Goal: Task Accomplishment & Management: Manage account settings

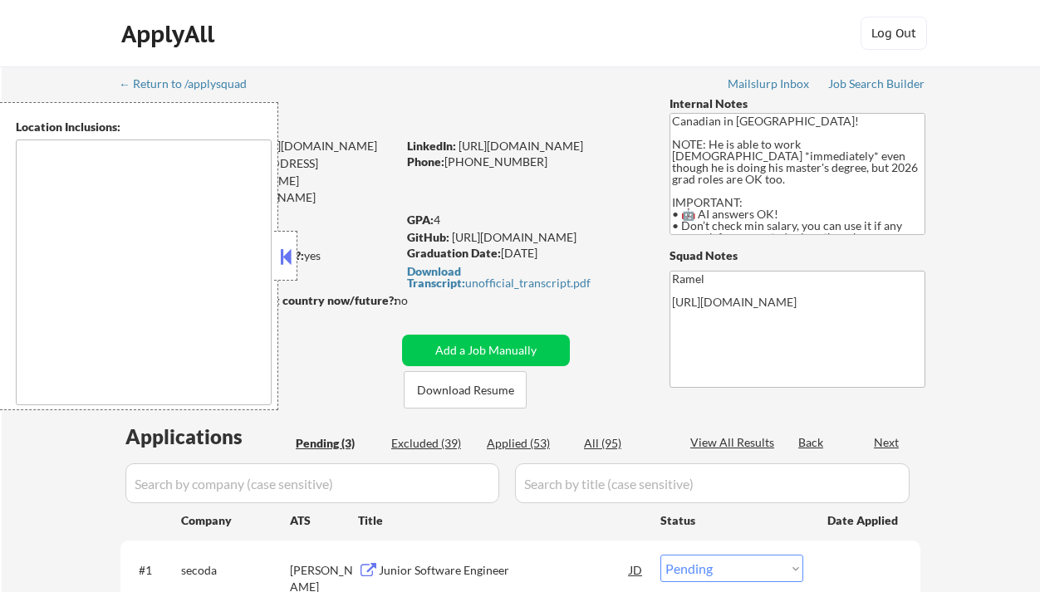
select select ""pending""
type textarea "country:CA"
click at [523, 447] on div "Applied (53)" at bounding box center [528, 443] width 83 height 17
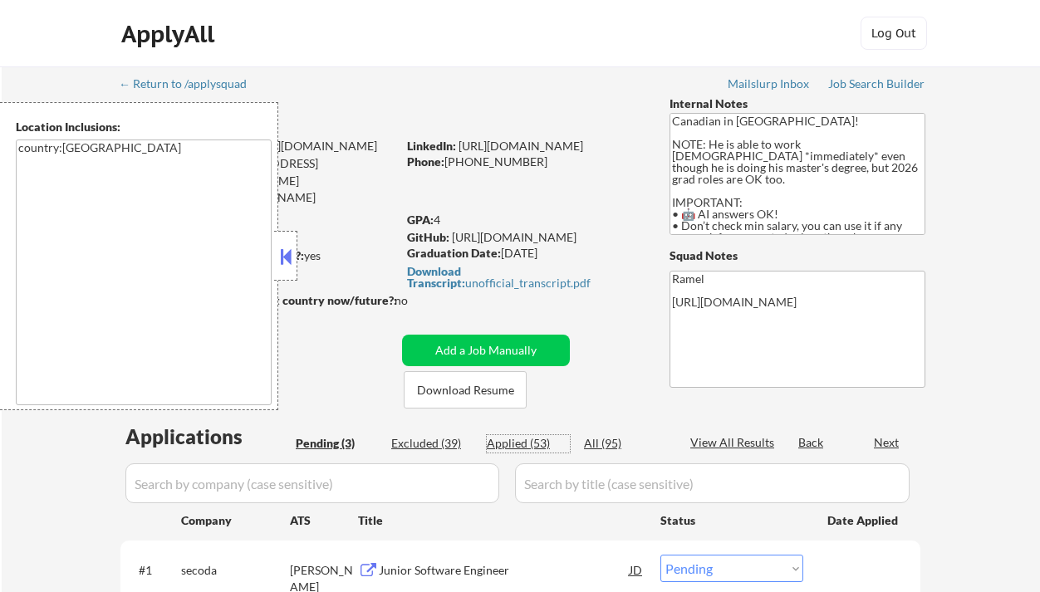
select select ""applied""
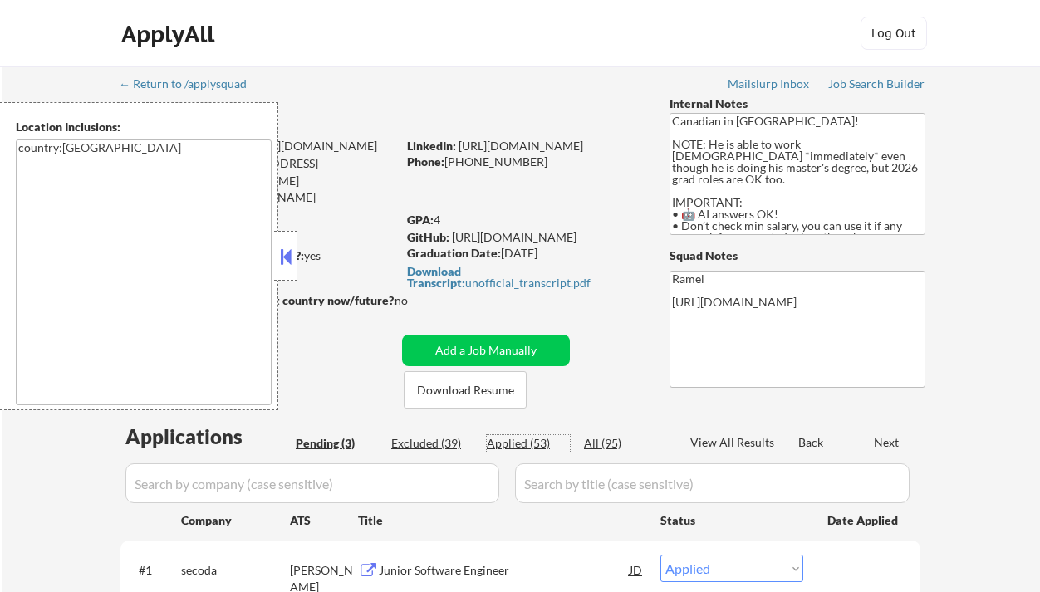
select select ""applied""
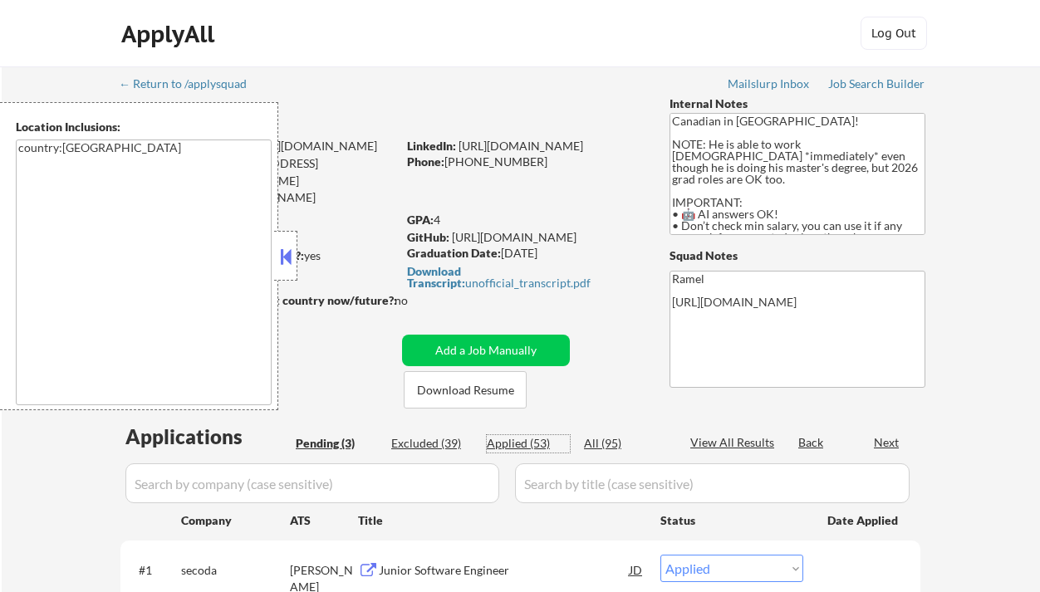
select select ""applied""
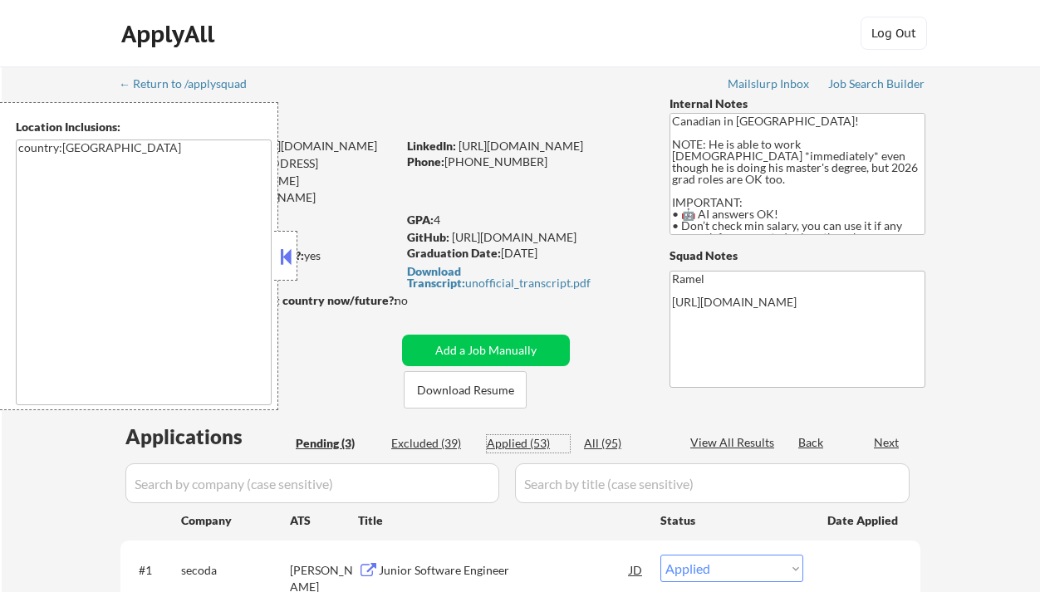
select select ""applied""
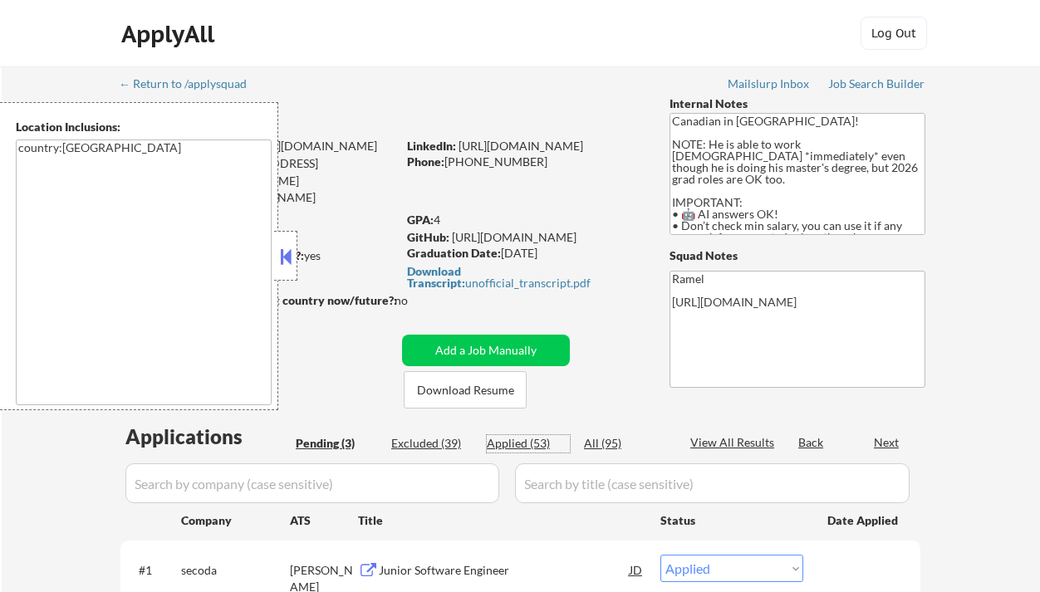
select select ""applied""
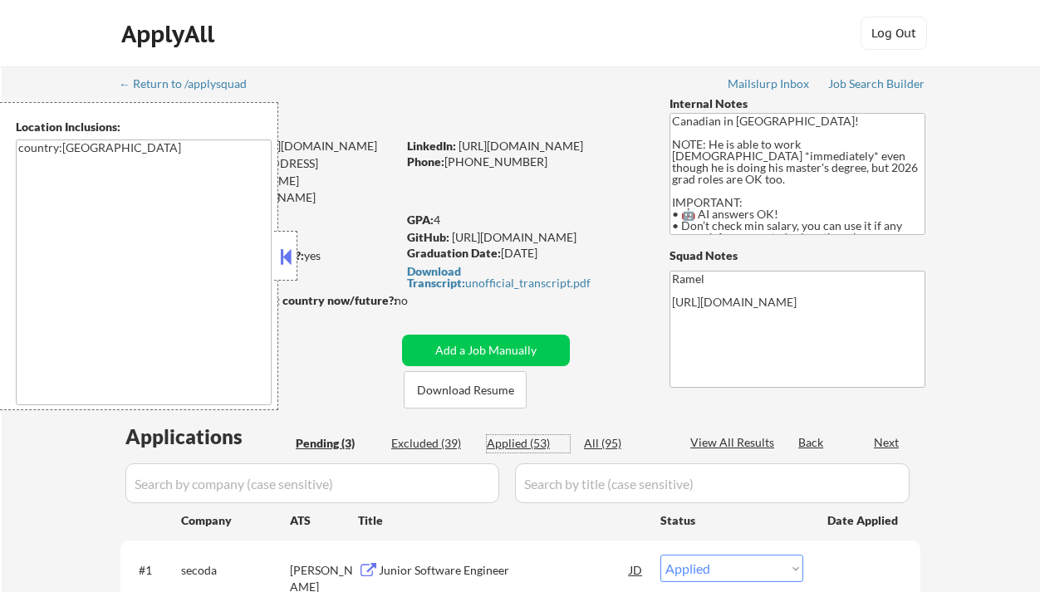
select select ""applied""
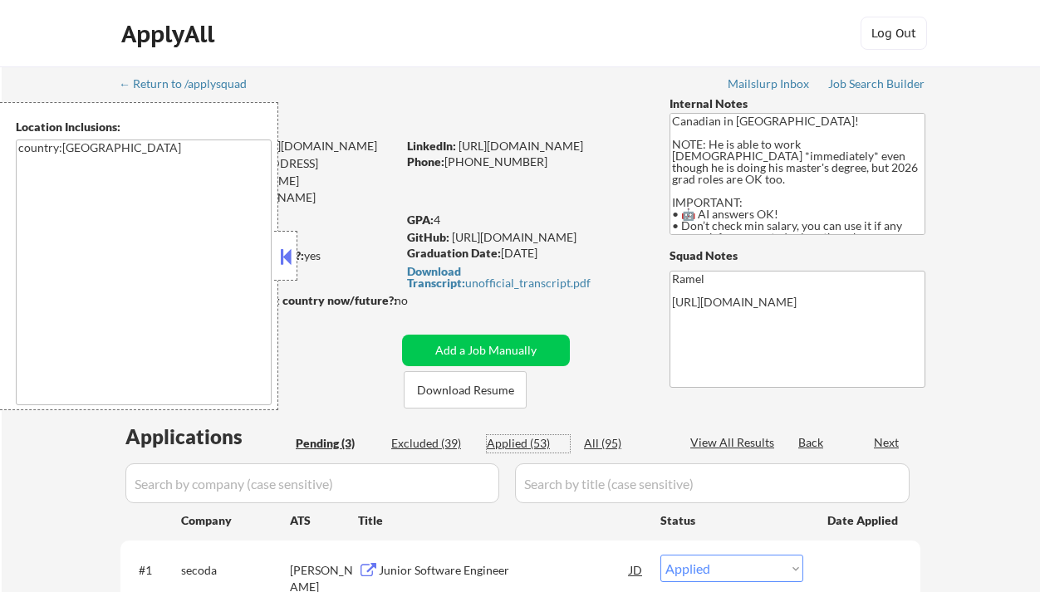
select select ""applied""
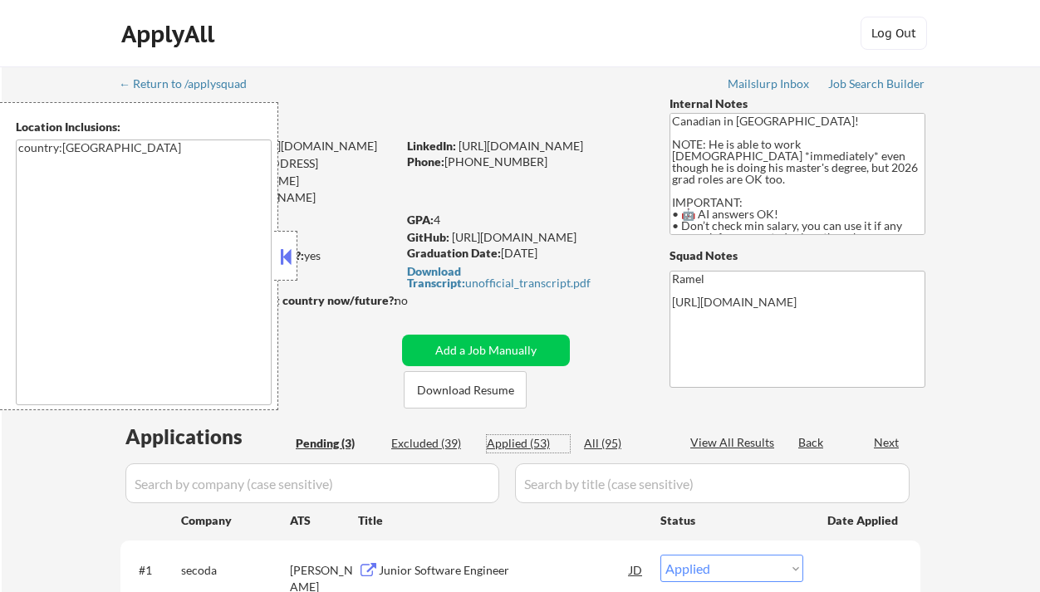
select select ""applied""
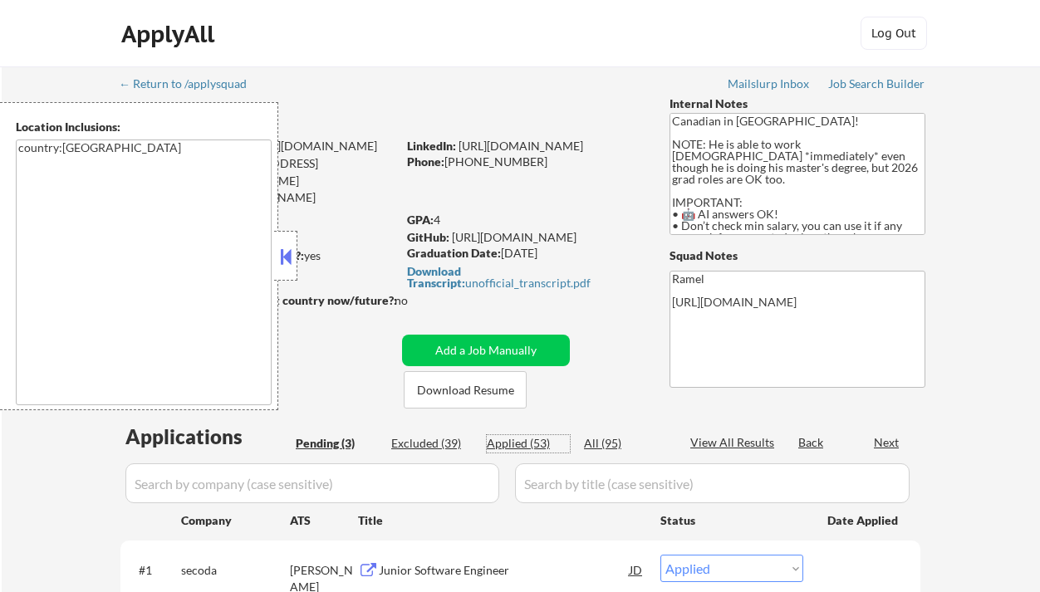
select select ""applied""
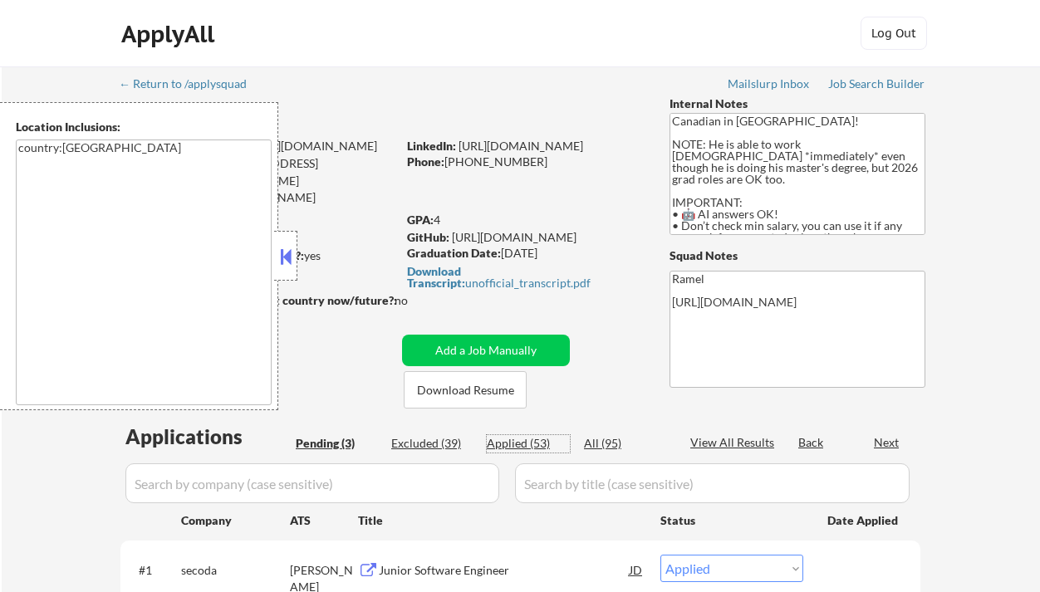
select select ""applied""
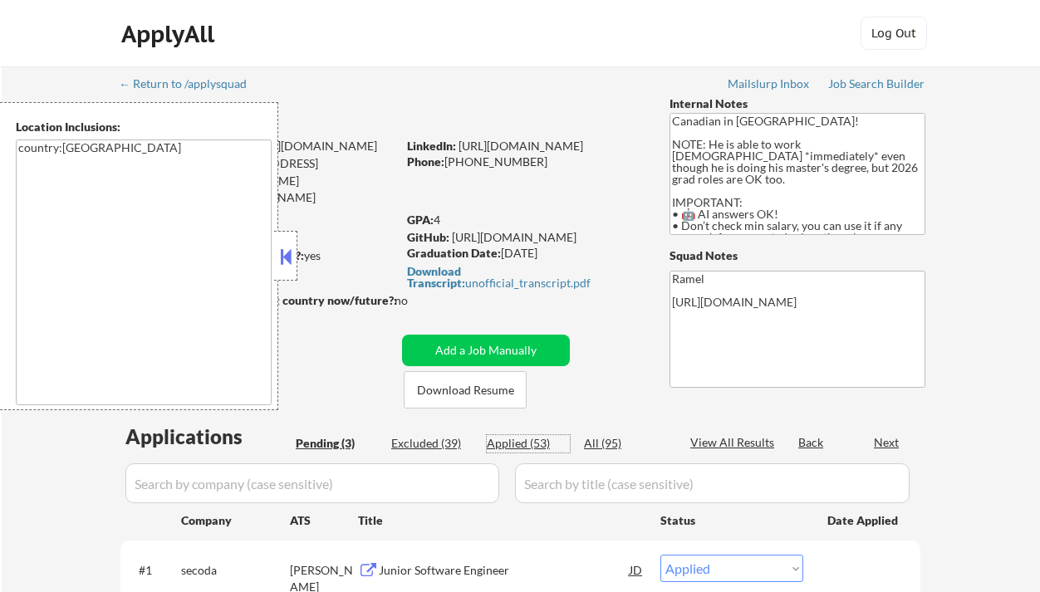
select select ""applied""
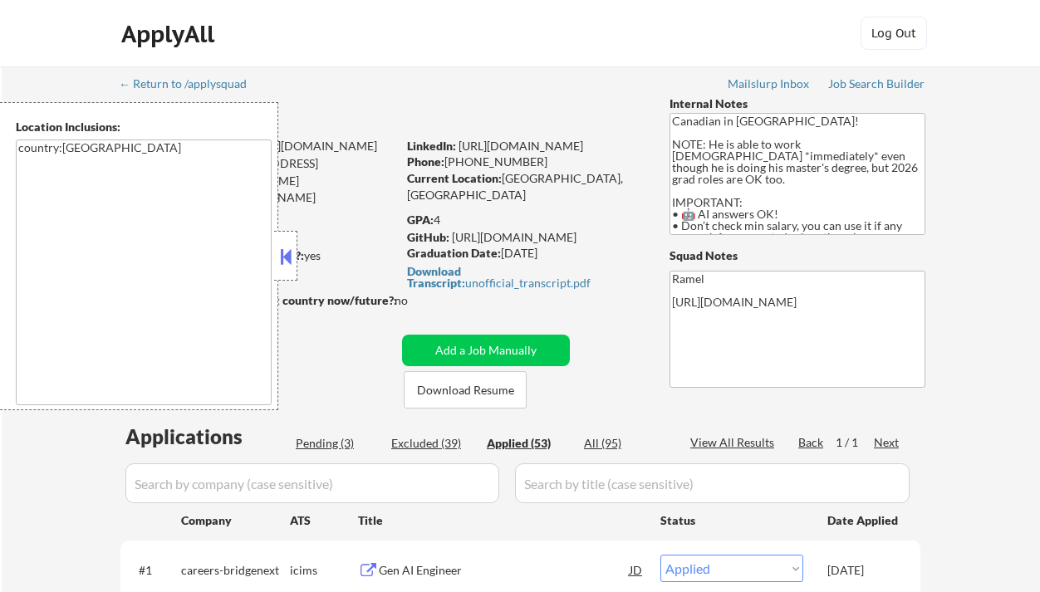
click at [286, 263] on button at bounding box center [286, 256] width 18 height 25
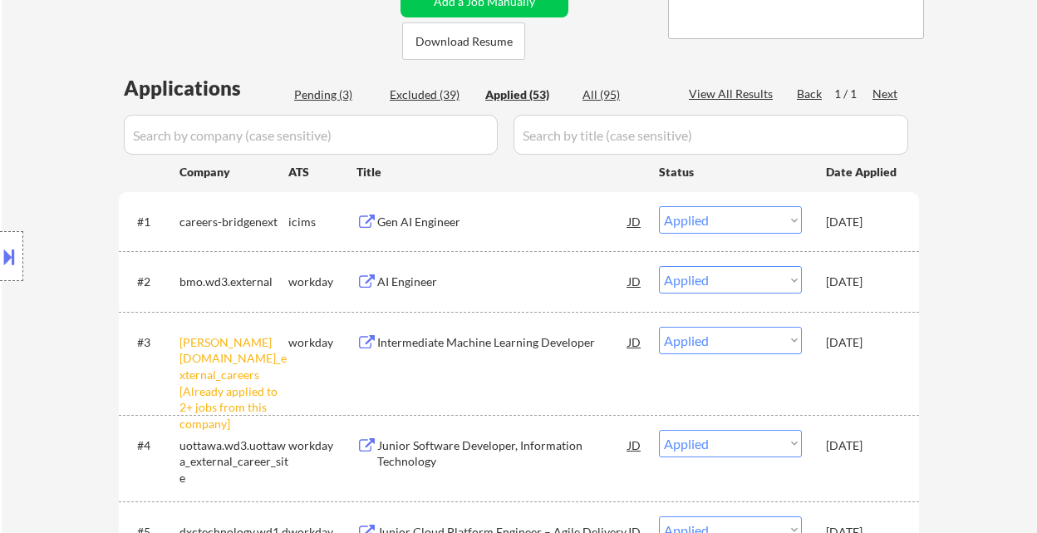
scroll to position [358, 0]
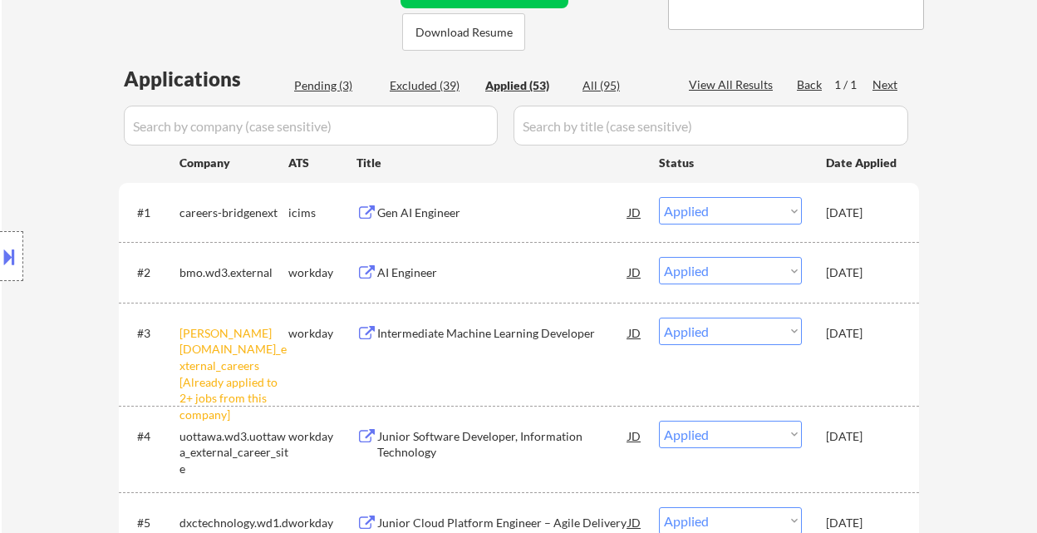
click at [14, 141] on div "Location Inclusions: country:CA" at bounding box center [148, 256] width 297 height 308
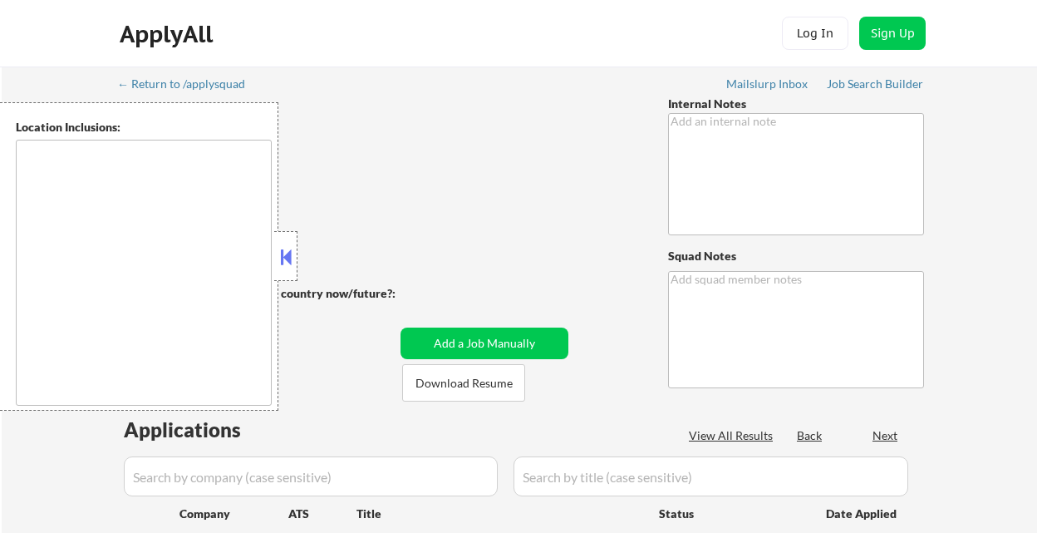
type textarea "Canadian in [GEOGRAPHIC_DATA]! NOTE: He is able to work [DEMOGRAPHIC_DATA] *imm…"
type textarea "Ramel [URL][DOMAIN_NAME]"
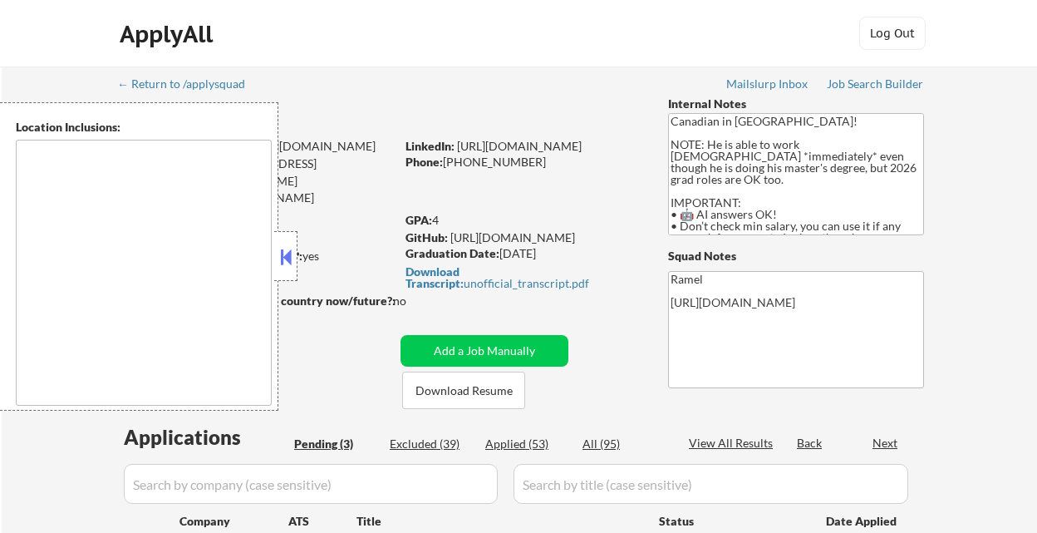
select select ""pending""
type textarea "country:[GEOGRAPHIC_DATA]"
click at [296, 252] on div at bounding box center [285, 256] width 23 height 50
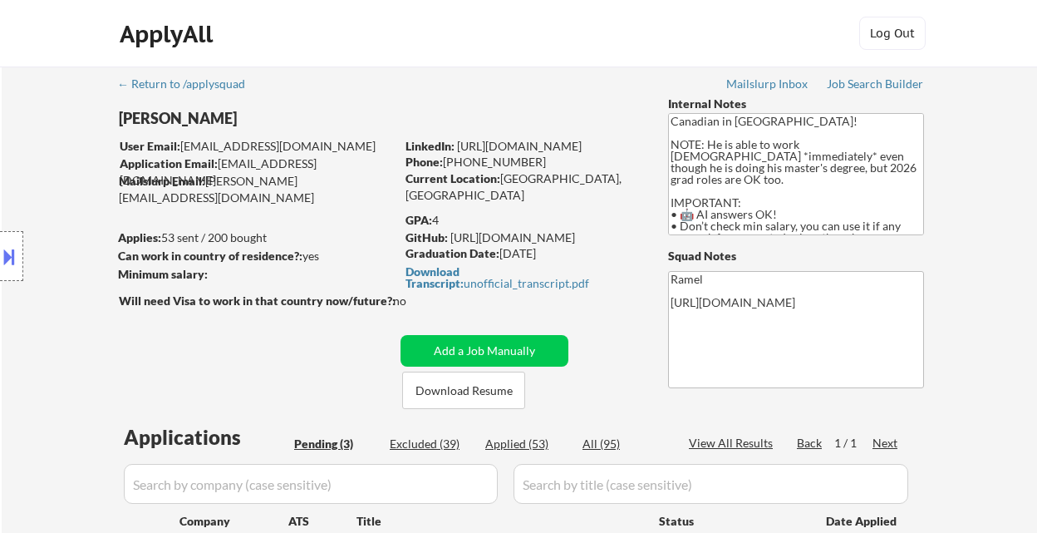
click at [333, 441] on div "Pending (3)" at bounding box center [335, 443] width 83 height 17
click at [24, 362] on div "Location Inclusions: country:CA" at bounding box center [148, 256] width 297 height 308
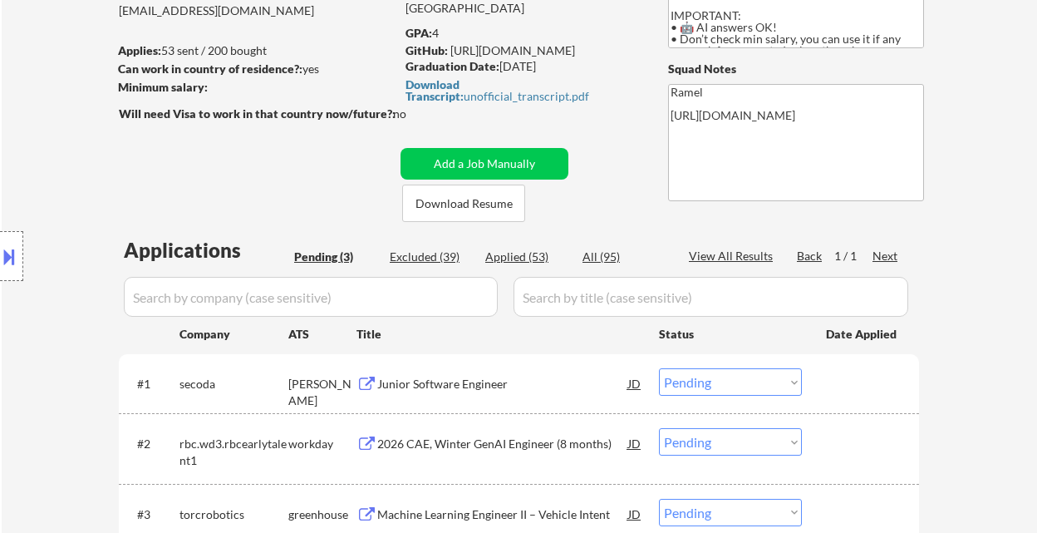
scroll to position [189, 0]
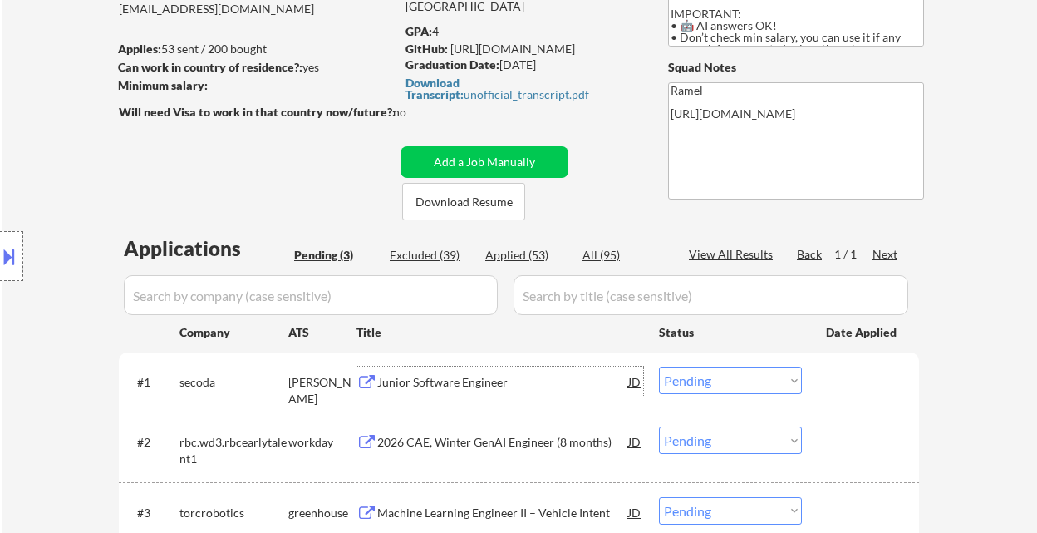
click at [492, 389] on div "Junior Software Engineer" at bounding box center [502, 382] width 251 height 17
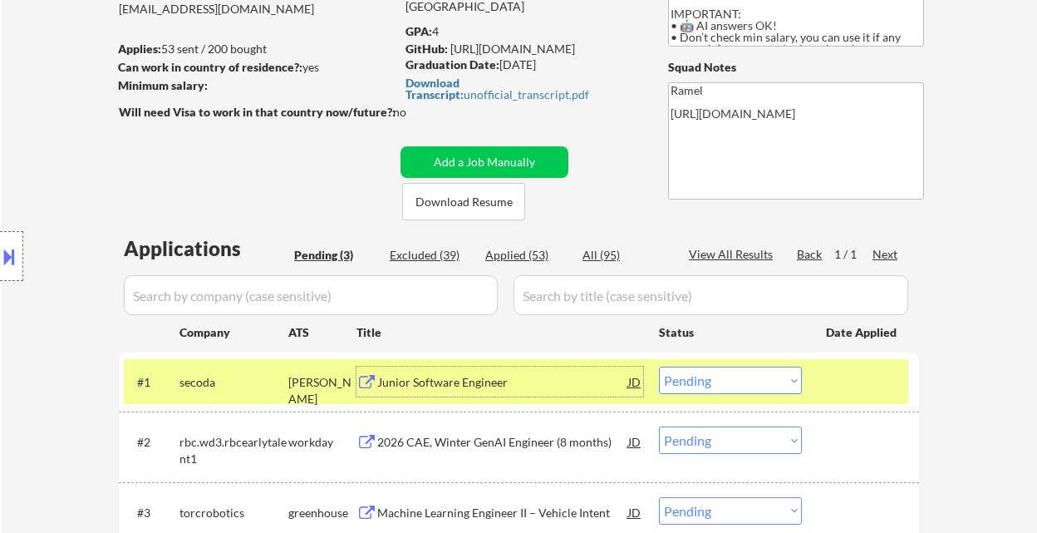
scroll to position [0, 0]
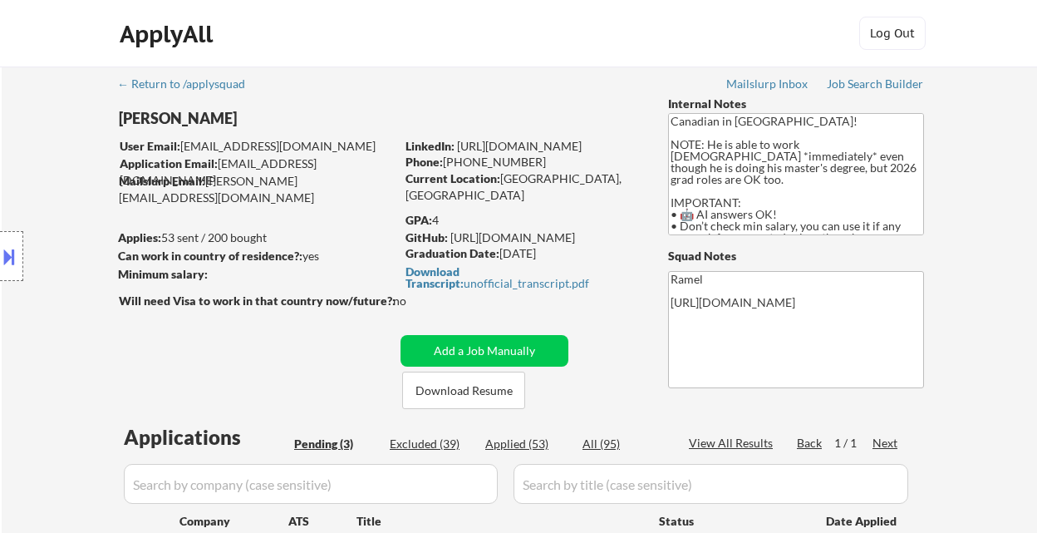
click at [14, 262] on button at bounding box center [9, 256] width 18 height 27
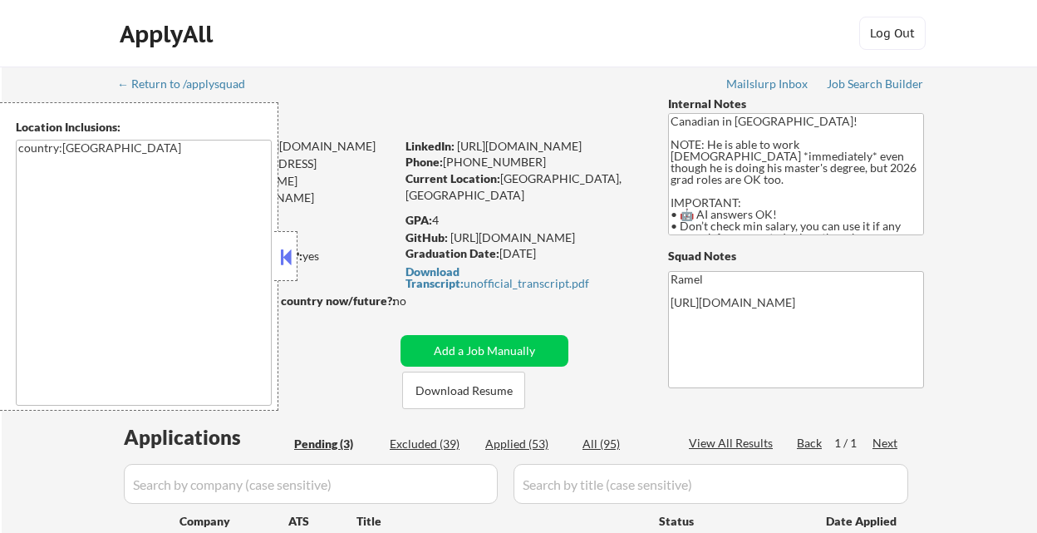
click at [287, 264] on button at bounding box center [286, 256] width 18 height 25
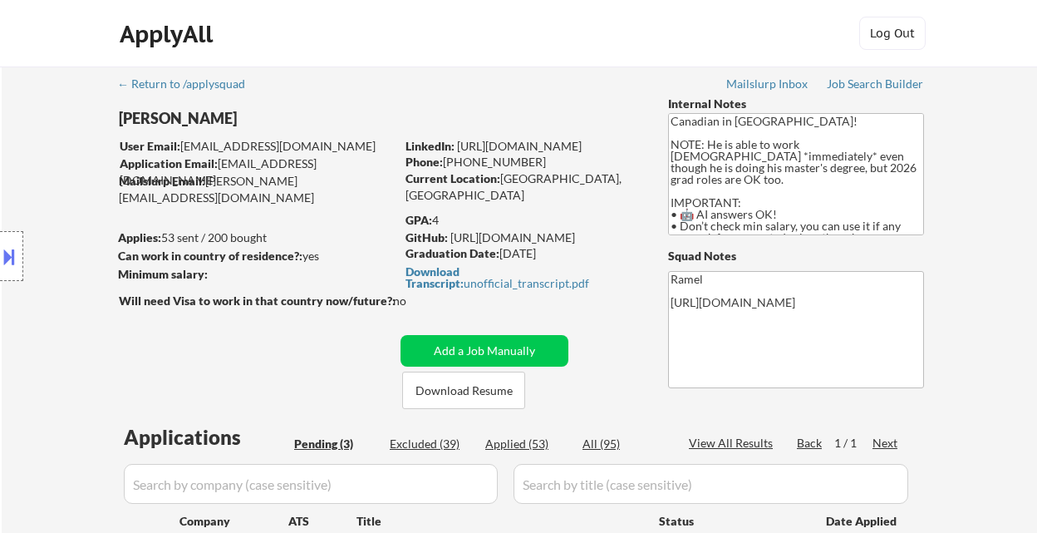
drag, startPoint x: 27, startPoint y: 339, endPoint x: 337, endPoint y: 168, distance: 354.0
click at [337, 168] on body "← Return to /applysquad Mailslurp Inbox Job Search Builder Abdelrhman Elrawy Us…" at bounding box center [518, 266] width 1037 height 533
click at [603, 81] on div "← Return to /applysquad Mailslurp Inbox Job Search Builder Abdelrhman Elrawy Us…" at bounding box center [519, 427] width 829 height 723
click at [38, 77] on div "← Return to /applysquad Mailslurp Inbox Job Search Builder Abdelrhman Elrawy Us…" at bounding box center [519, 434] width 1035 height 736
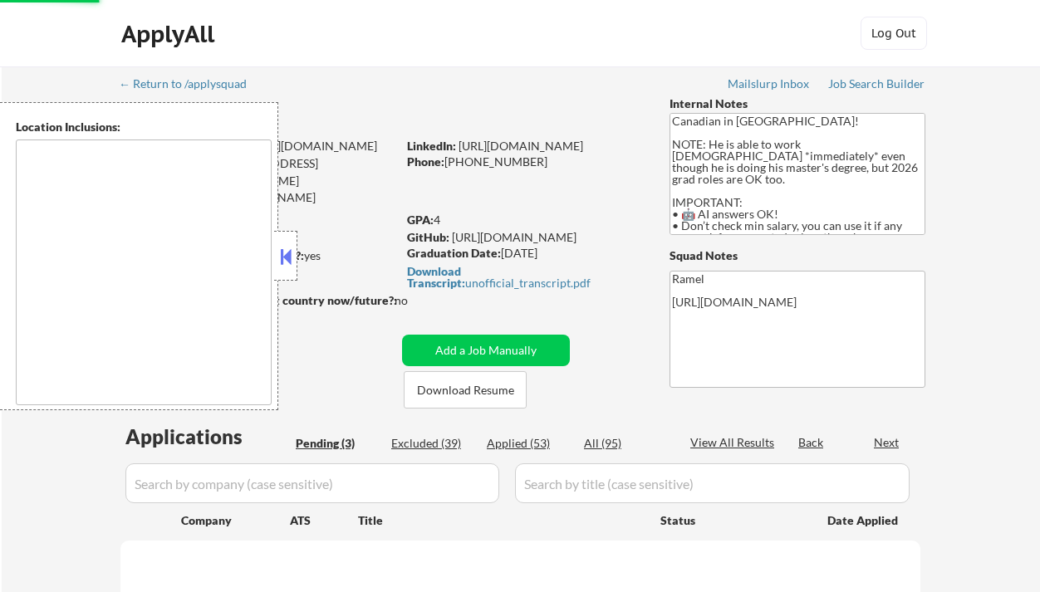
select select ""pending""
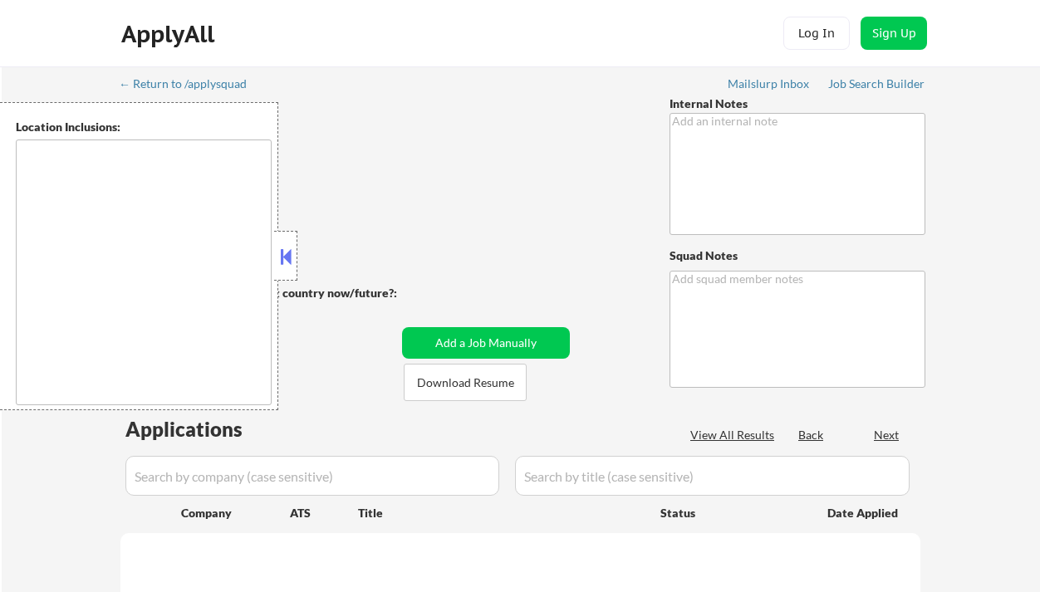
type textarea "IMPORTANT: • 🤖 AI answers OK! • Don’t check min salary, you can use it if any a…"
type textarea "Ramel https://docs.google.com/spreadsheets/d/1Ww6QYPpB90sQqCWb5Hk3PFett4wOMYvFI…"
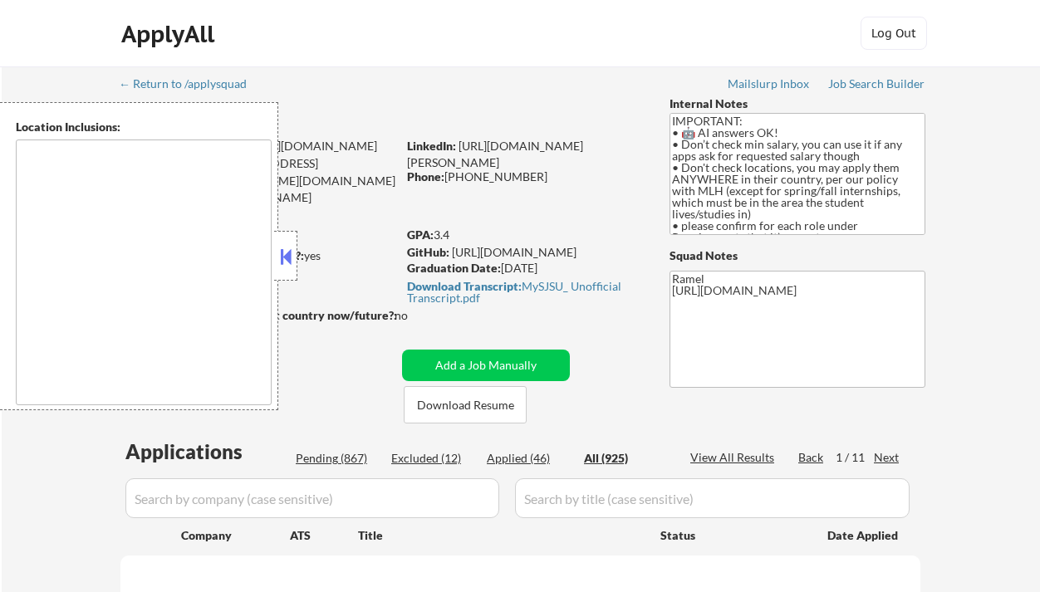
select select ""applied""
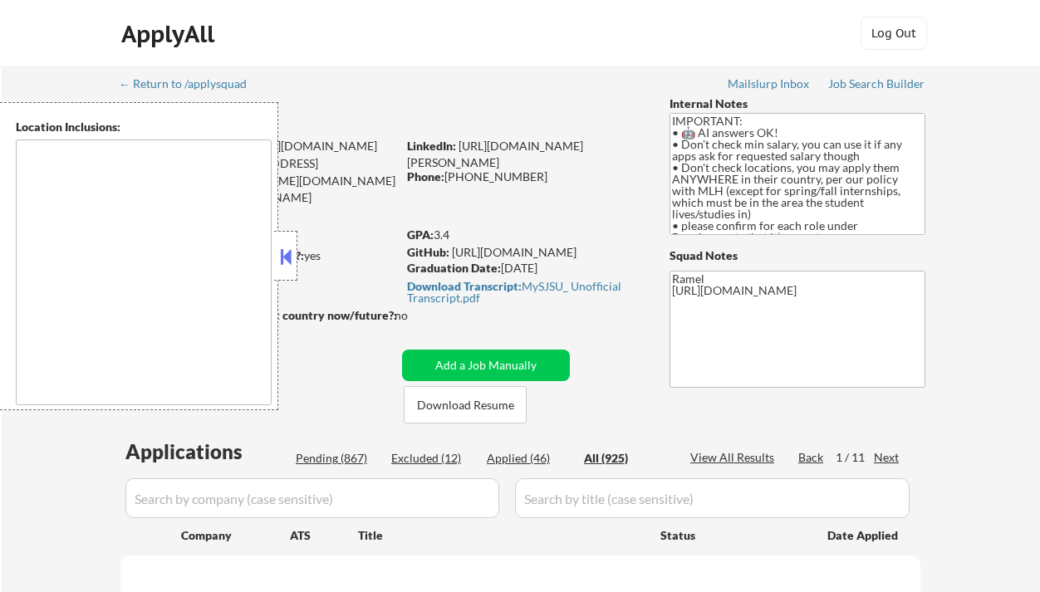
select select ""applied""
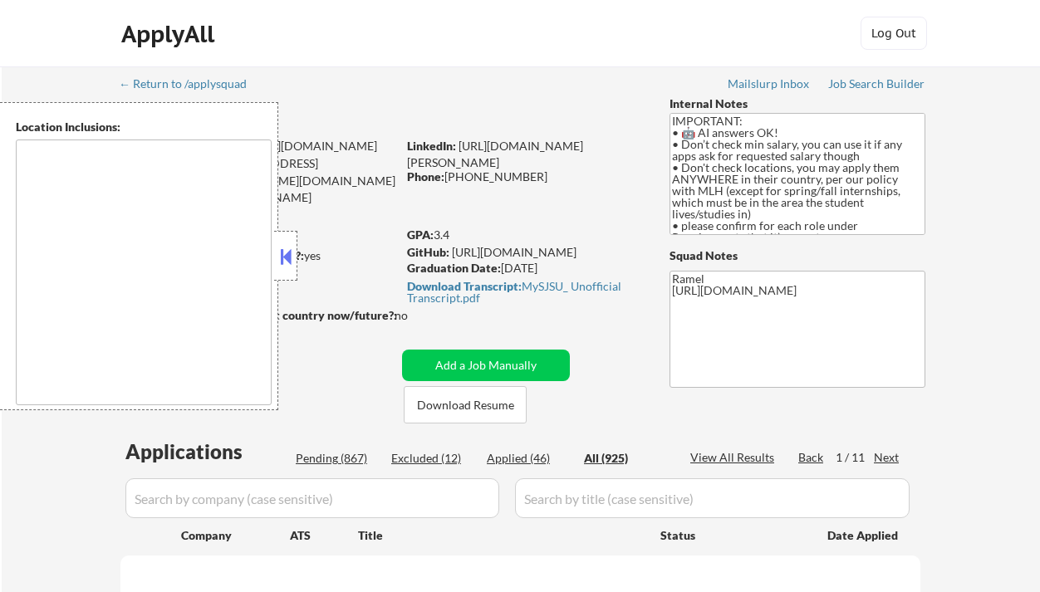
select select ""applied""
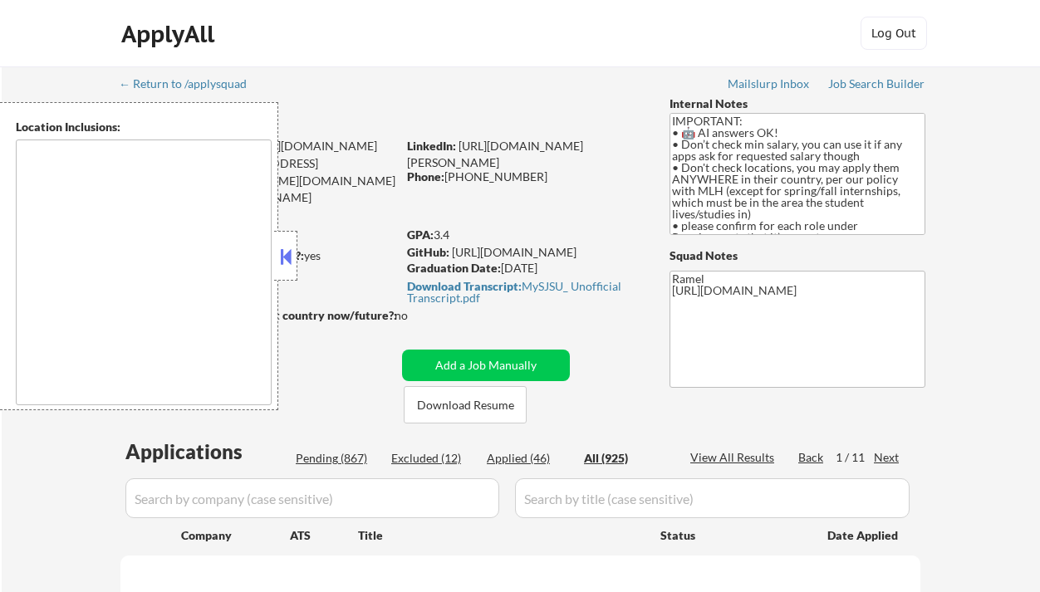
select select ""applied""
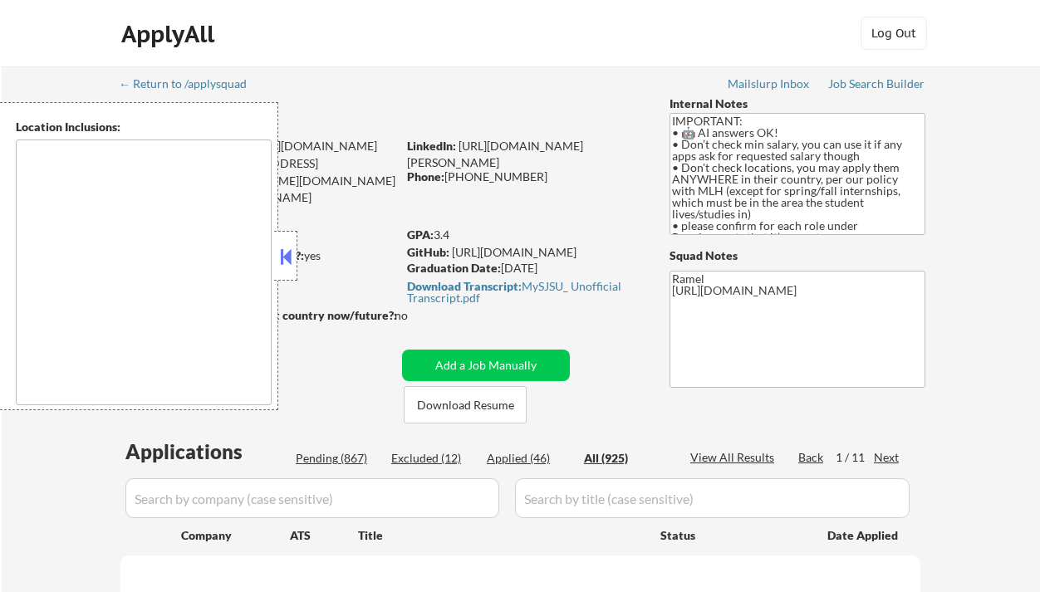
select select ""applied""
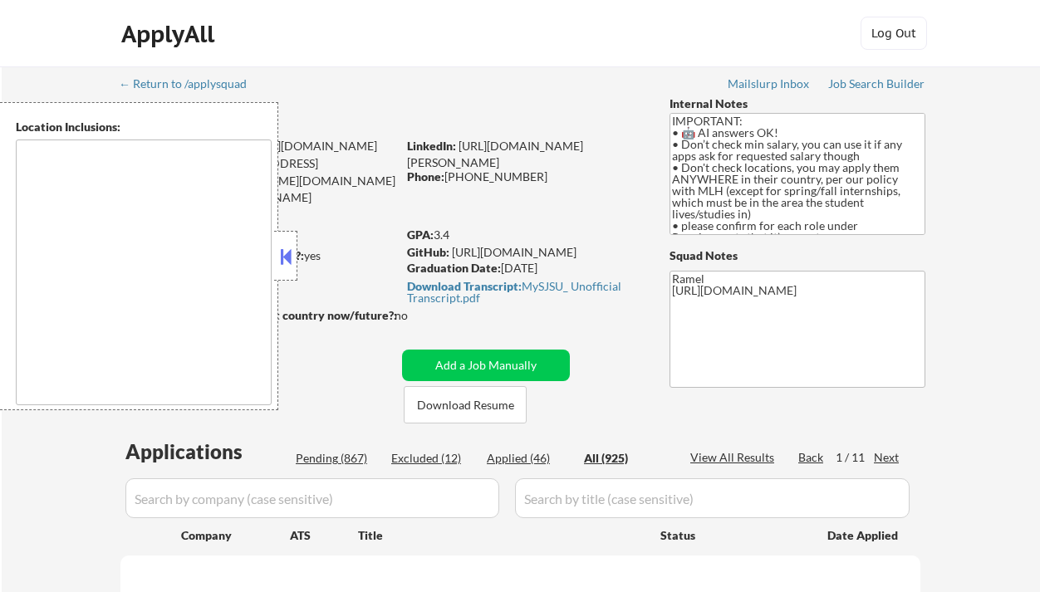
select select ""applied""
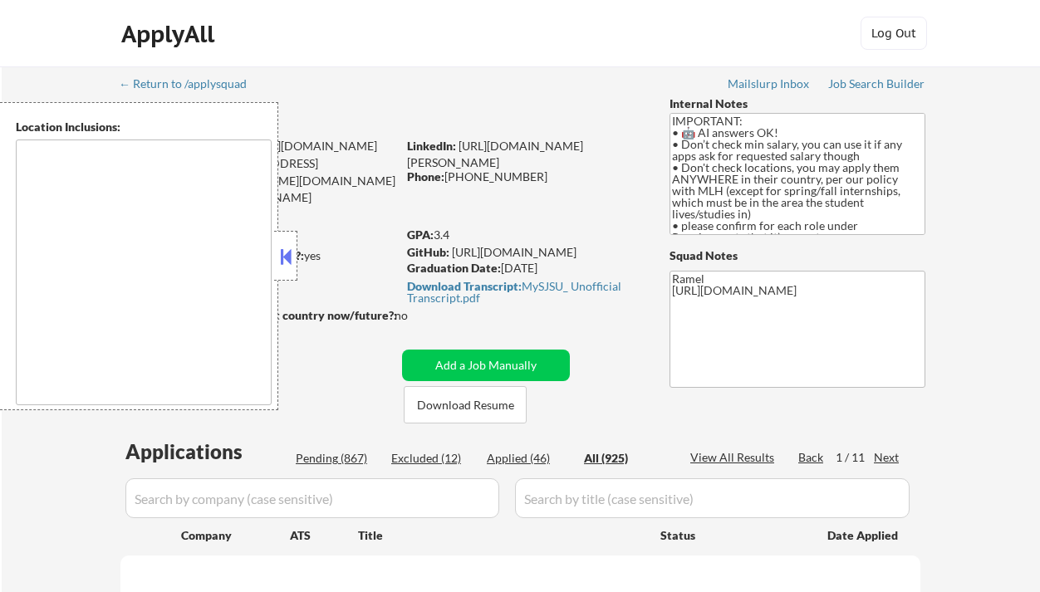
select select ""applied""
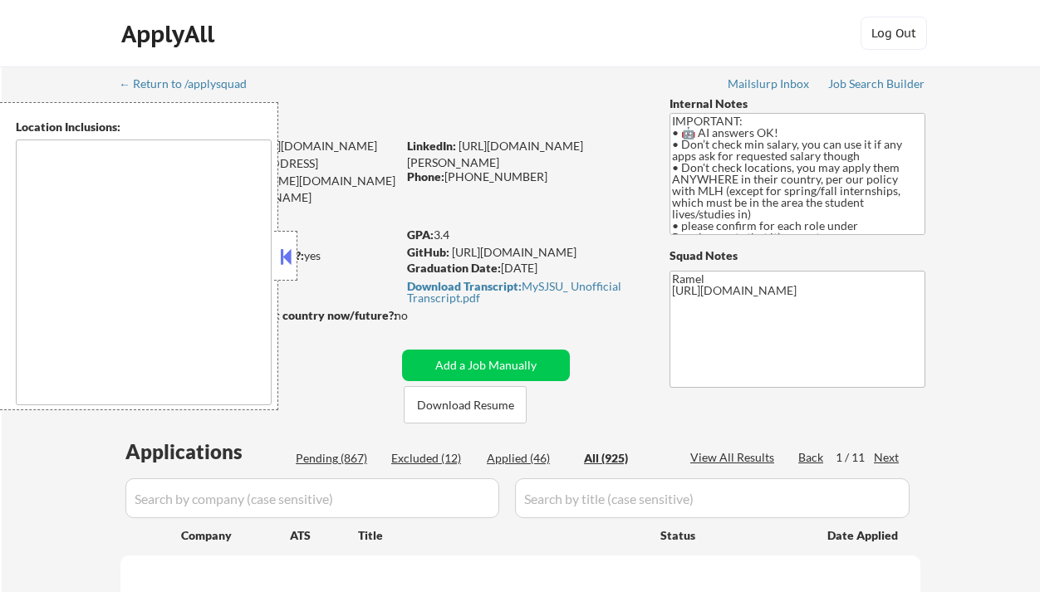
select select ""applied""
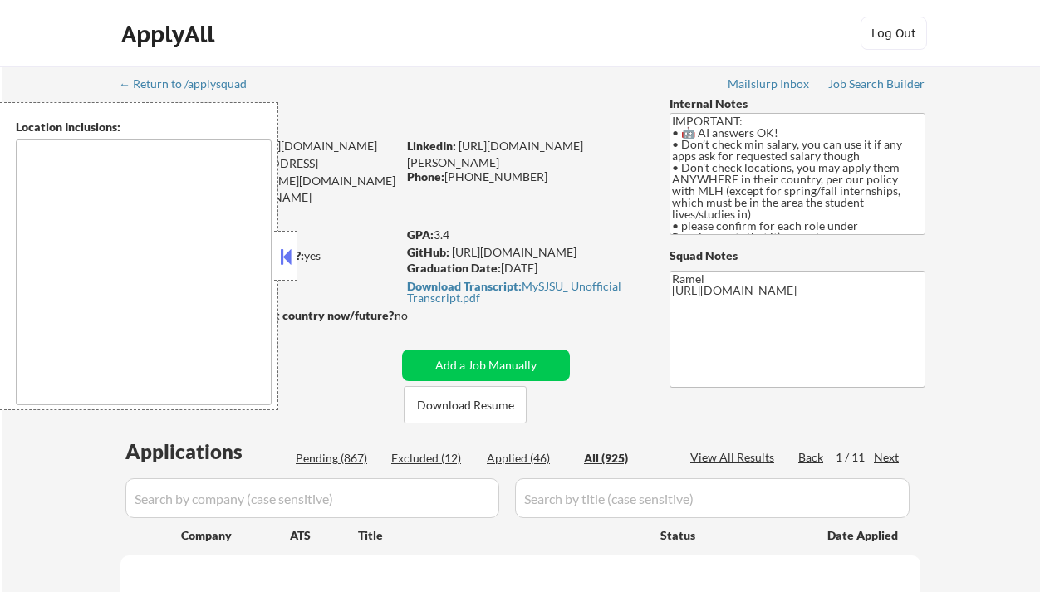
select select ""applied""
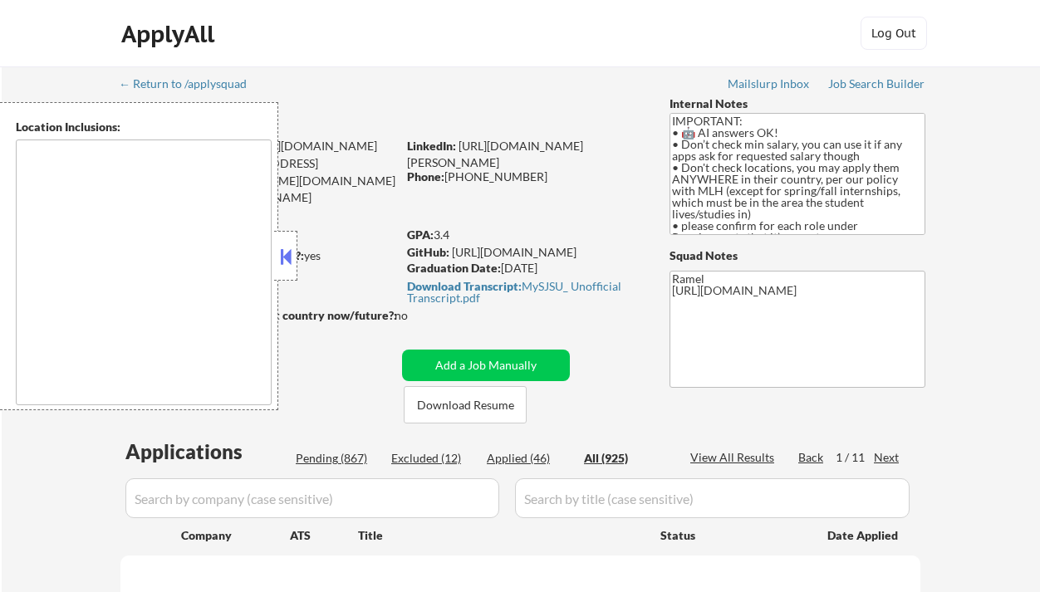
select select ""applied""
select select ""excluded__expired_""
select select ""pending""
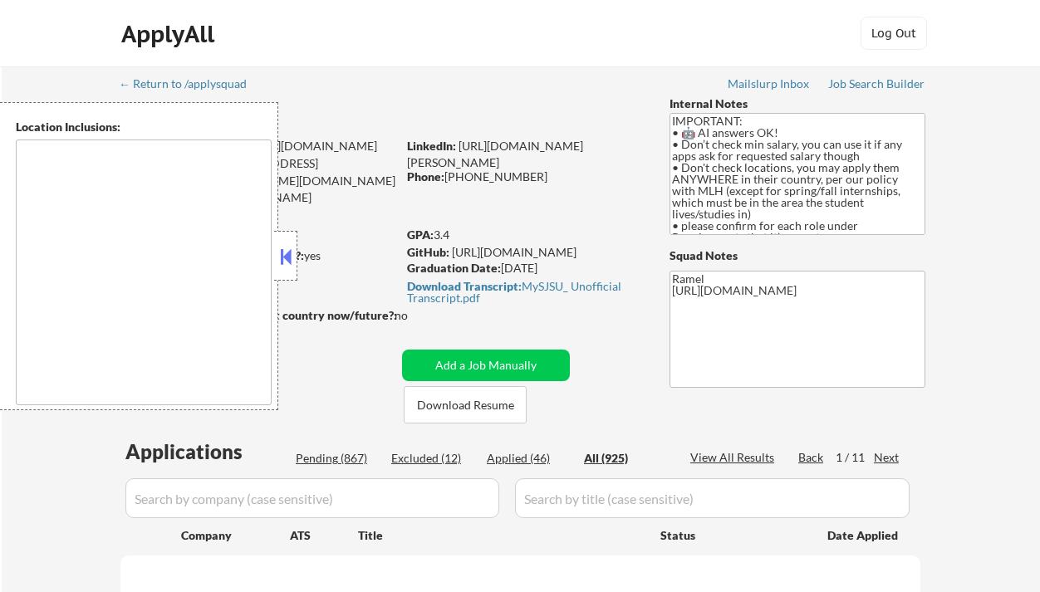
select select ""pending""
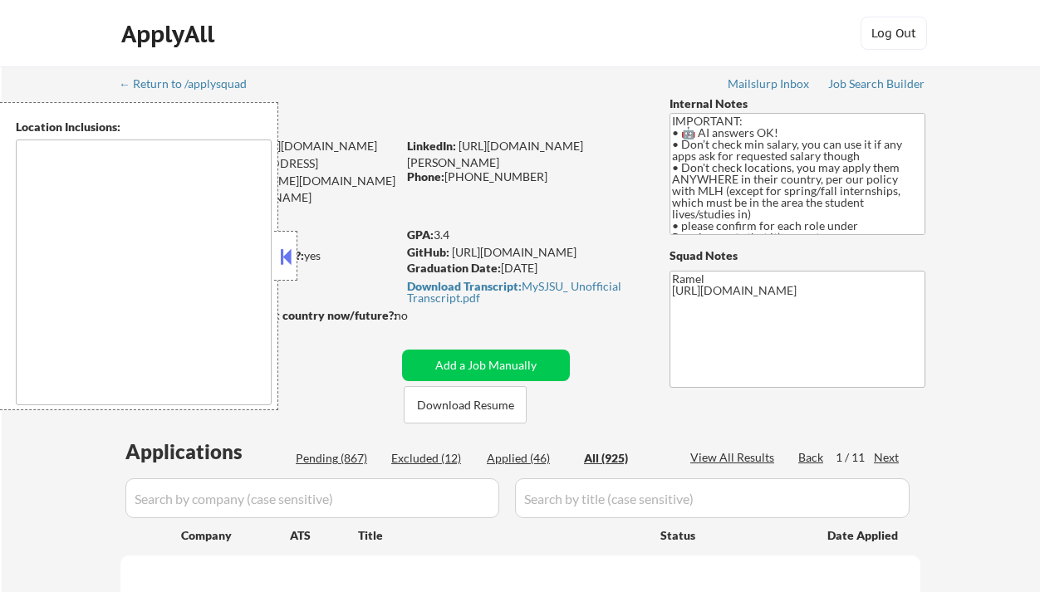
select select ""pending""
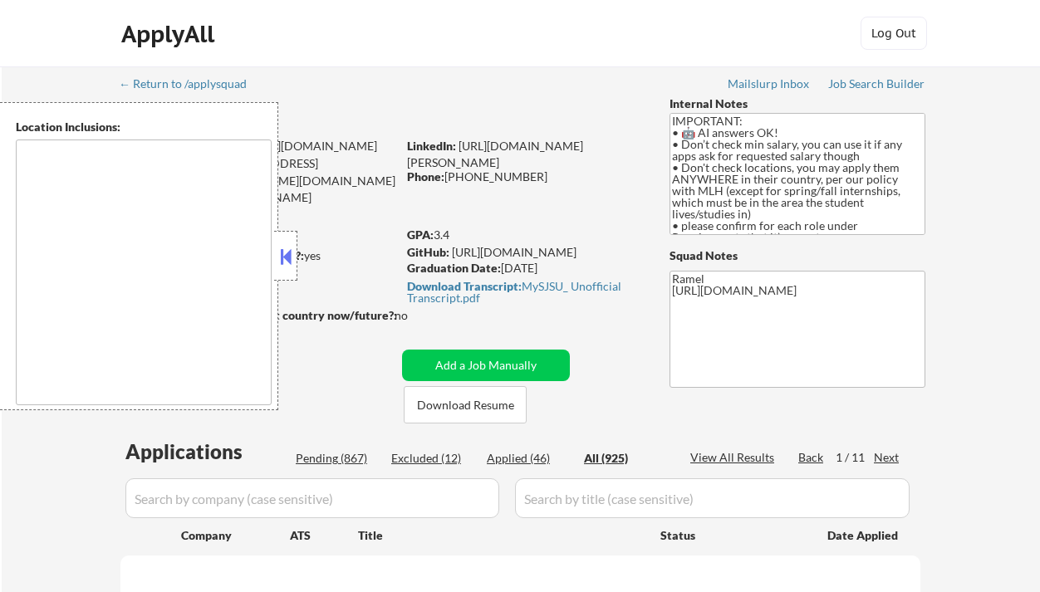
select select ""pending""
select select ""excluded__expired_""
select select ""pending""
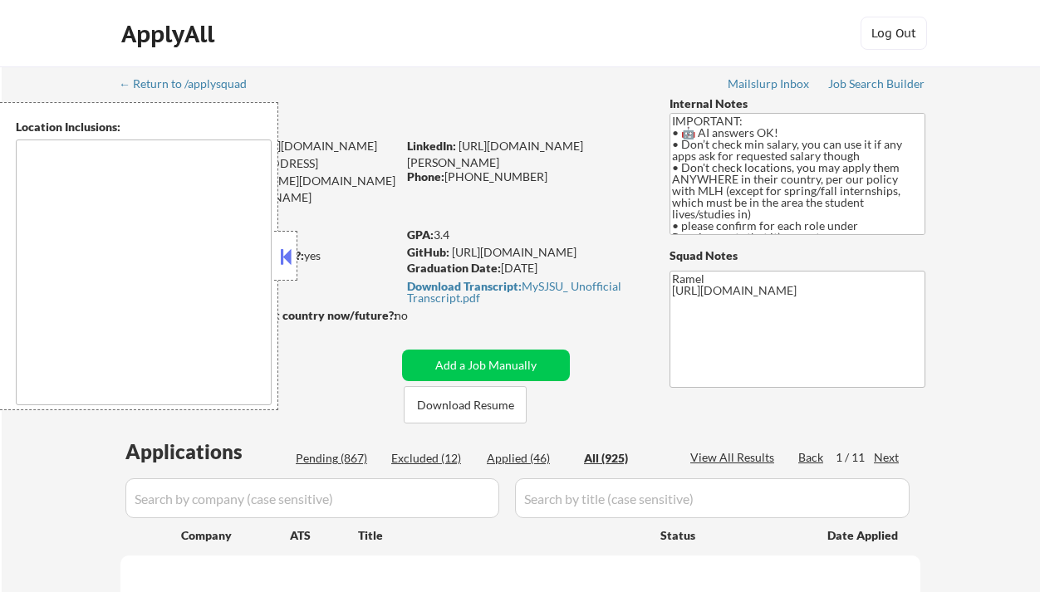
select select ""pending""
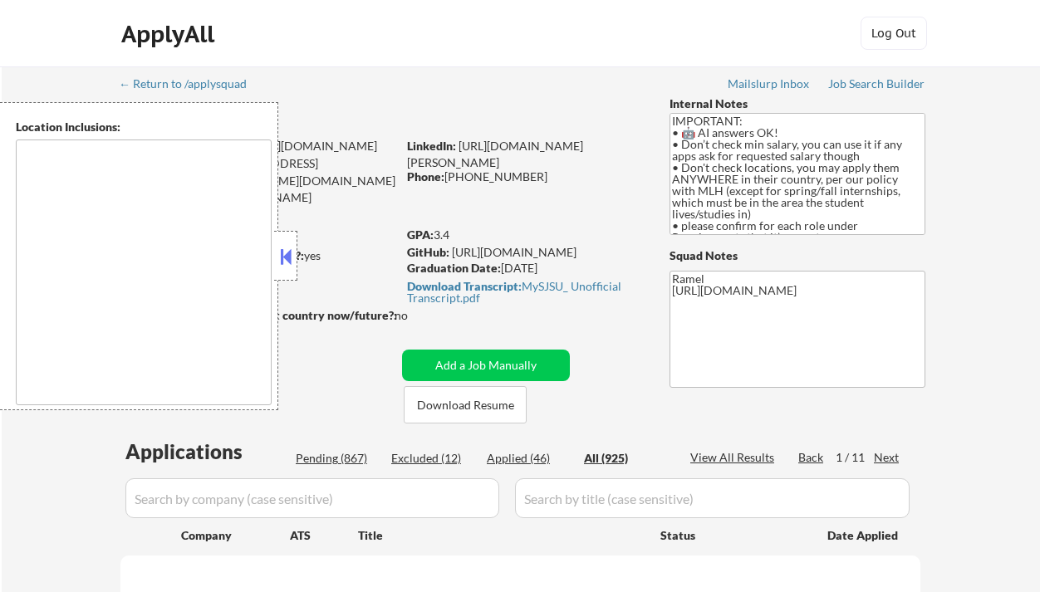
select select ""pending""
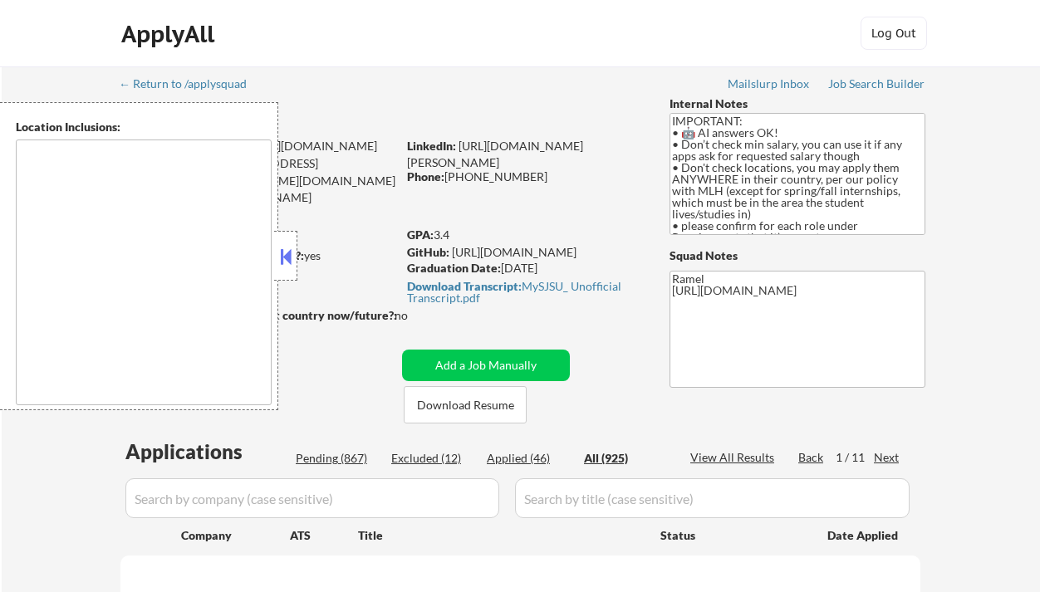
select select ""pending""
select select ""excluded""
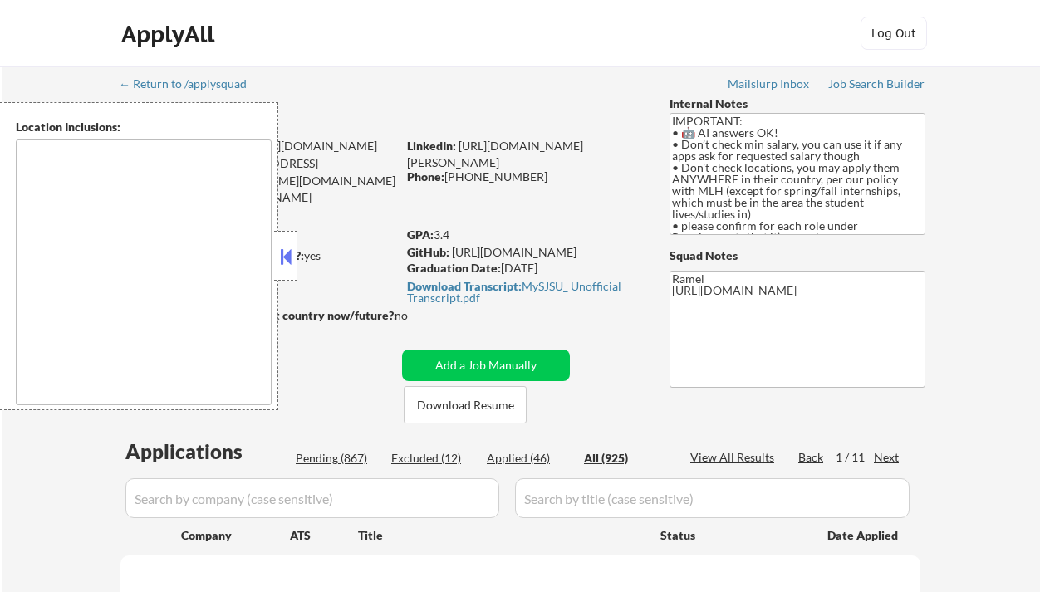
select select ""pending""
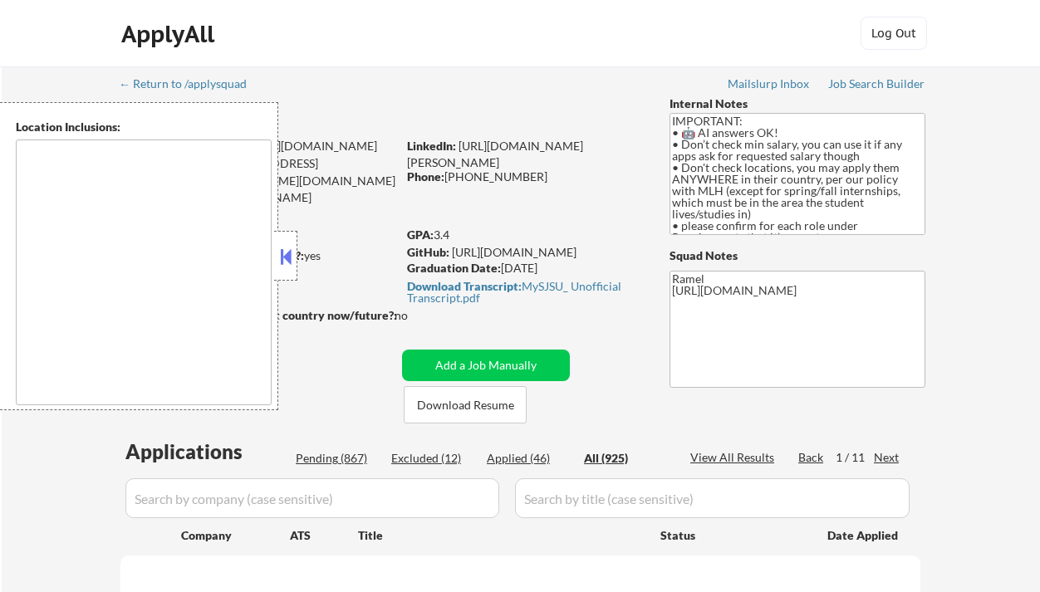
select select ""pending""
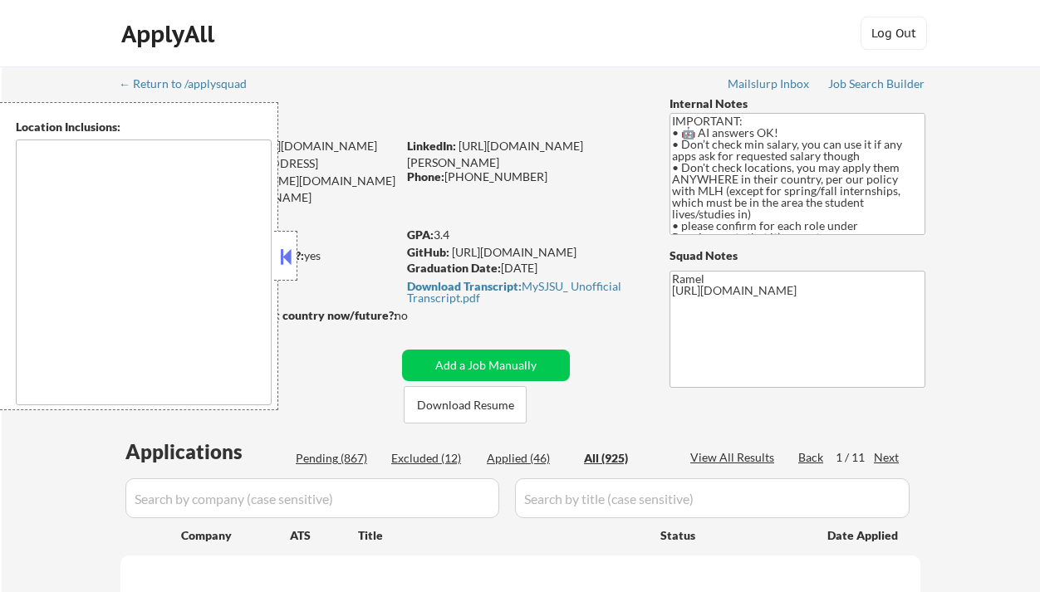
select select ""pending""
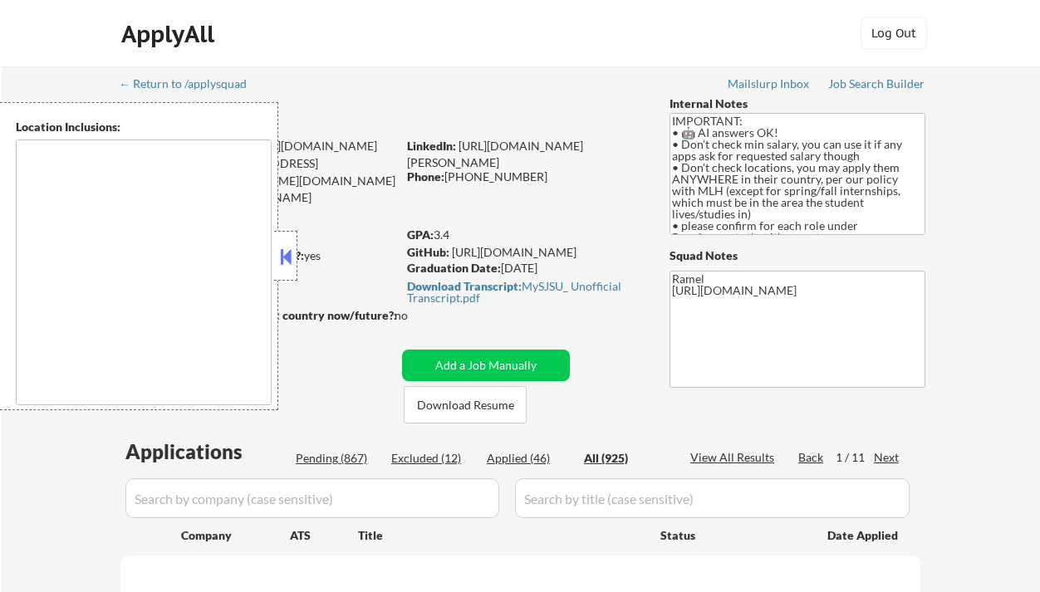
select select ""pending""
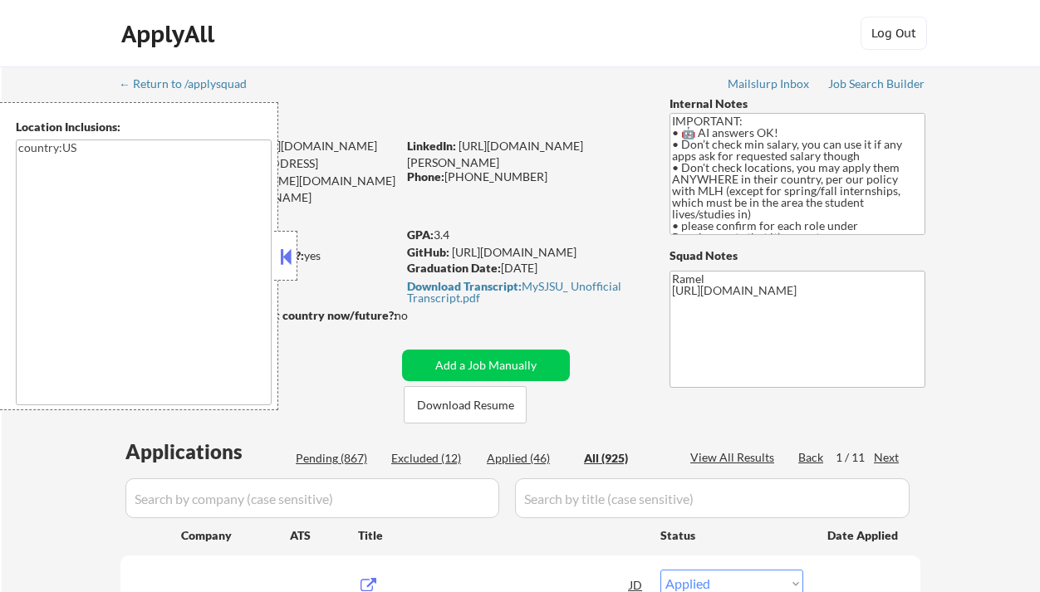
type textarea "country:[GEOGRAPHIC_DATA]"
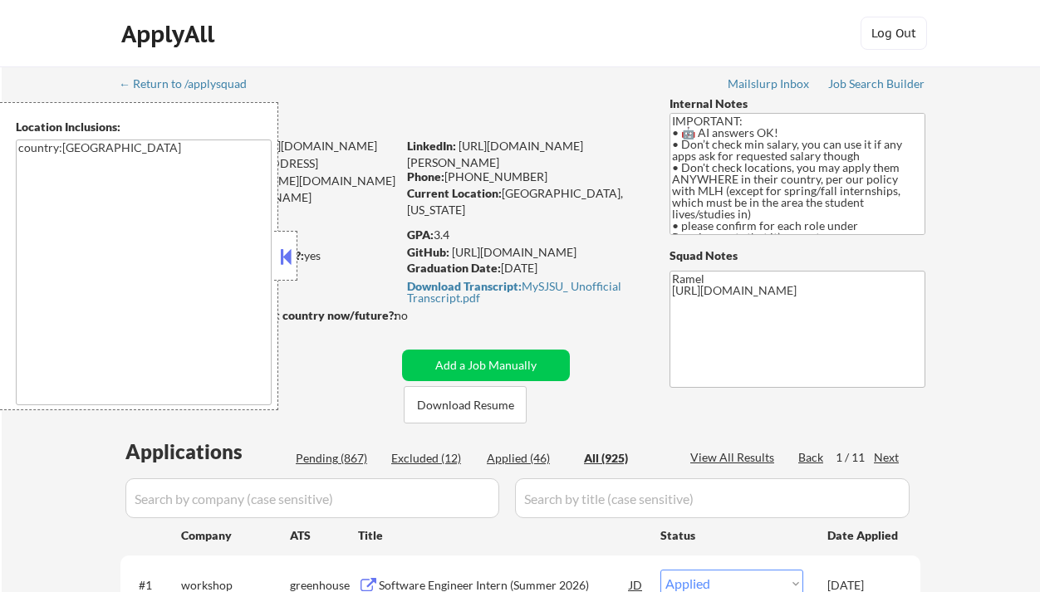
drag, startPoint x: 287, startPoint y: 258, endPoint x: 287, endPoint y: 271, distance: 12.5
click at [287, 271] on div at bounding box center [285, 256] width 23 height 50
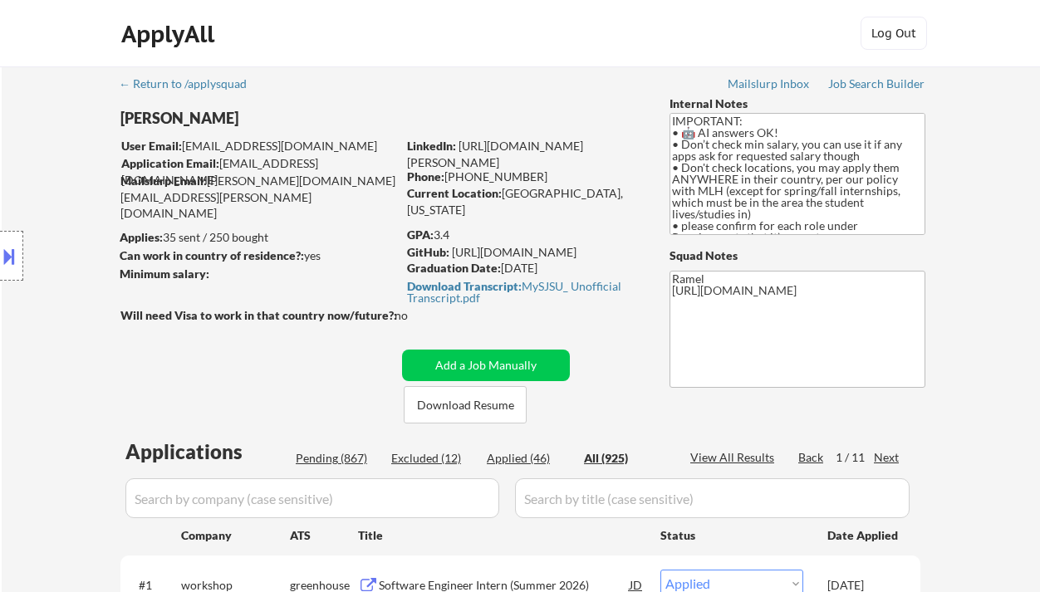
drag, startPoint x: 39, startPoint y: 61, endPoint x: 322, endPoint y: -60, distance: 308.2
click at [322, 0] on html "← Return to /applysquad Mailslurp Inbox Job Search Builder Ryan Wang User Email…" at bounding box center [520, 296] width 1040 height 592
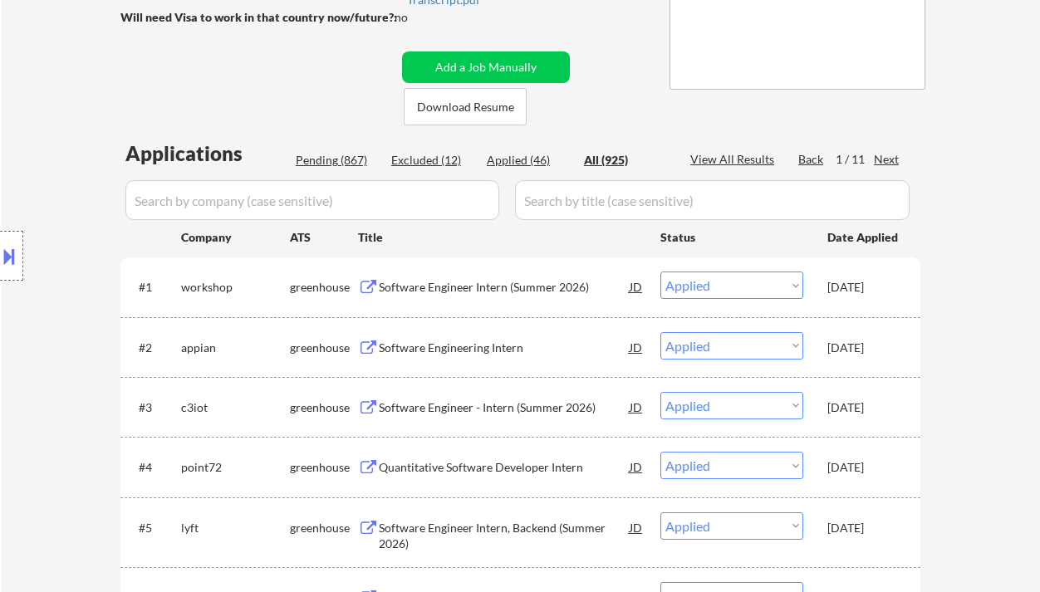
scroll to position [304, 0]
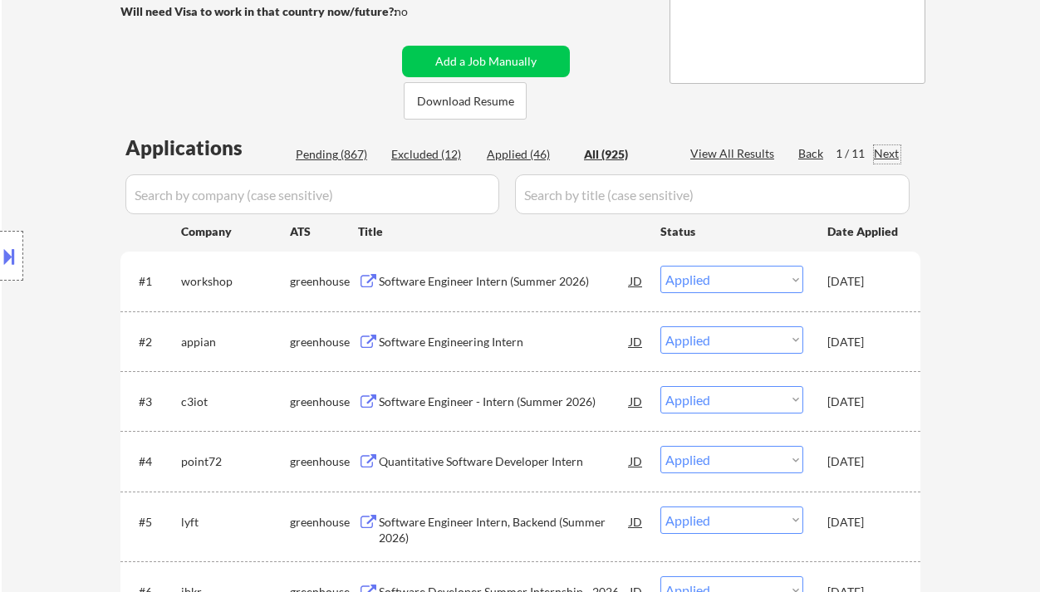
click at [892, 152] on div "Next" at bounding box center [887, 153] width 27 height 17
select select ""pending""
select select ""excluded__other_""
select select ""pending""
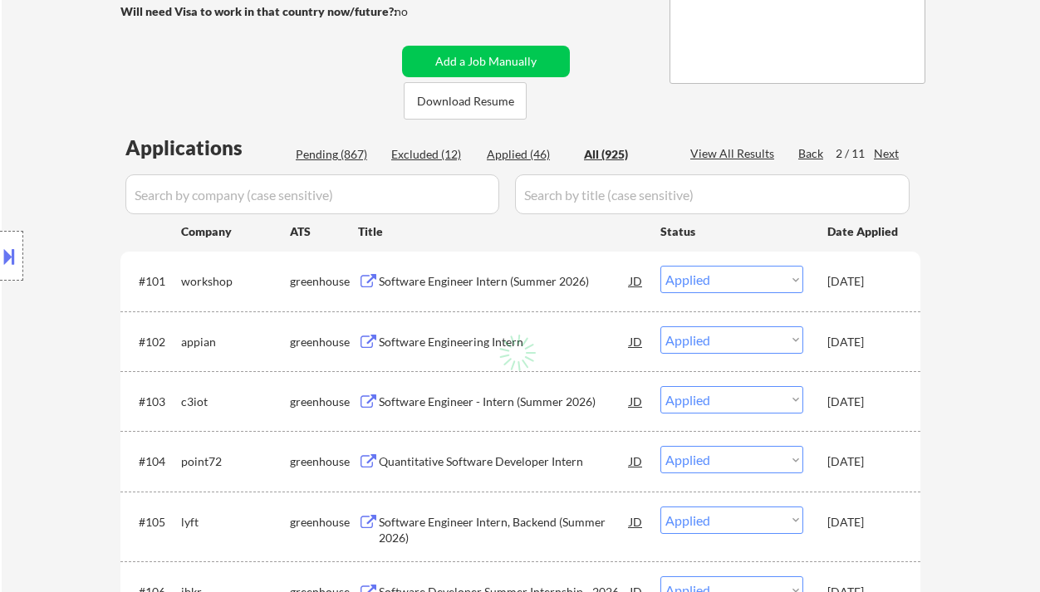
select select ""pending""
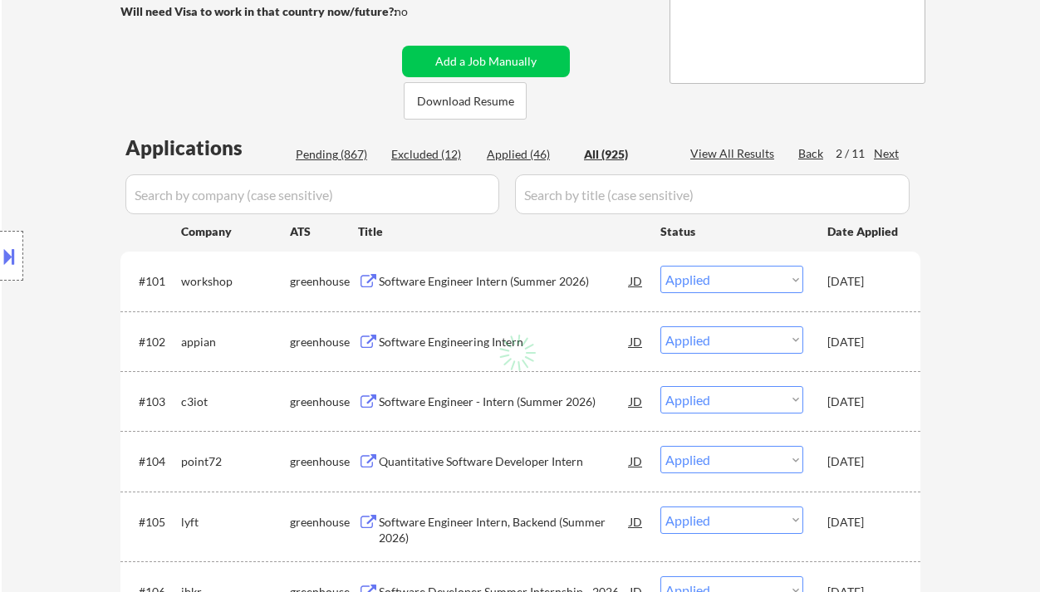
select select ""pending""
select select ""excluded__expired_""
select select ""pending""
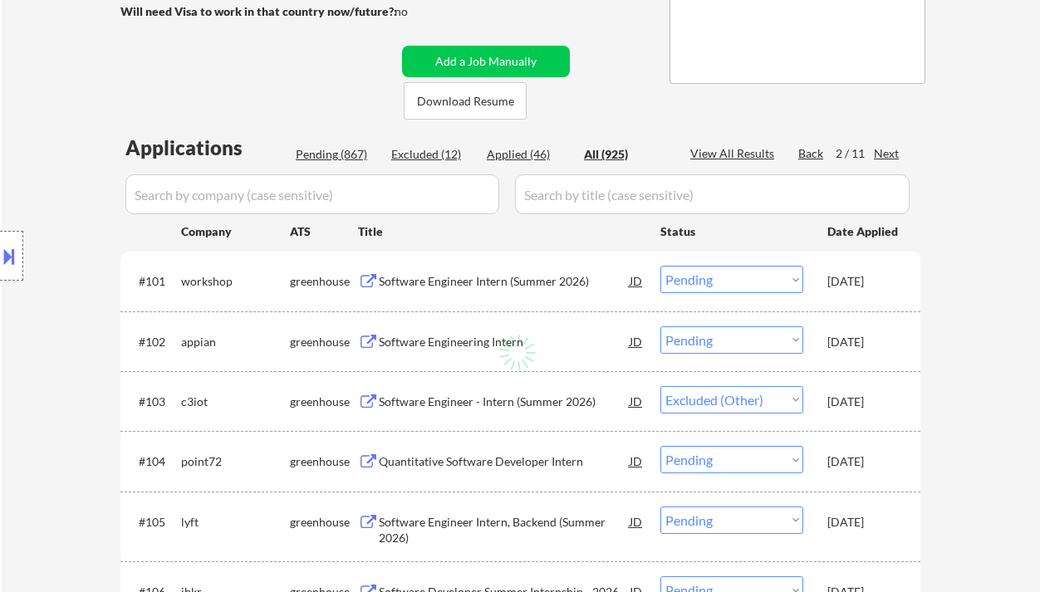
select select ""pending""
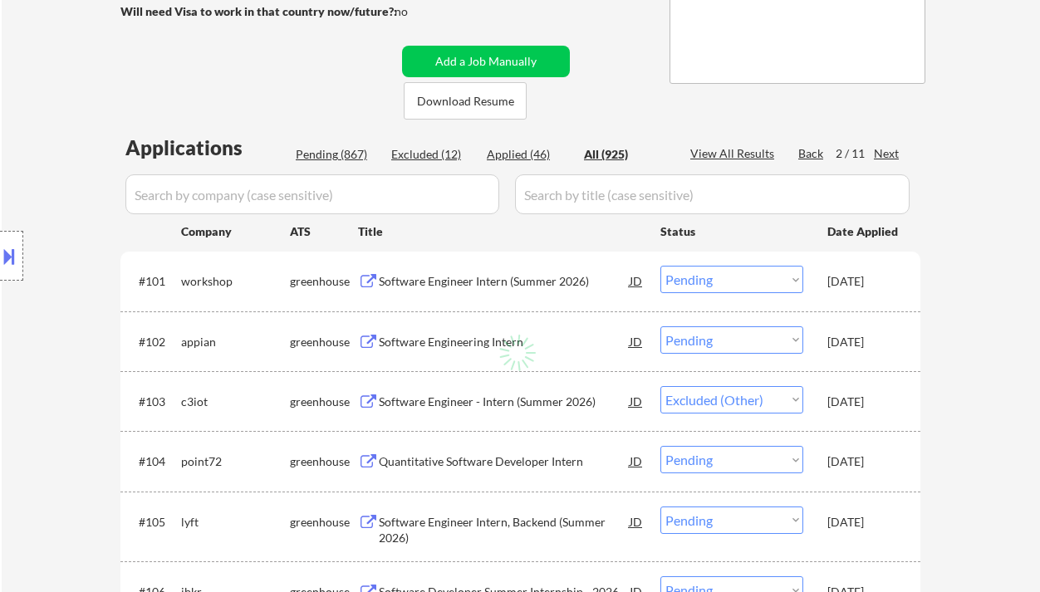
select select ""excluded__expired_""
select select ""pending""
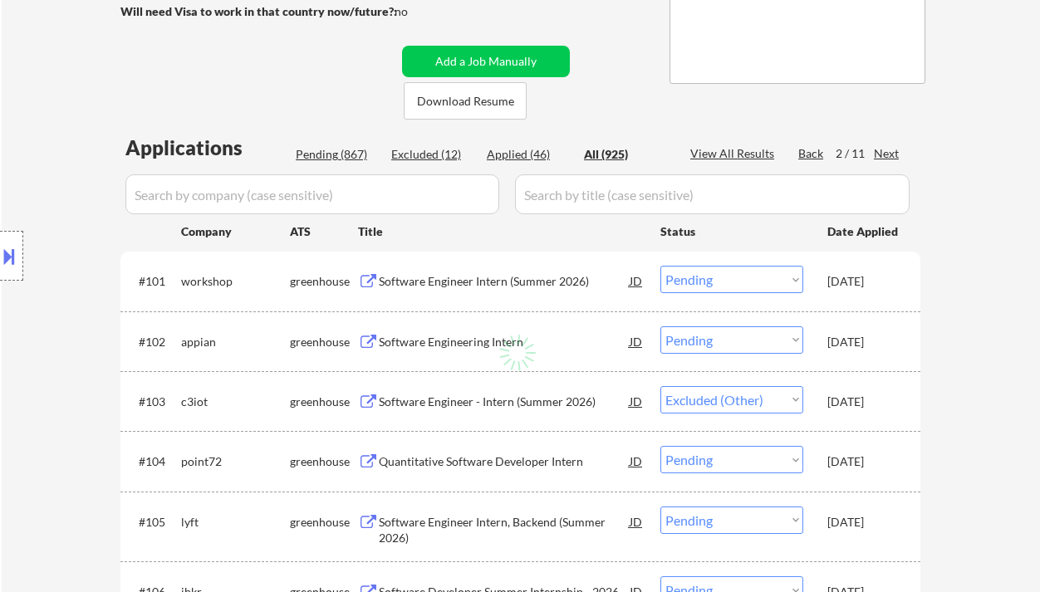
select select ""pending""
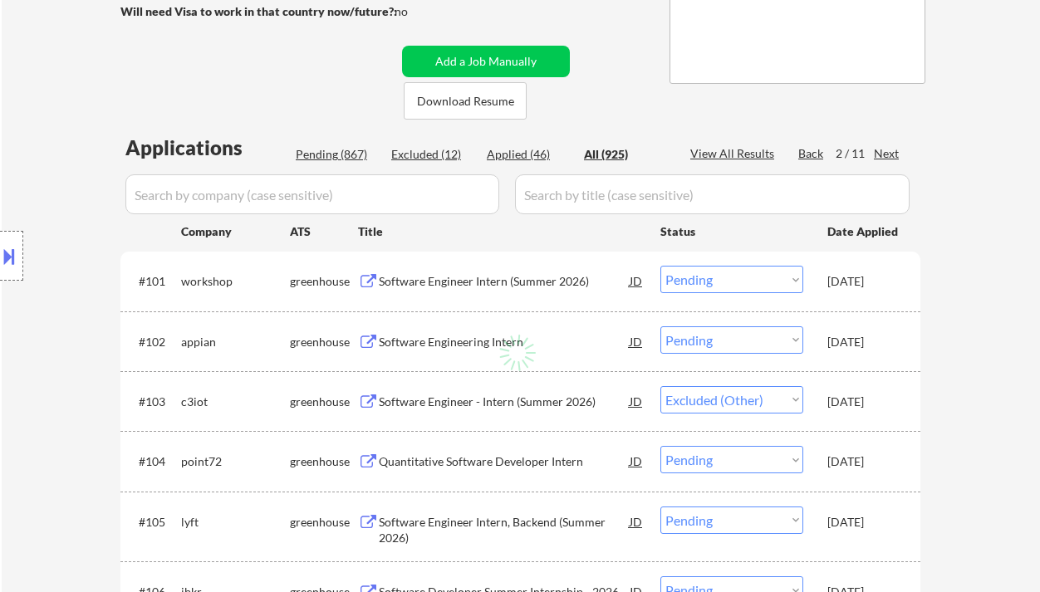
select select ""pending""
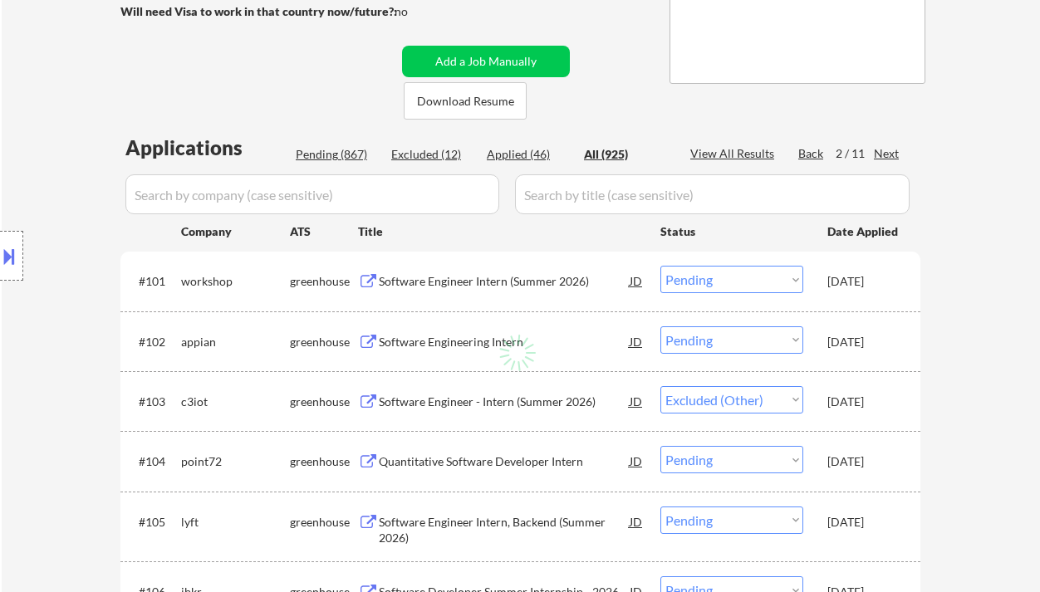
select select ""pending""
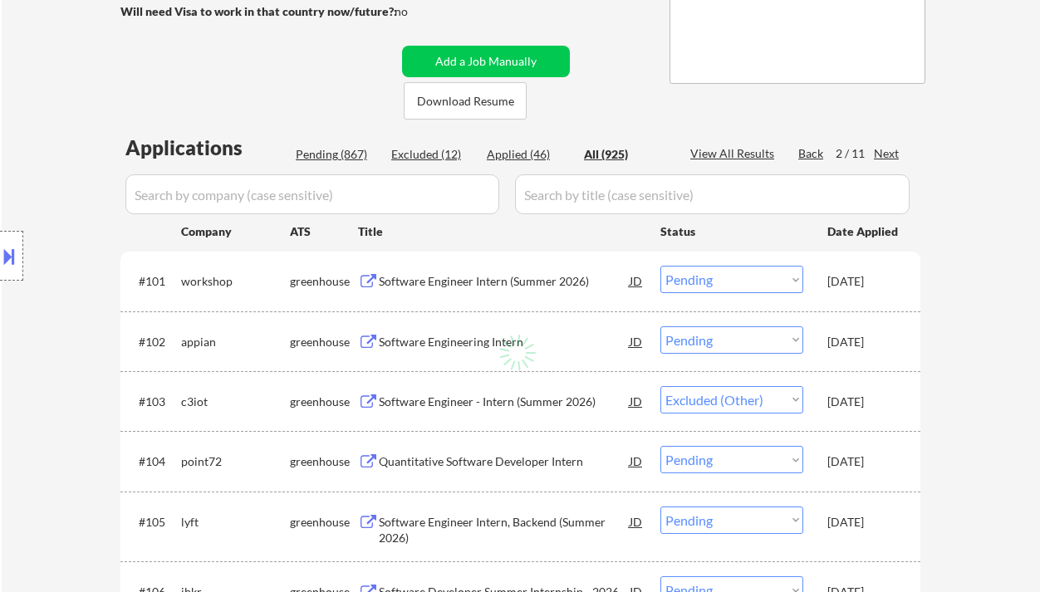
select select ""pending""
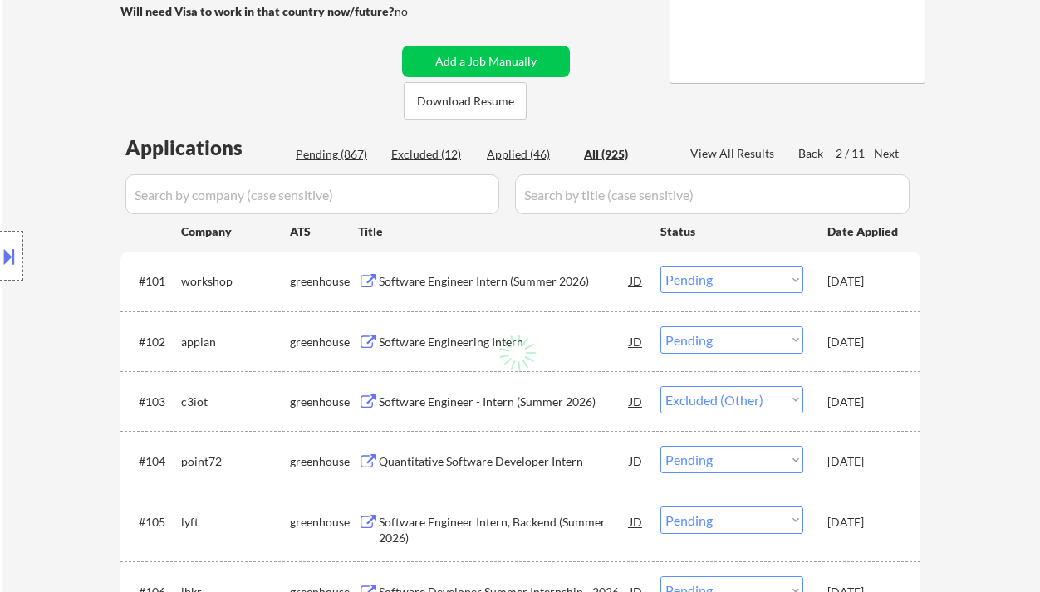
select select ""pending""
select select ""excluded__expired_""
select select ""excluded__other_""
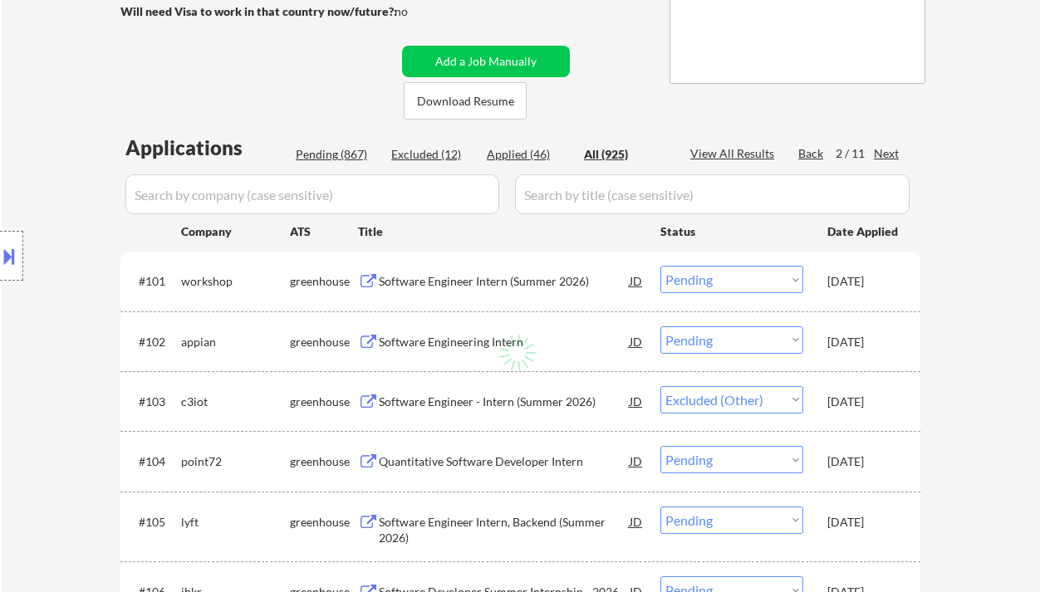
select select ""pending""
select select ""excluded__other_""
select select ""excluded__bad_match_""
select select ""pending""
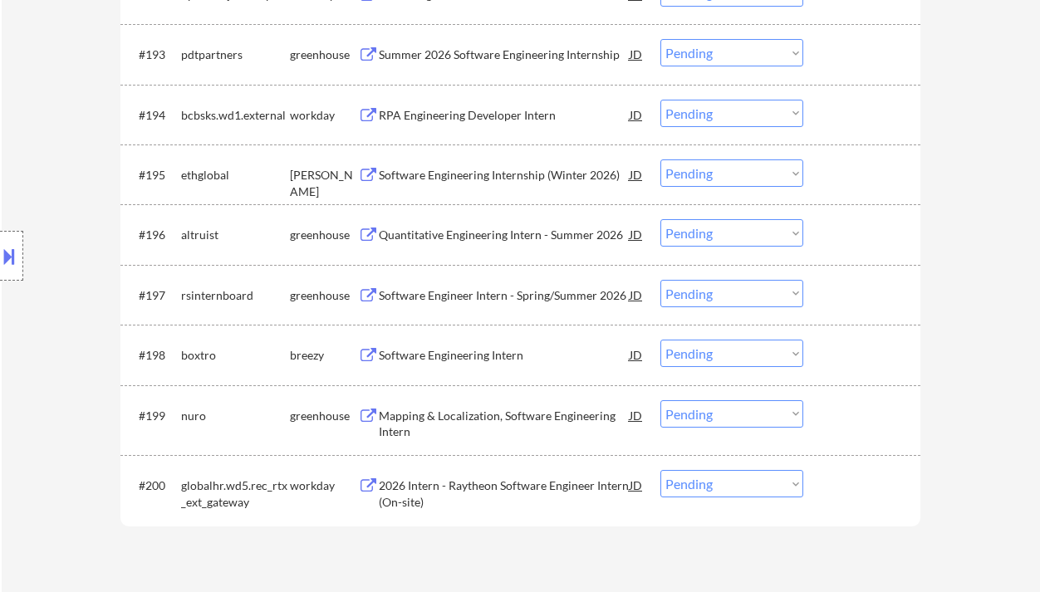
scroll to position [6626, 0]
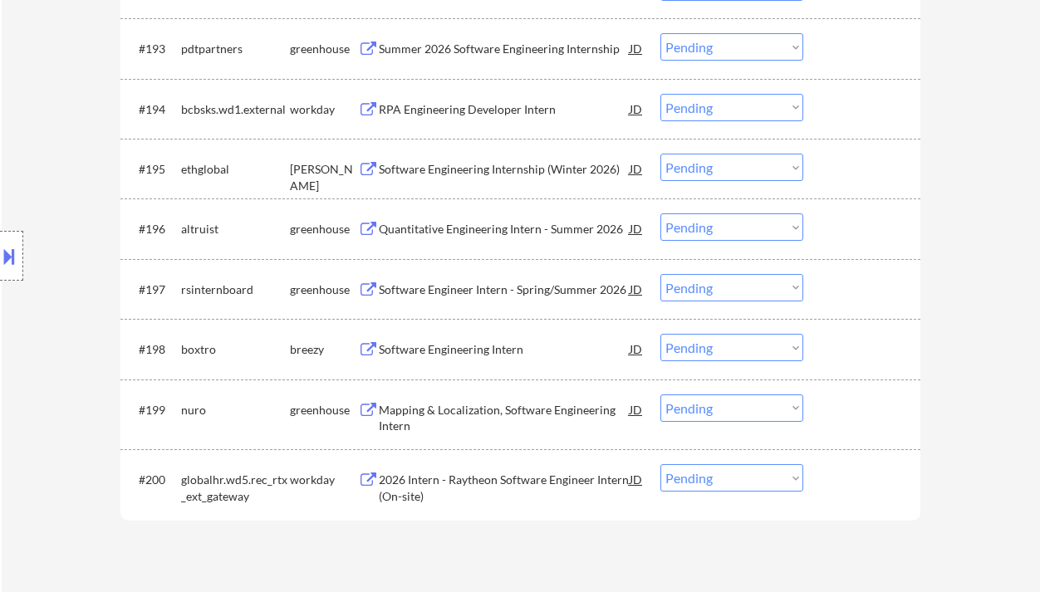
click at [503, 419] on div "Mapping & Localization, Software Engineering Intern" at bounding box center [504, 418] width 251 height 32
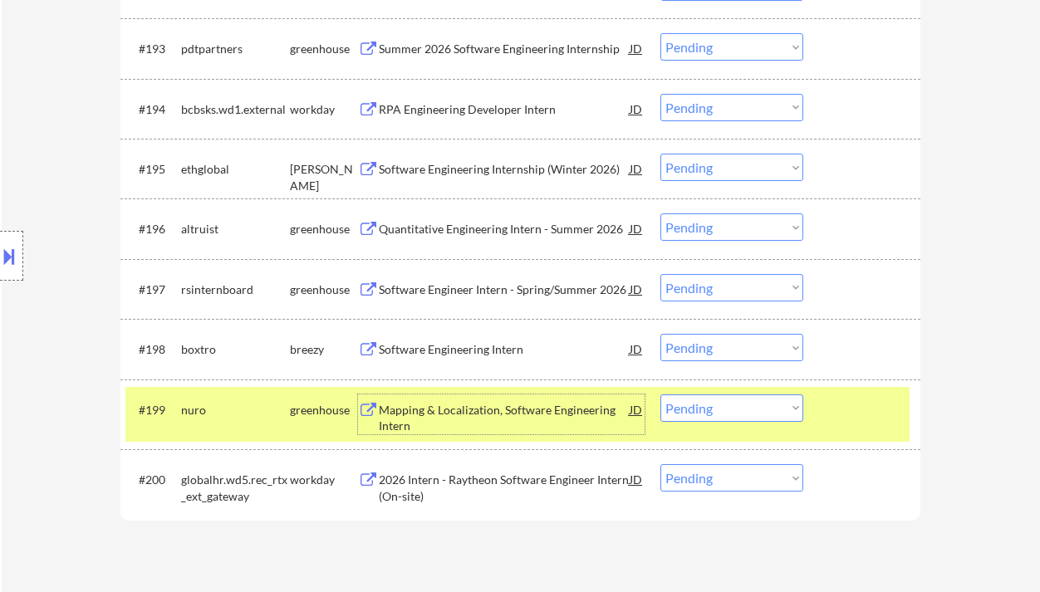
click at [444, 348] on div "Software Engineering Intern" at bounding box center [504, 349] width 251 height 17
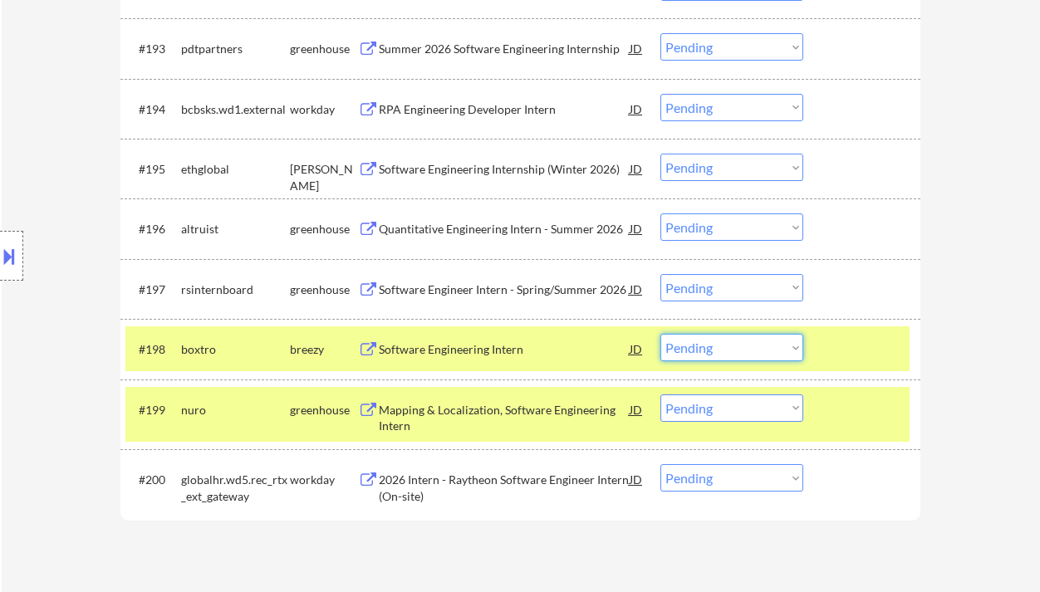
click at [693, 346] on select "Choose an option... Pending Applied Excluded (Questions) Excluded (Expired) Exc…" at bounding box center [732, 347] width 143 height 27
select select ""applied""
click at [661, 334] on select "Choose an option... Pending Applied Excluded (Questions) Excluded (Expired) Exc…" at bounding box center [732, 347] width 143 height 27
select select ""pending""
select select ""excluded__other_""
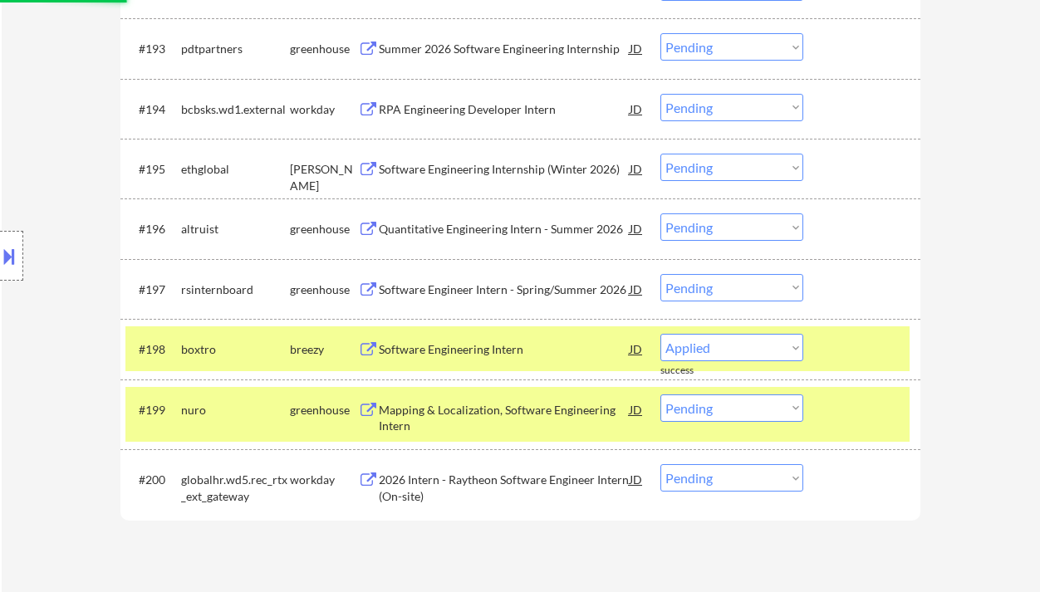
select select ""pending""
select select ""excluded__expired_""
select select ""pending""
select select ""excluded__expired_""
select select ""pending""
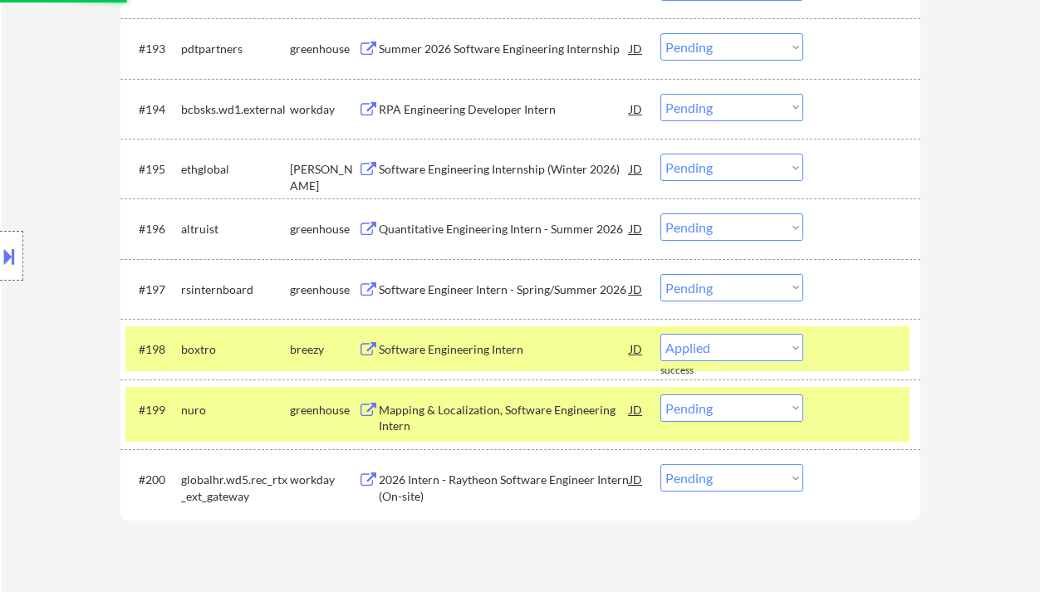
select select ""excluded__expired_""
select select ""pending""
select select ""excluded__expired_""
select select ""pending""
select select ""excluded__other_""
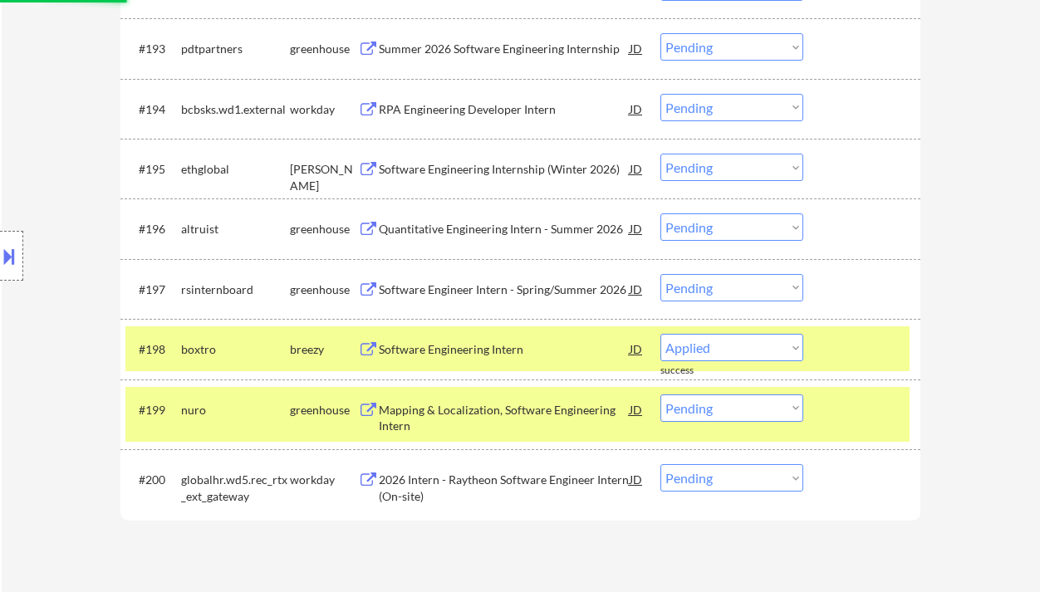
select select ""pending""
select select ""excluded__other_""
select select ""pending""
select select ""excluded__bad_match_""
select select ""pending""
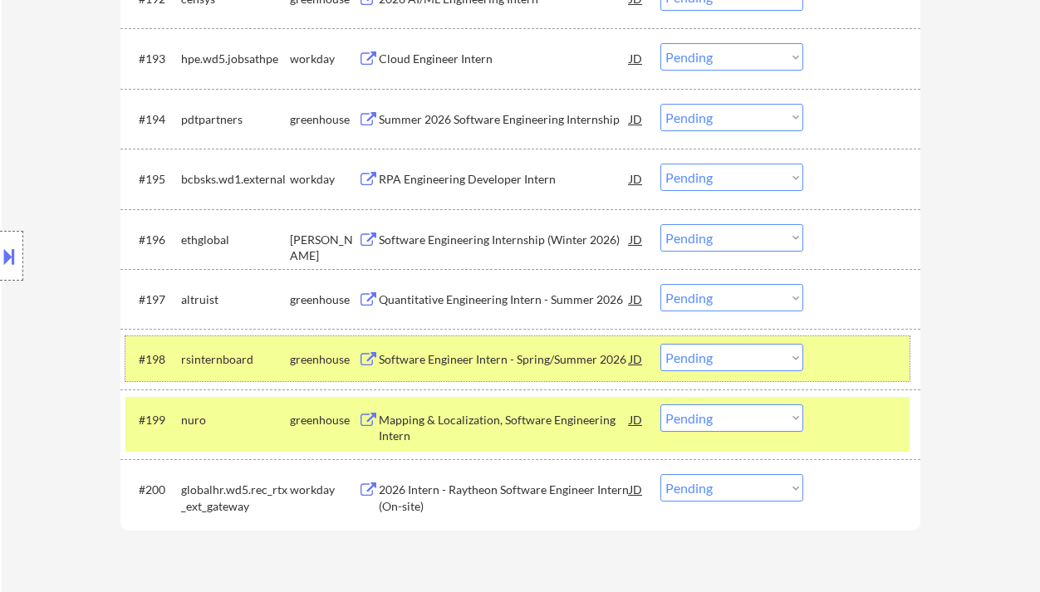
click at [492, 341] on div "#198 rsinternboard greenhouse Software Engineer Intern - Spring/Summer 2026 JD …" at bounding box center [517, 359] width 784 height 45
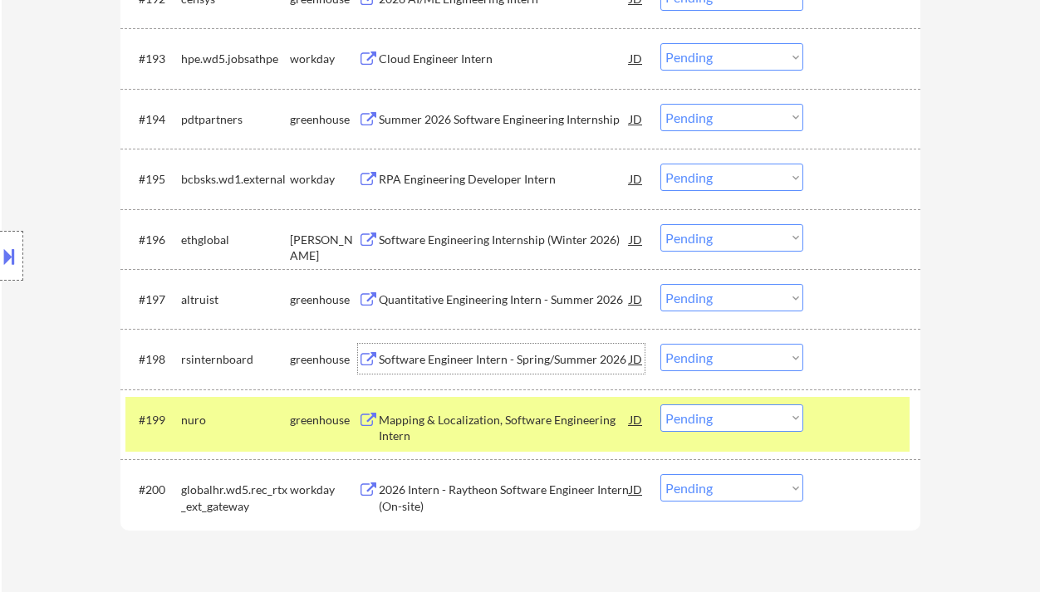
click at [471, 351] on div "Software Engineer Intern - Spring/Summer 2026" at bounding box center [504, 359] width 251 height 17
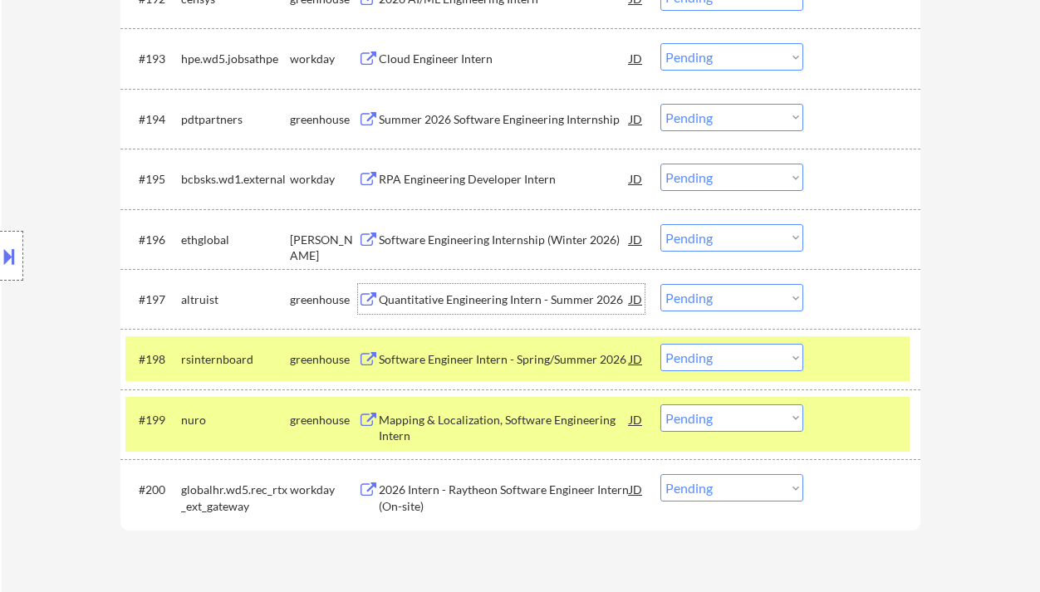
click at [526, 302] on div "Quantitative Engineering Intern - Summer 2026" at bounding box center [504, 300] width 251 height 17
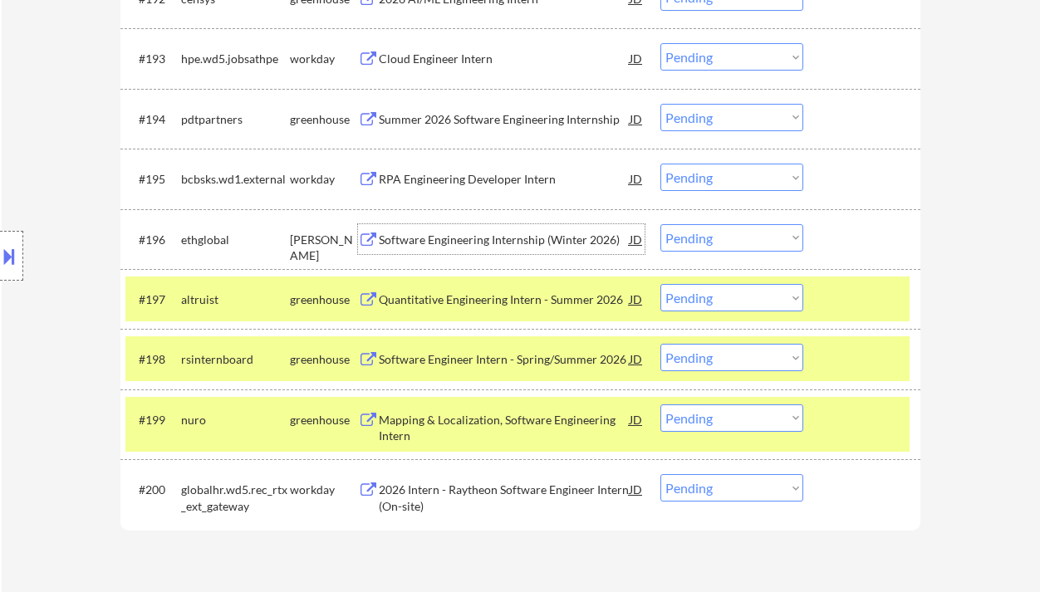
click at [558, 243] on div "Software Engineering Internship (Winter 2026)" at bounding box center [504, 240] width 251 height 17
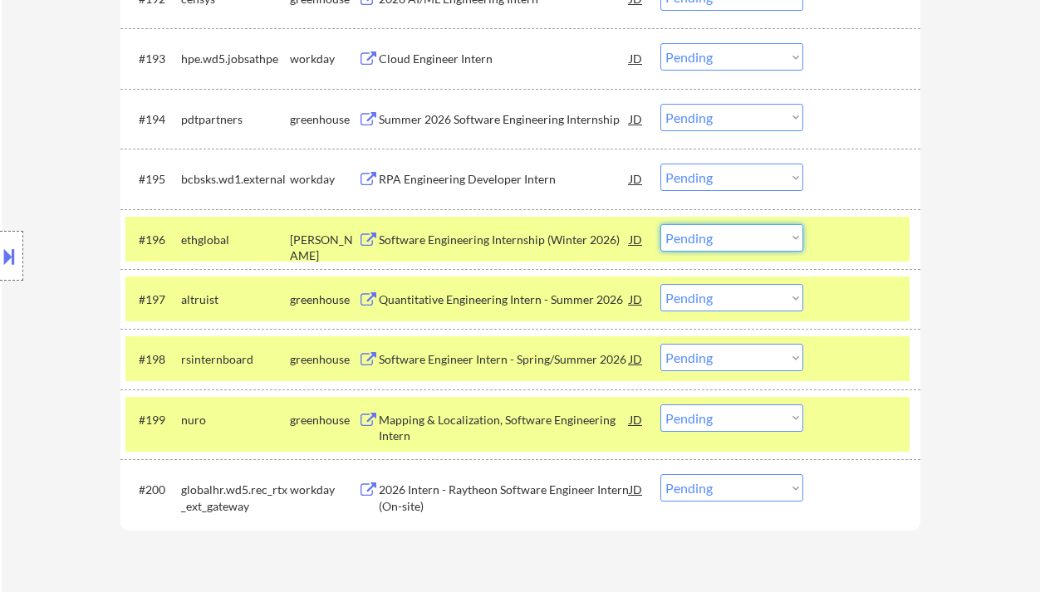
click at [733, 245] on select "Choose an option... Pending Applied Excluded (Questions) Excluded (Expired) Exc…" at bounding box center [732, 237] width 143 height 27
select select ""excluded__expired_""
click at [661, 224] on select "Choose an option... Pending Applied Excluded (Questions) Excluded (Expired) Exc…" at bounding box center [732, 237] width 143 height 27
click at [464, 123] on div "Summer 2026 Software Engineering Internship" at bounding box center [504, 119] width 251 height 17
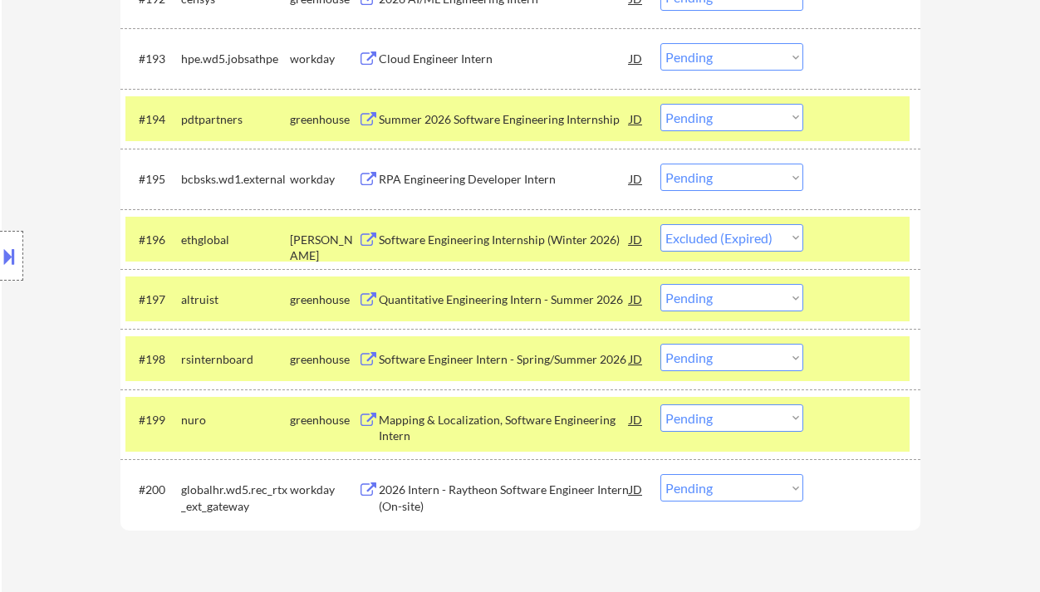
select select ""pending""
select select ""excluded__other_""
select select ""pending""
select select ""excluded__expired_""
select select ""pending""
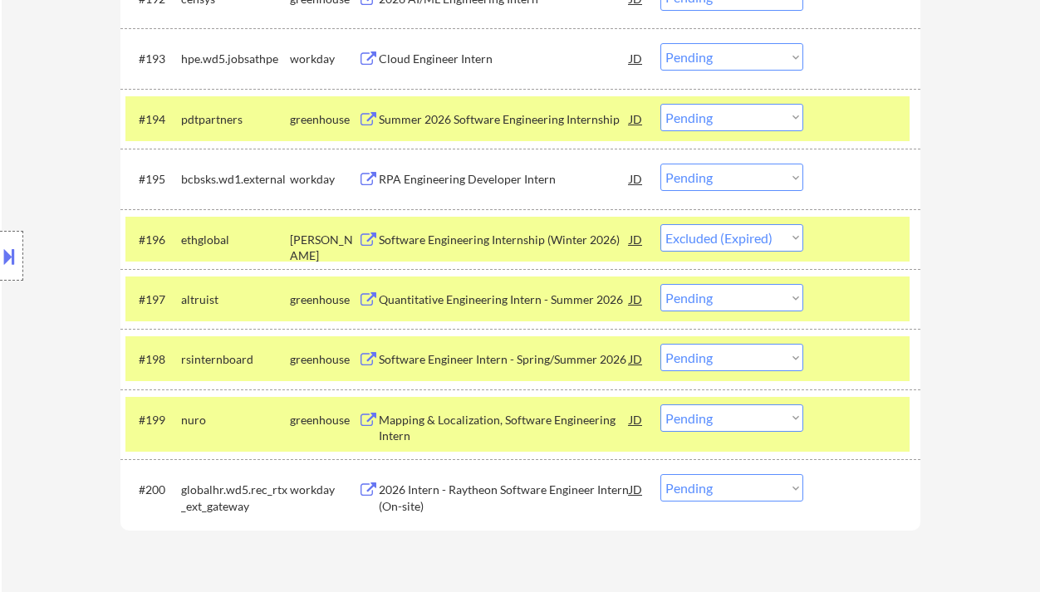
select select ""excluded__expired_""
select select ""pending""
select select ""excluded__expired_""
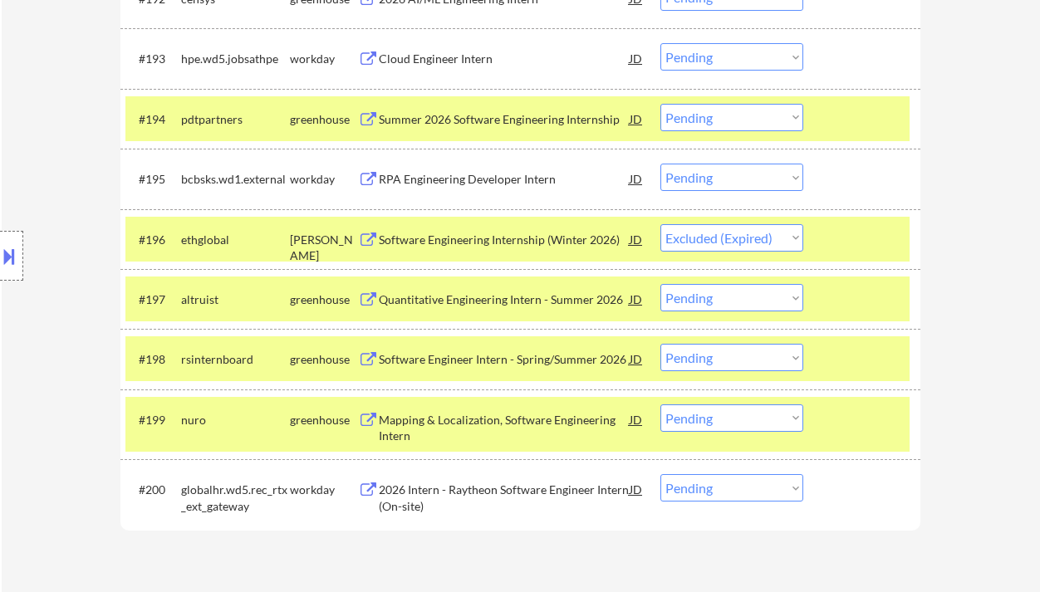
select select ""pending""
select select ""excluded__expired_""
select select ""pending""
select select ""excluded__other_""
select select ""pending""
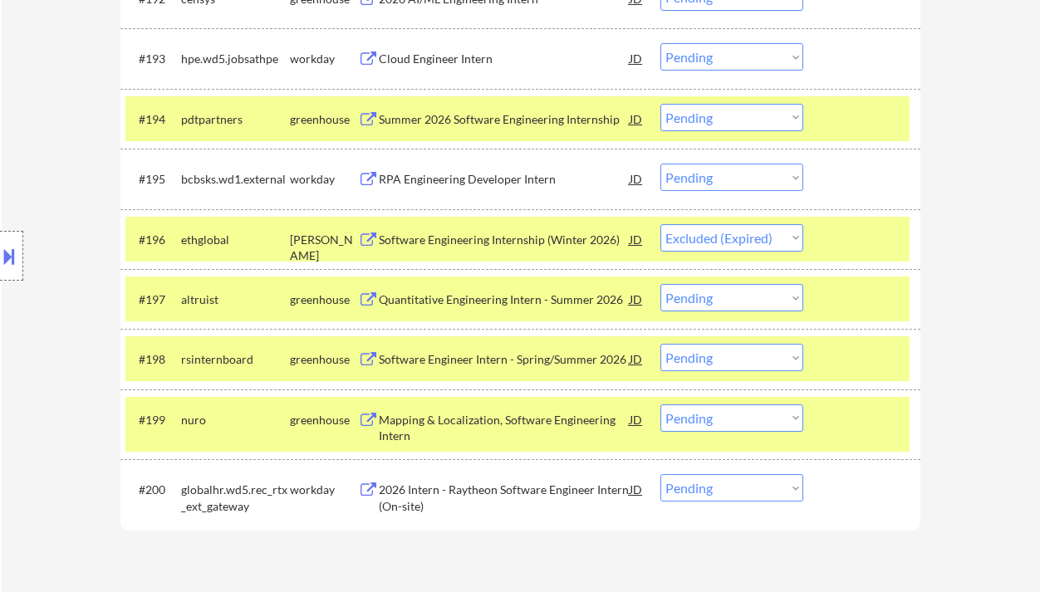
select select ""excluded__other_""
select select ""excluded__bad_match_""
select select ""pending""
select select ""excluded__expired_""
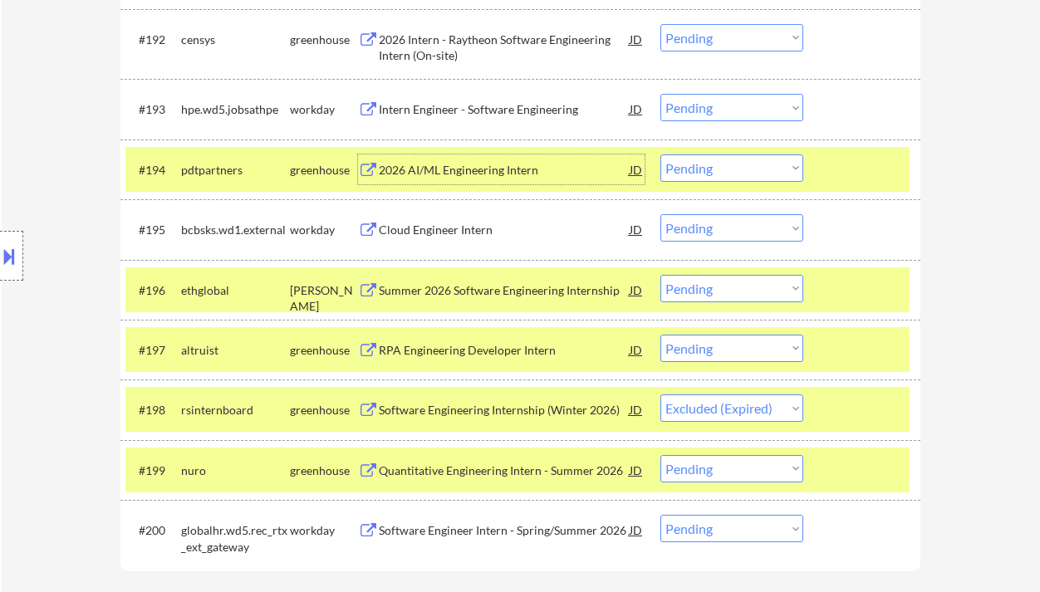
click at [278, 61] on div "#192 censys greenhouse 2026 Intern - Raytheon Software Engineering Intern (On-s…" at bounding box center [517, 44] width 784 height 55
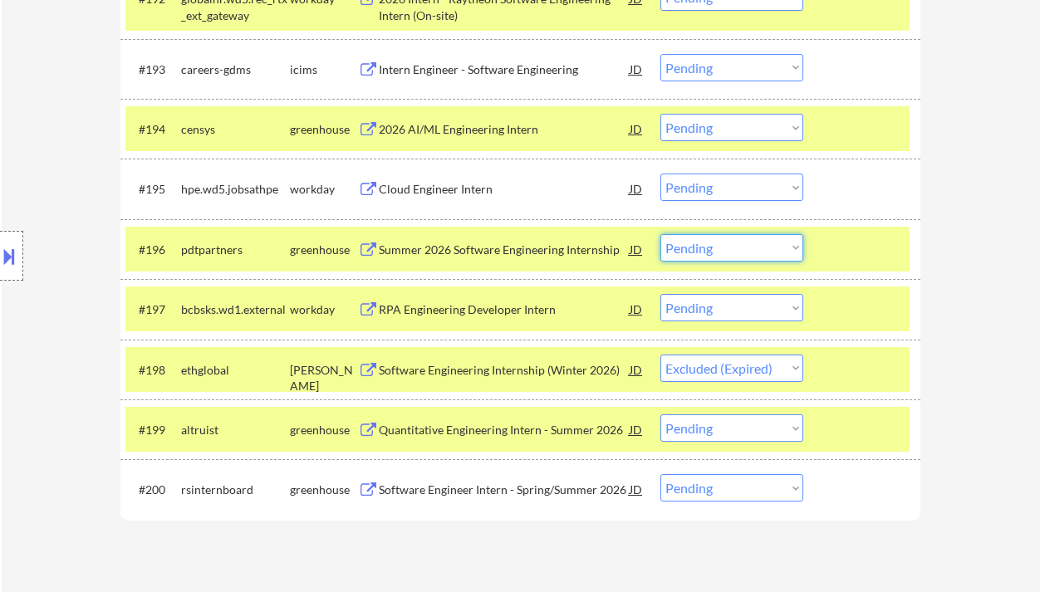
click at [693, 242] on select "Choose an option... Pending Applied Excluded (Questions) Excluded (Expired) Exc…" at bounding box center [732, 247] width 143 height 27
select select ""applied""
click at [661, 234] on select "Choose an option... Pending Applied Excluded (Questions) Excluded (Expired) Exc…" at bounding box center [732, 247] width 143 height 27
select select ""pending""
select select ""excluded__other_""
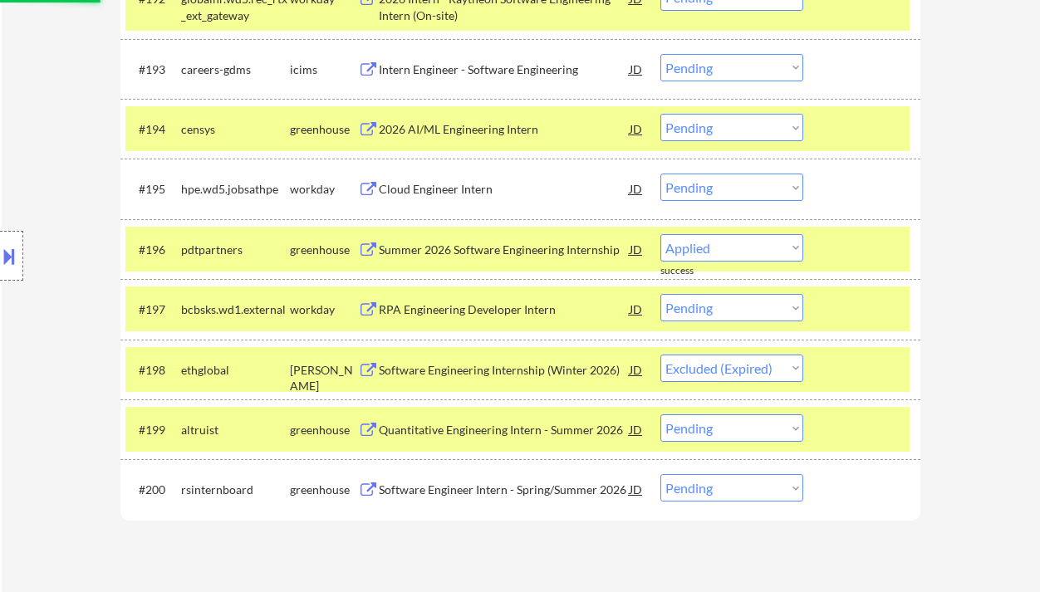
select select ""pending""
select select ""excluded__expired_""
select select ""pending""
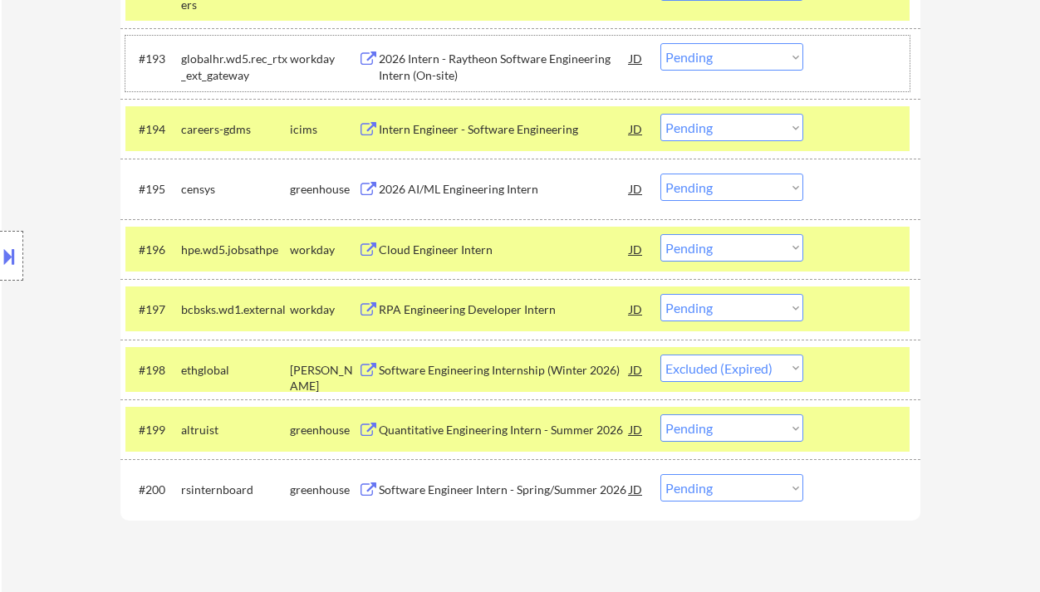
click at [877, 83] on div "#193 globalhr.wd5.rec_rtx_ext_gateway workday 2026 Intern - Raytheon Software E…" at bounding box center [517, 63] width 784 height 55
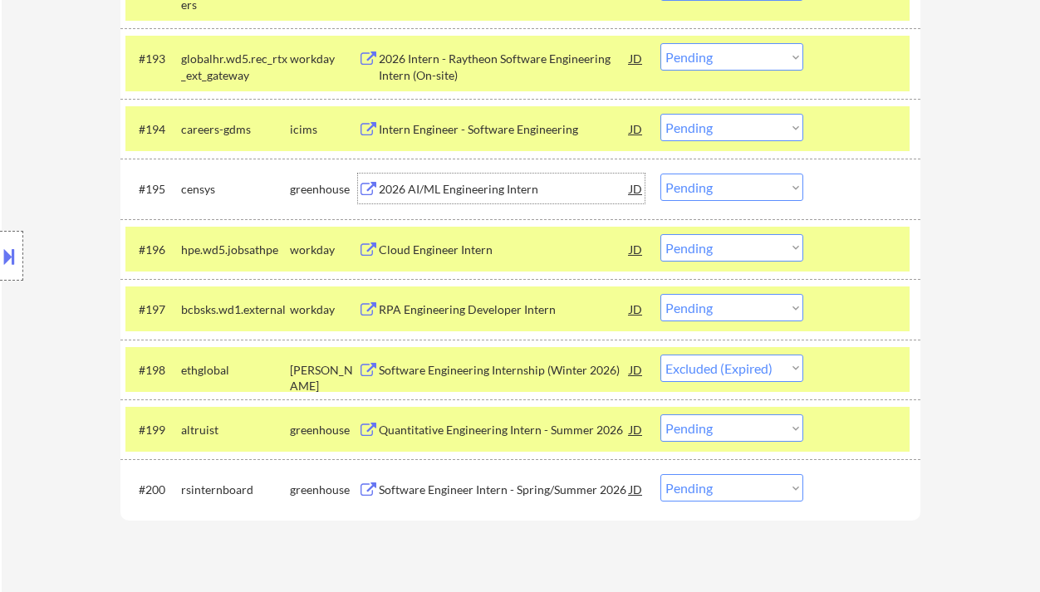
click at [509, 191] on div "2026 AI/ML Engineering Intern" at bounding box center [504, 189] width 251 height 17
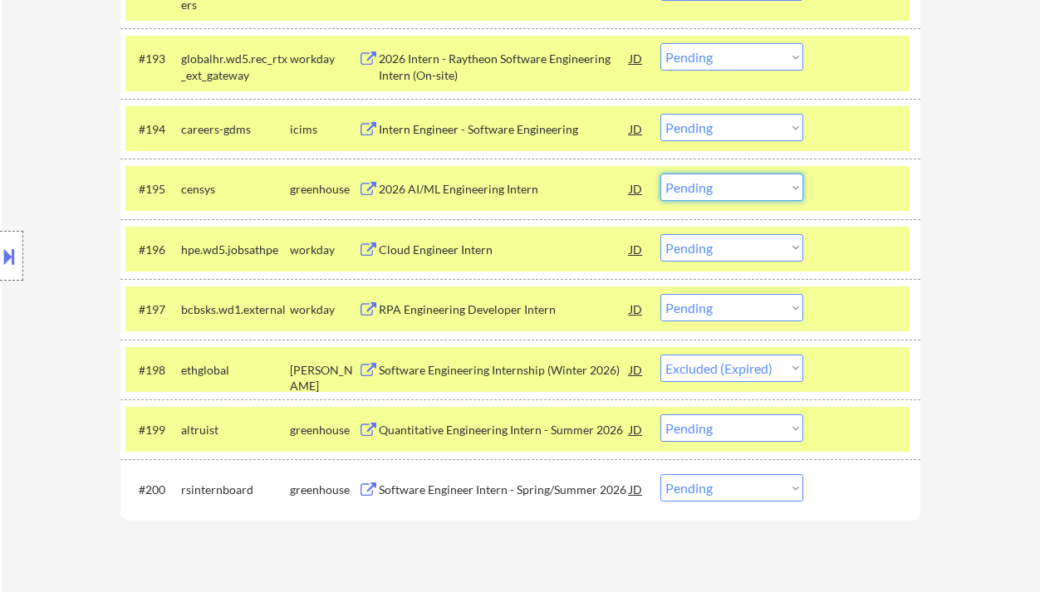
click at [698, 191] on select "Choose an option... Pending Applied Excluded (Questions) Excluded (Expired) Exc…" at bounding box center [732, 187] width 143 height 27
click at [661, 174] on select "Choose an option... Pending Applied Excluded (Questions) Excluded (Expired) Exc…" at bounding box center [732, 187] width 143 height 27
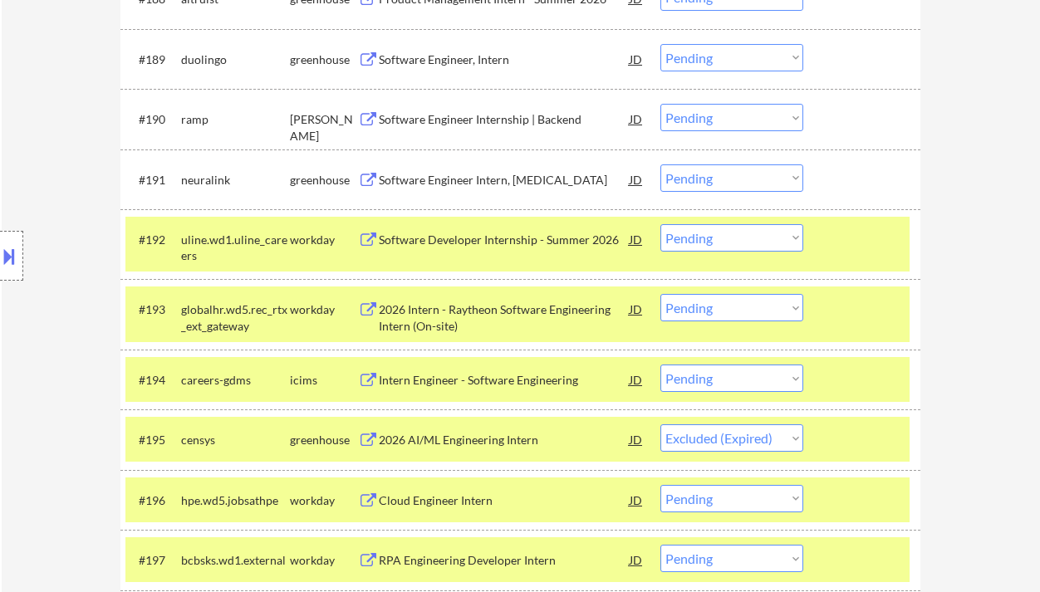
scroll to position [6375, 0]
click at [505, 177] on div "Software Engineer Intern, Hippocampus" at bounding box center [504, 179] width 251 height 17
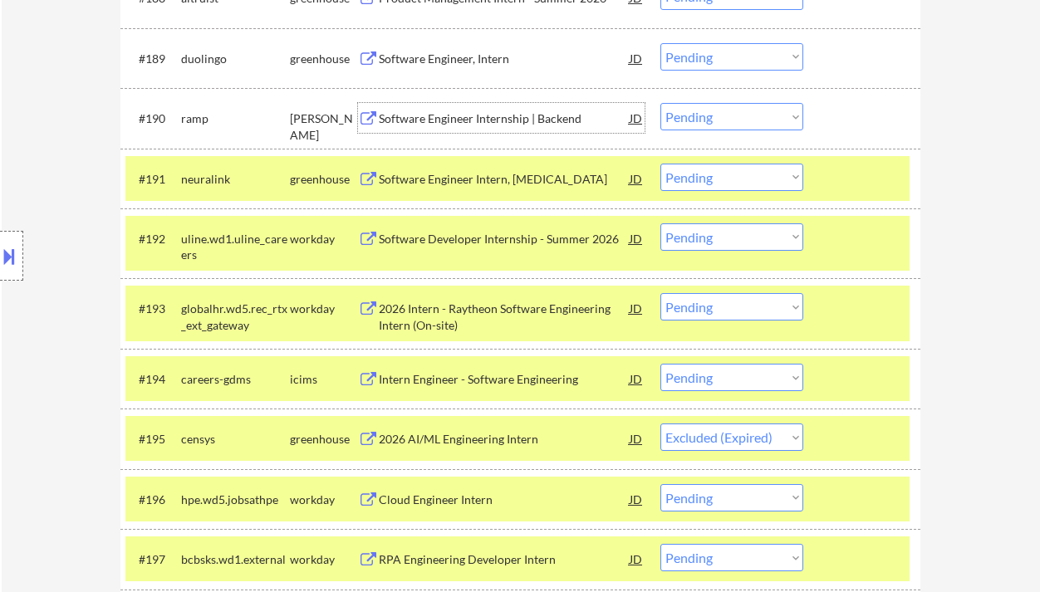
click at [510, 118] on div "Software Engineer Internship | Backend" at bounding box center [504, 119] width 251 height 17
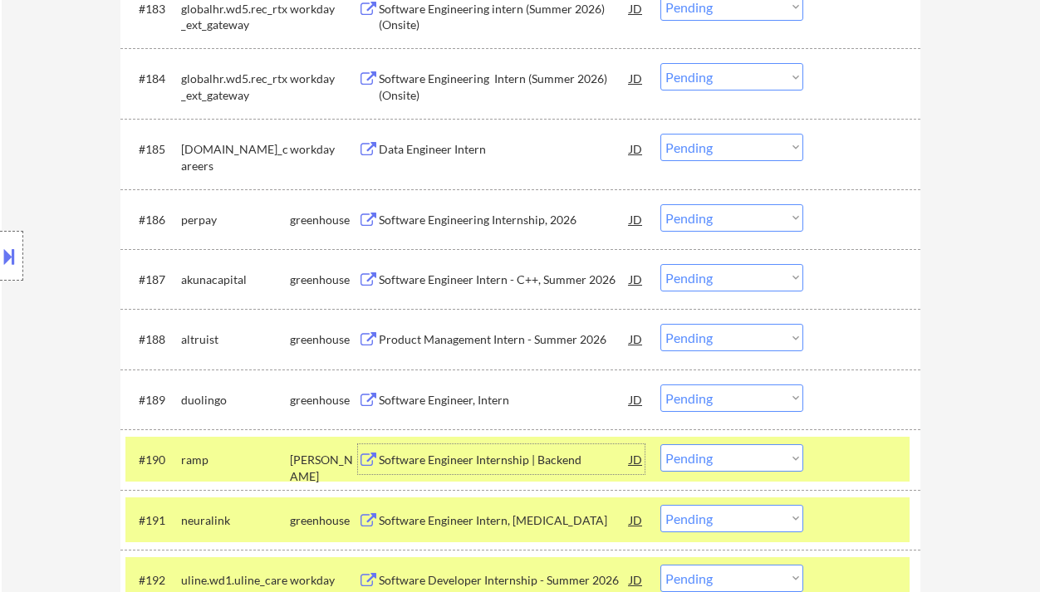
scroll to position [6036, 0]
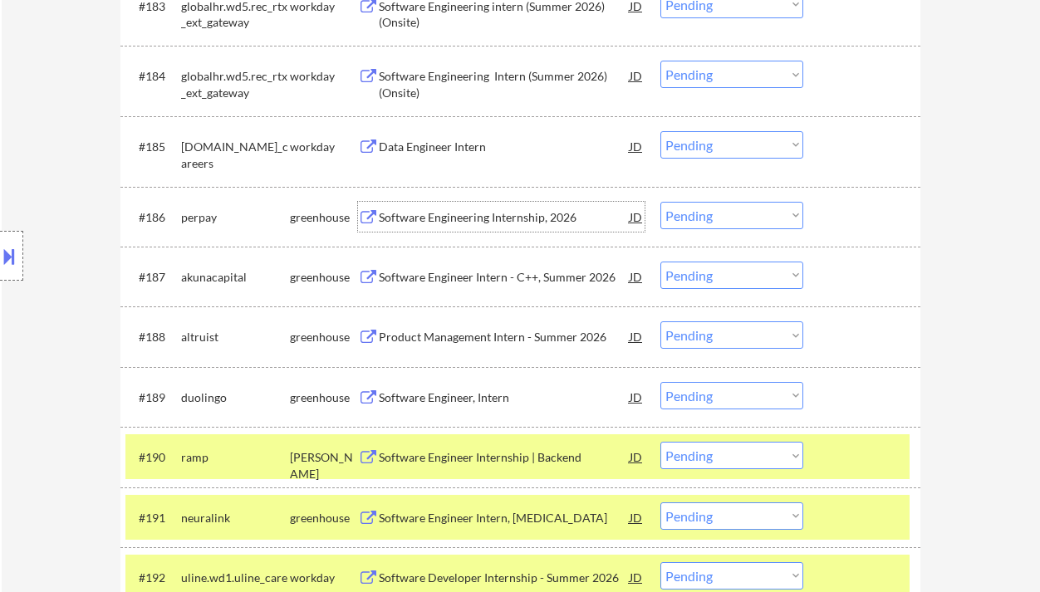
click at [492, 224] on div "Software Engineering Internship, 2026" at bounding box center [504, 217] width 251 height 17
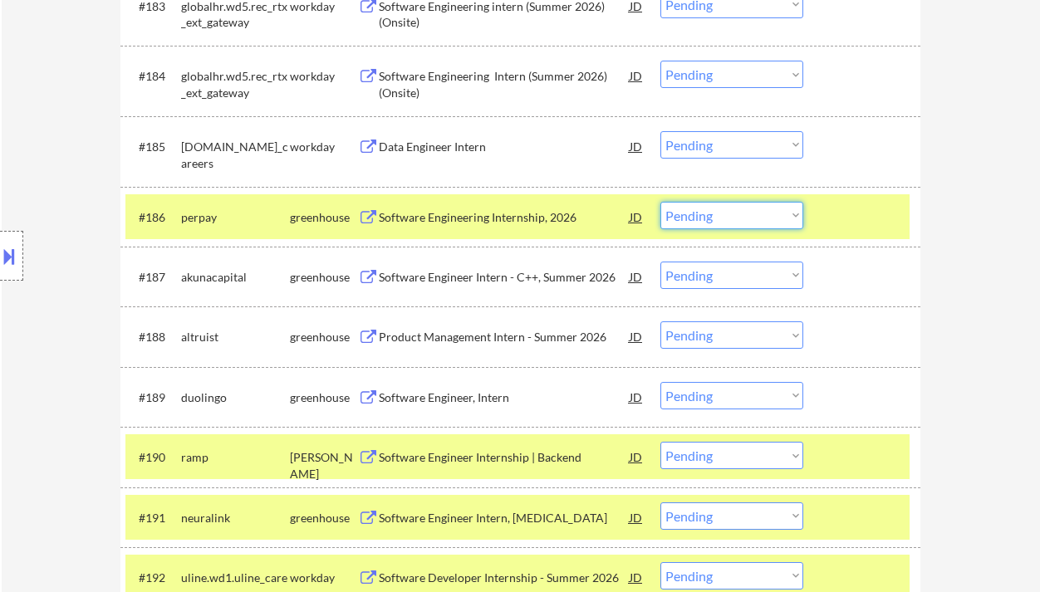
click at [699, 219] on select "Choose an option... Pending Applied Excluded (Questions) Excluded (Expired) Exc…" at bounding box center [732, 215] width 143 height 27
click at [661, 202] on select "Choose an option... Pending Applied Excluded (Questions) Excluded (Expired) Exc…" at bounding box center [732, 215] width 143 height 27
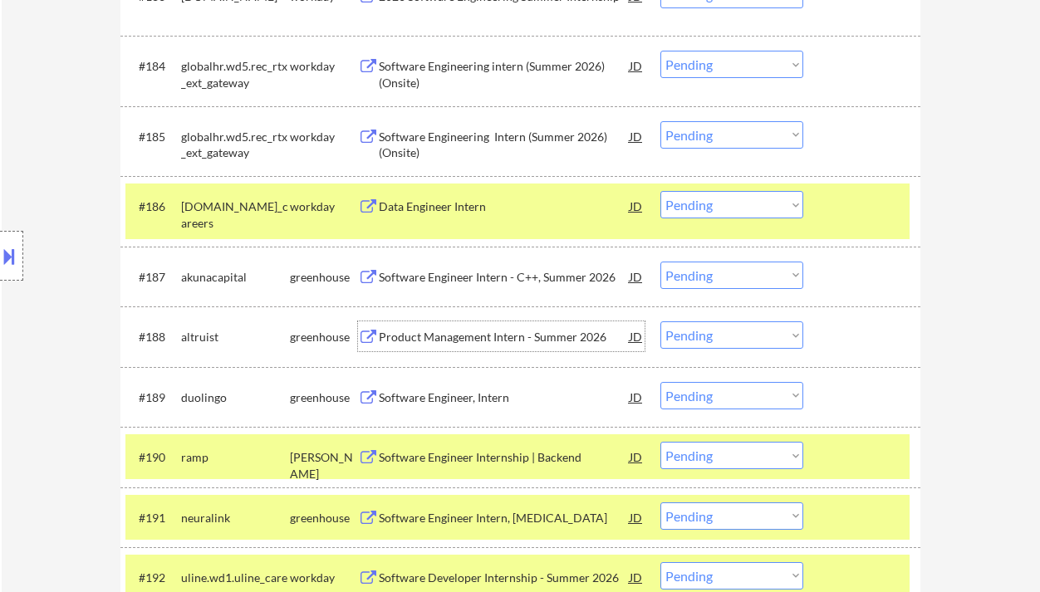
click at [416, 342] on div "Product Management Intern - Summer 2026" at bounding box center [504, 337] width 251 height 17
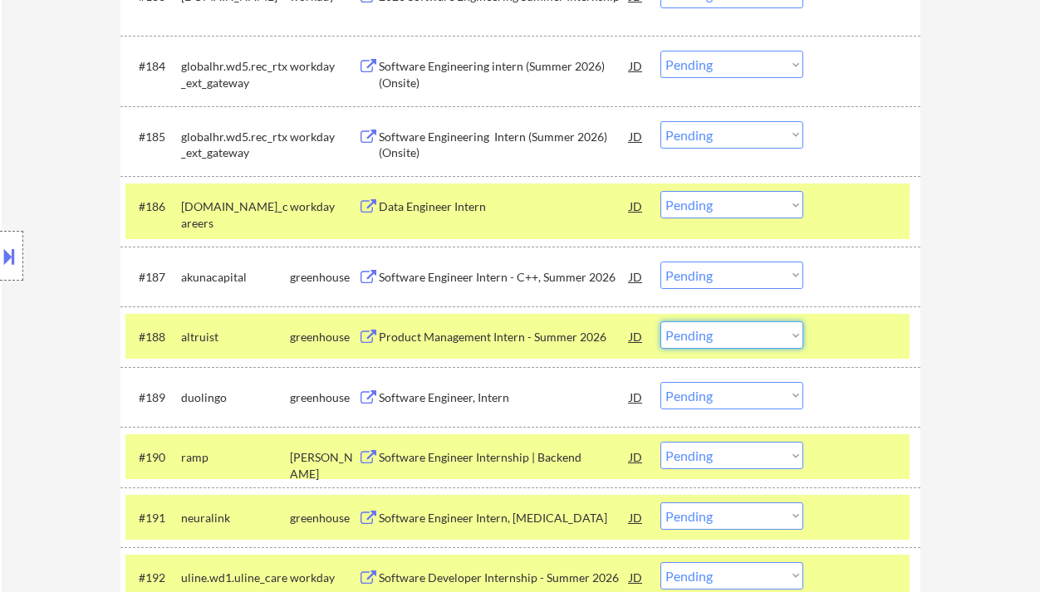
click at [695, 333] on select "Choose an option... Pending Applied Excluded (Questions) Excluded (Expired) Exc…" at bounding box center [732, 335] width 143 height 27
click at [661, 322] on select "Choose an option... Pending Applied Excluded (Questions) Excluded (Expired) Exc…" at bounding box center [732, 335] width 143 height 27
click at [477, 390] on div "Software Engineer, Intern" at bounding box center [504, 398] width 251 height 17
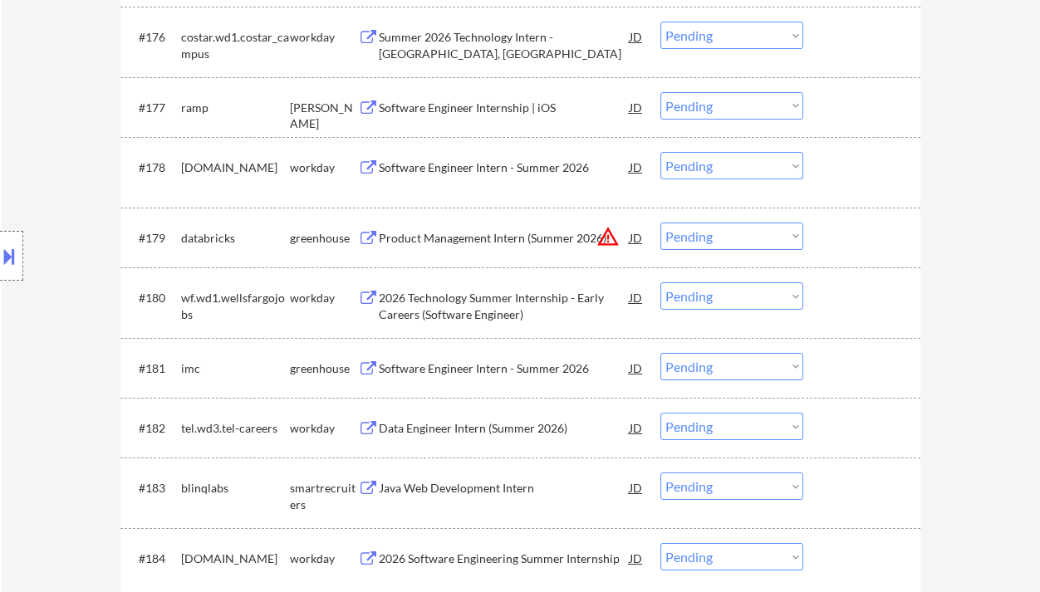
scroll to position [5540, 0]
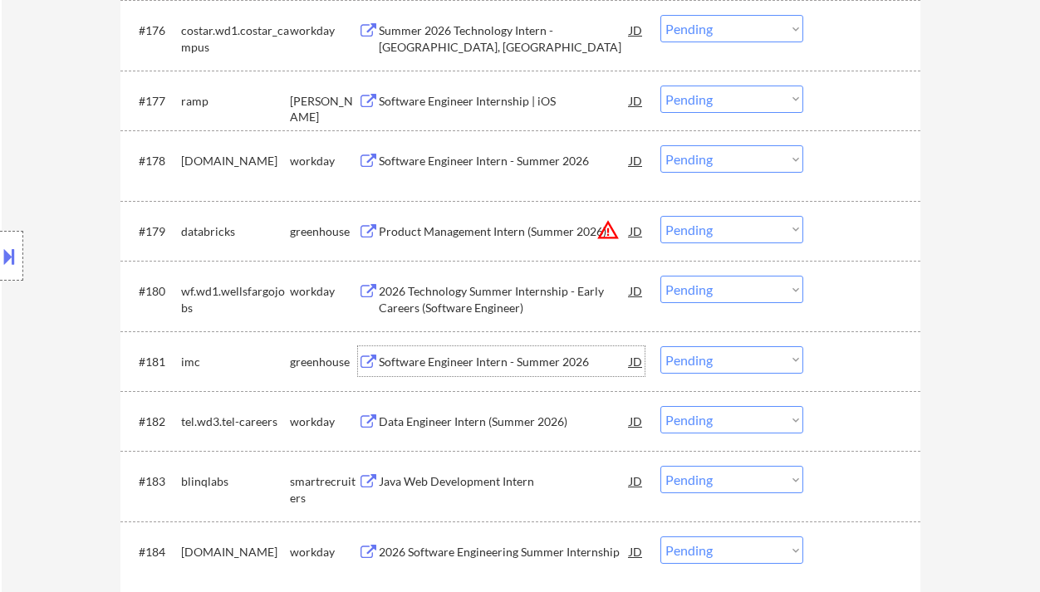
click at [517, 363] on div "Software Engineer Intern - Summer 2026" at bounding box center [504, 362] width 251 height 17
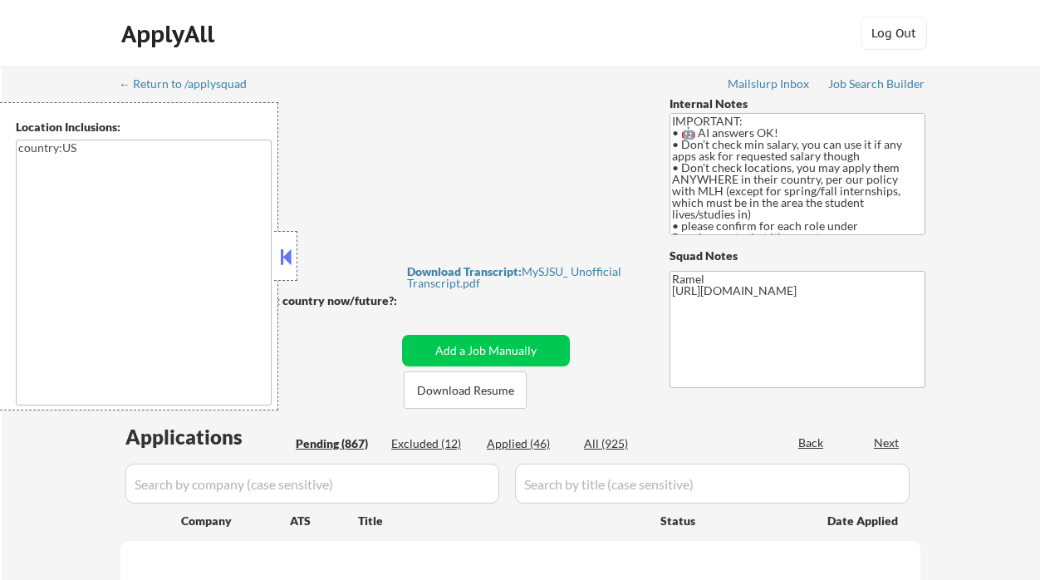
type textarea "country:[GEOGRAPHIC_DATA]"
select select ""pending""
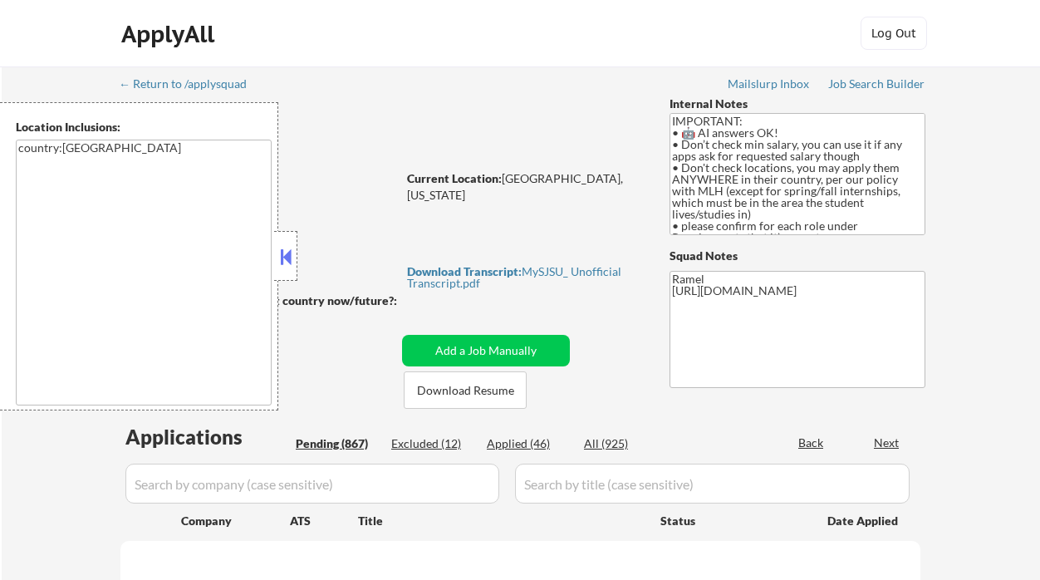
select select ""pending""
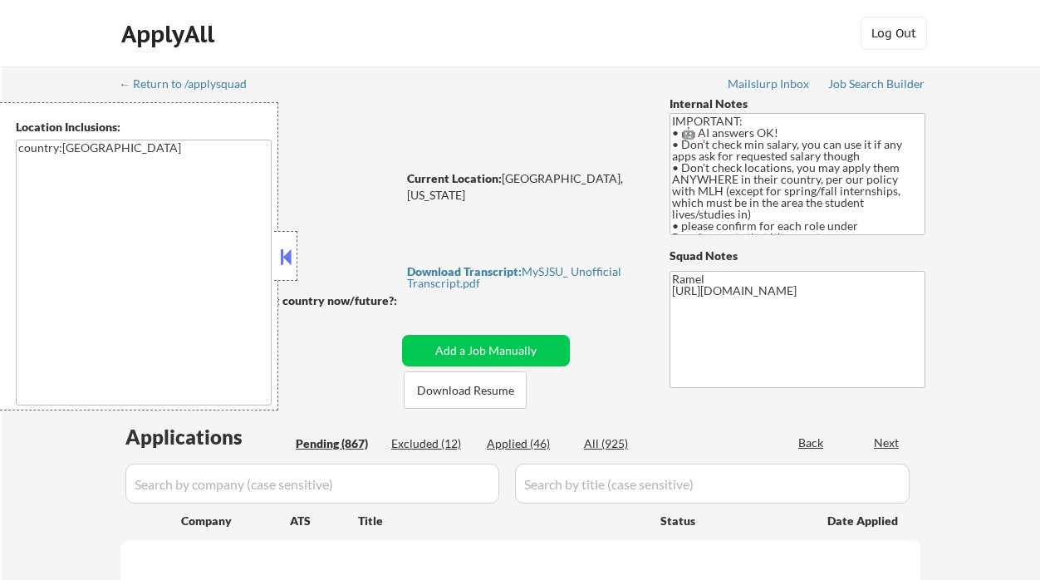
select select ""pending""
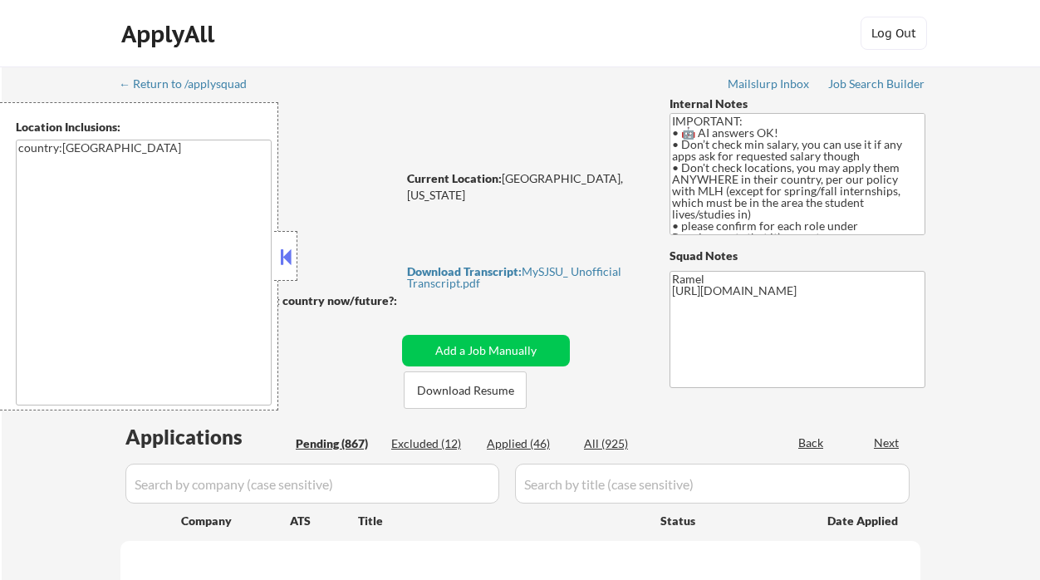
select select ""pending""
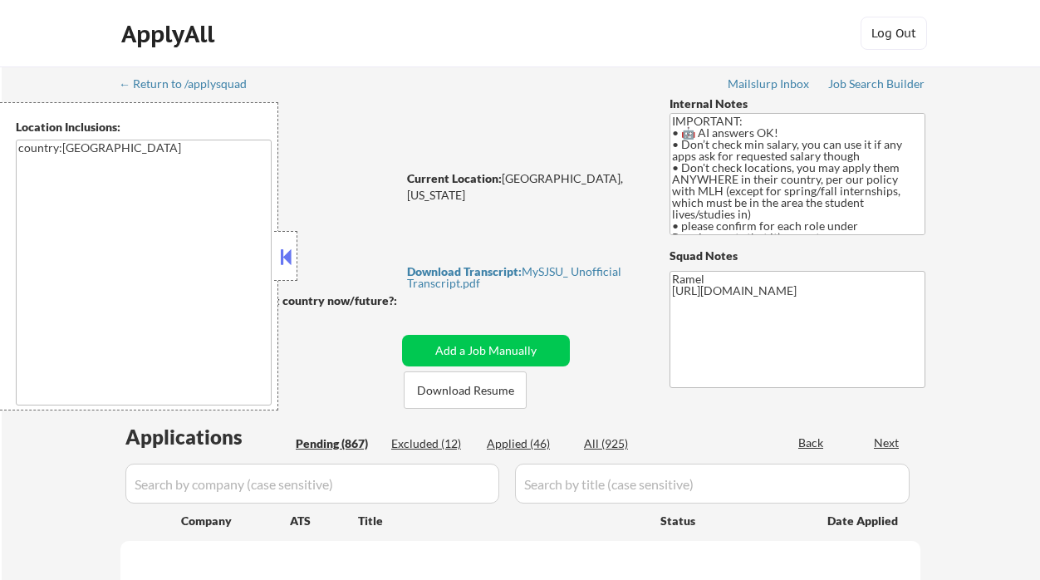
select select ""pending""
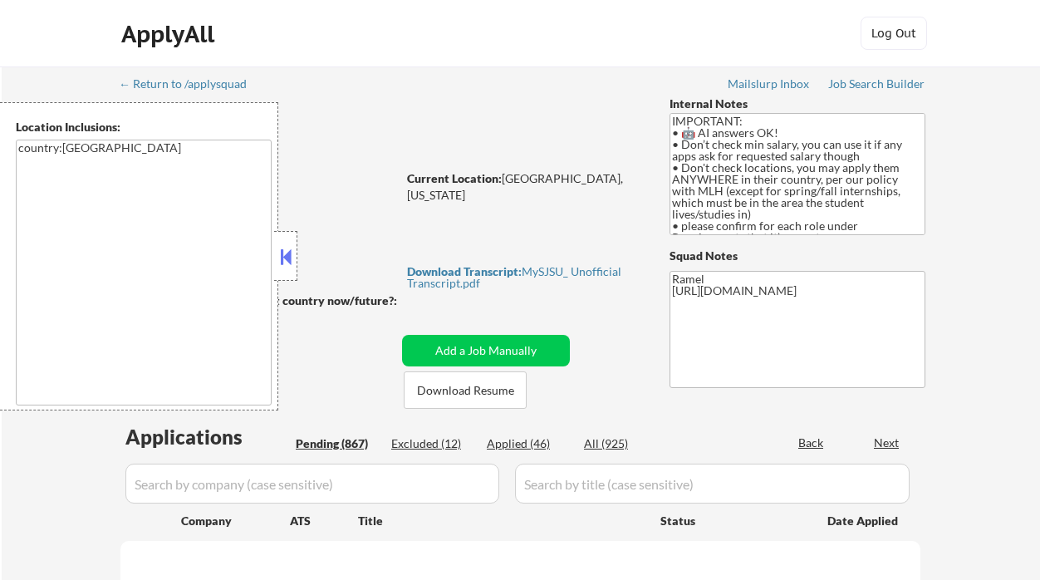
select select ""pending""
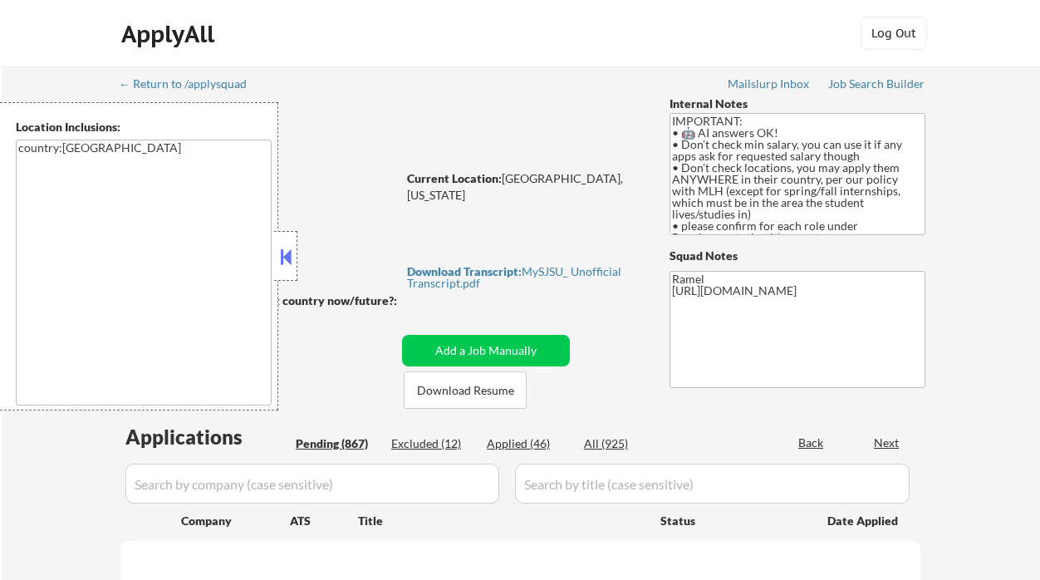
select select ""pending""
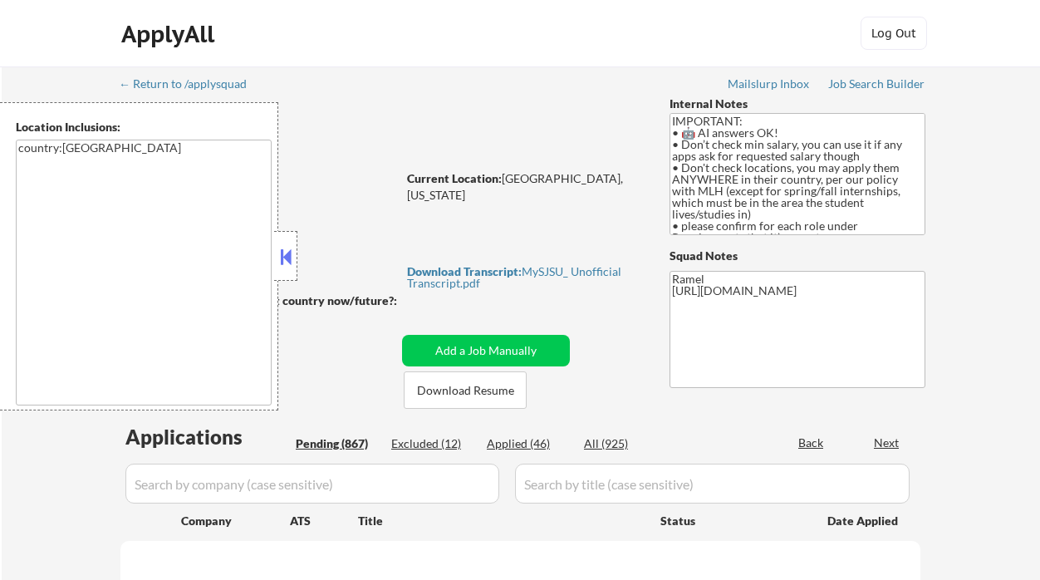
select select ""pending""
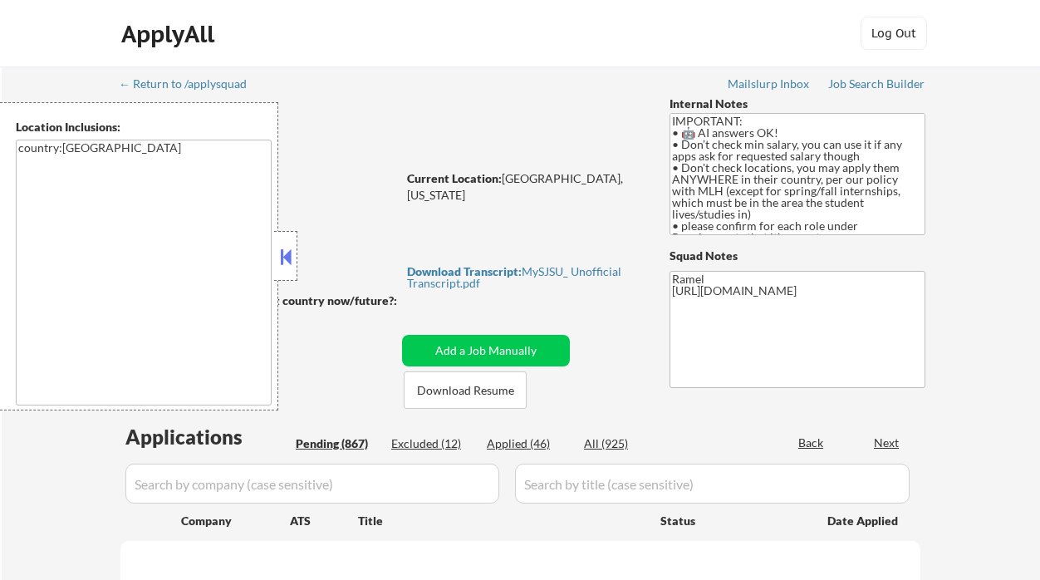
select select ""pending""
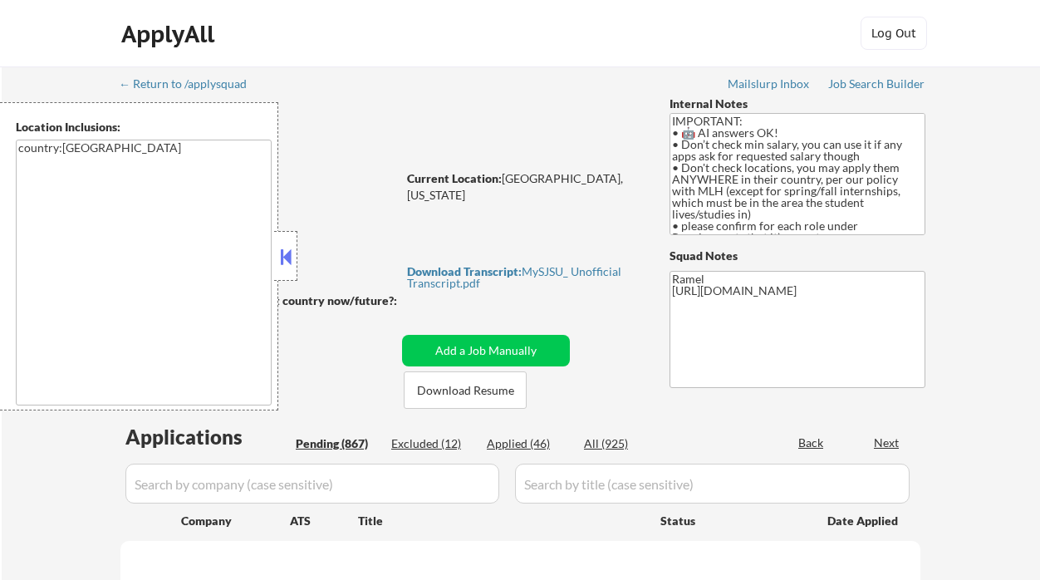
select select ""pending""
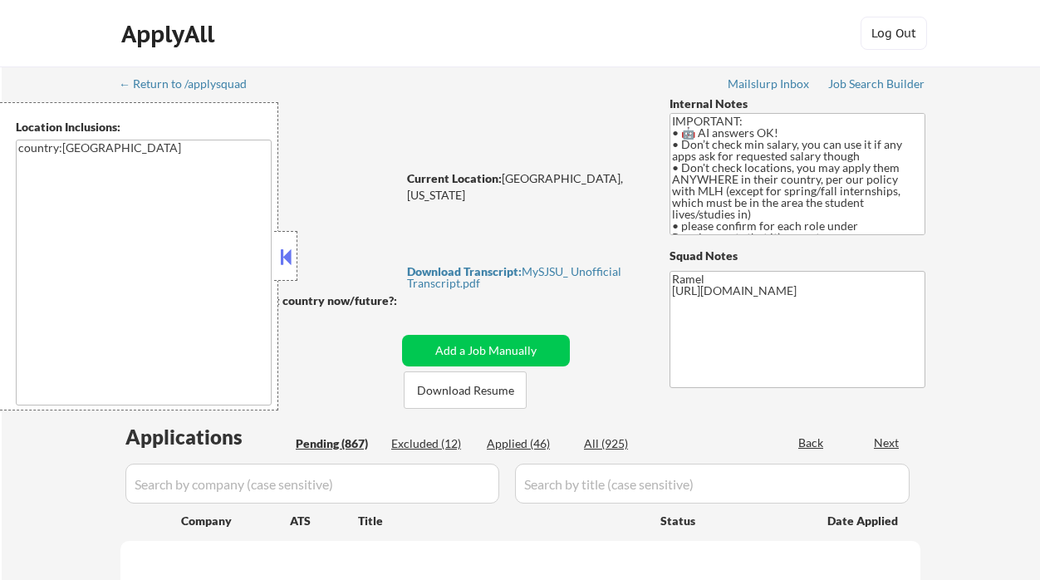
select select ""pending""
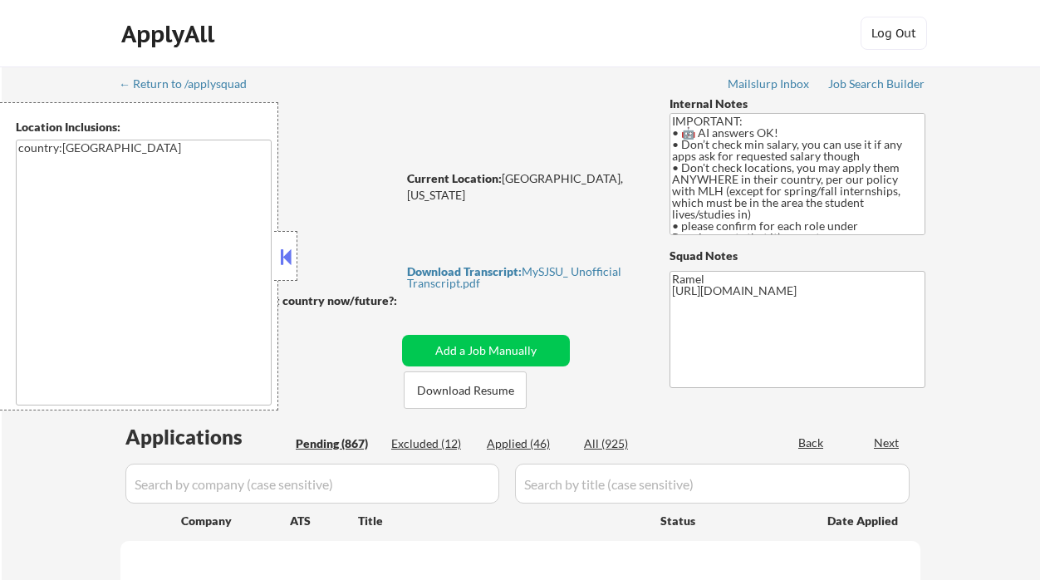
select select ""pending""
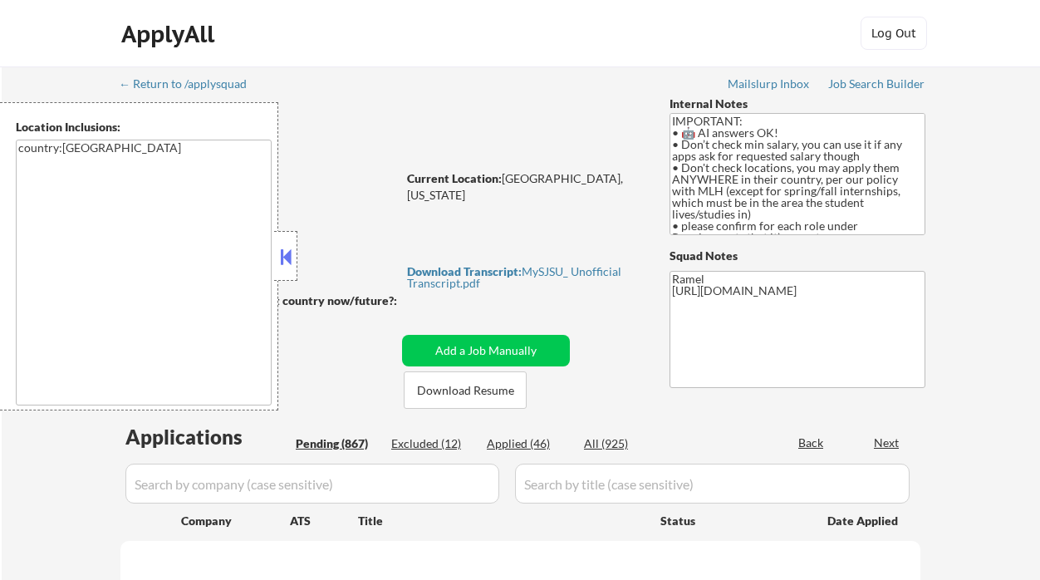
select select ""pending""
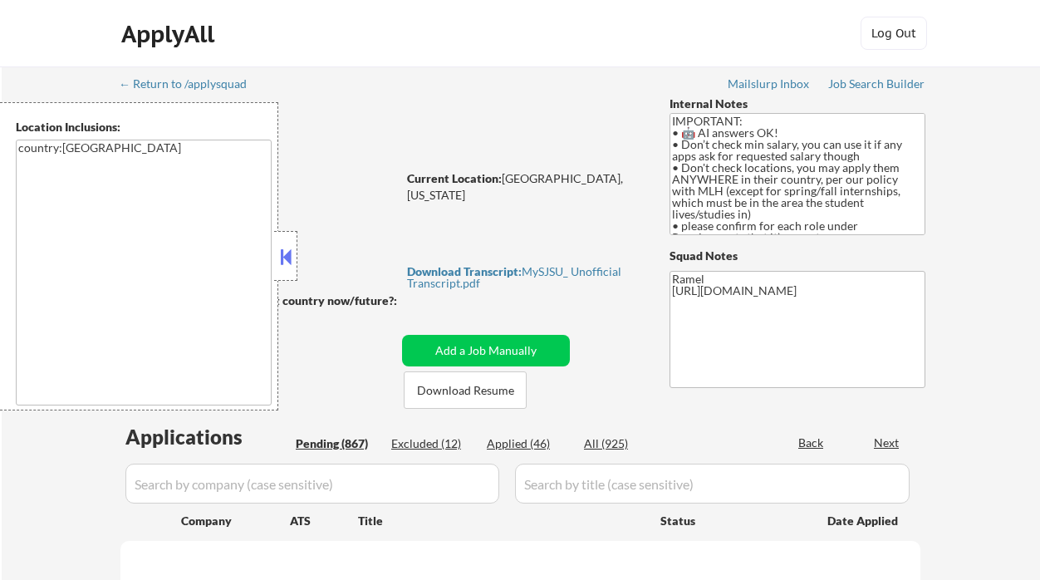
select select ""pending""
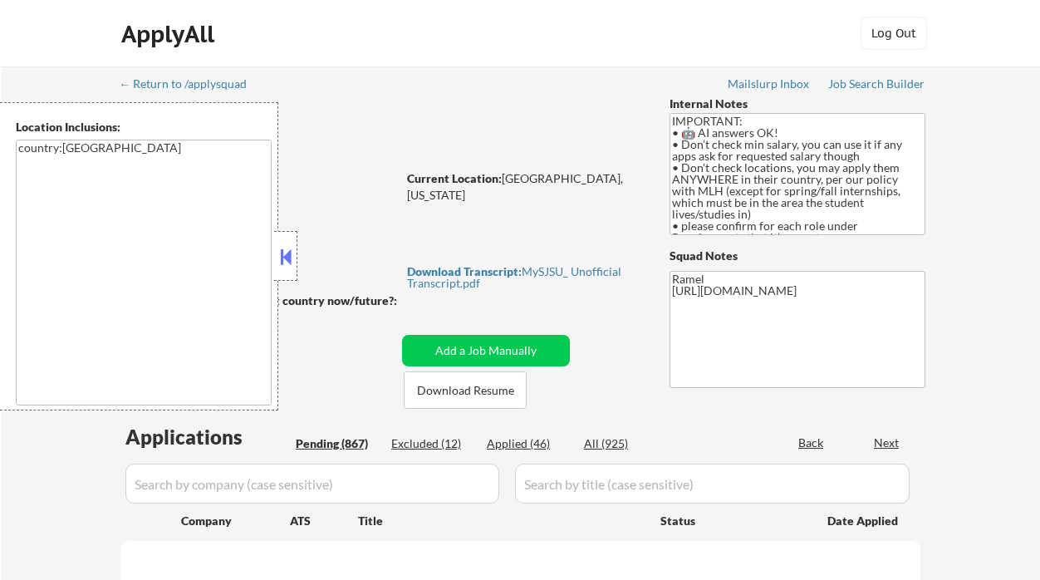
select select ""pending""
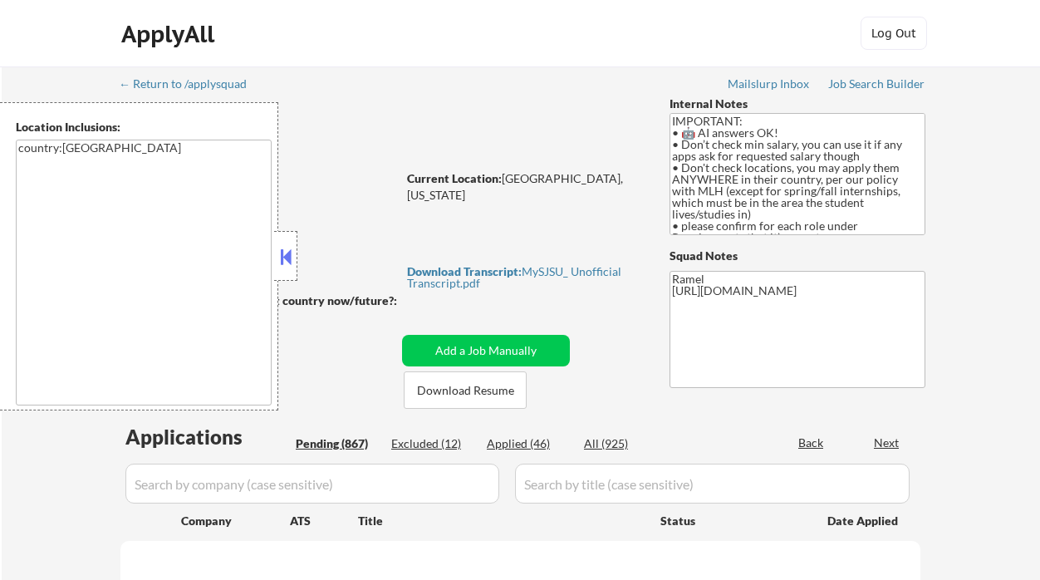
select select ""pending""
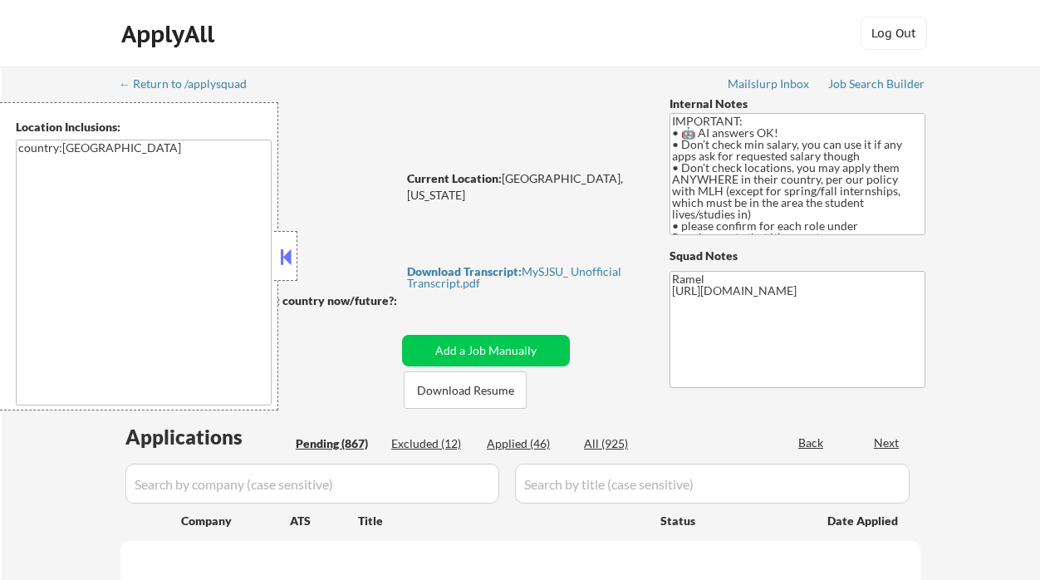
select select ""pending""
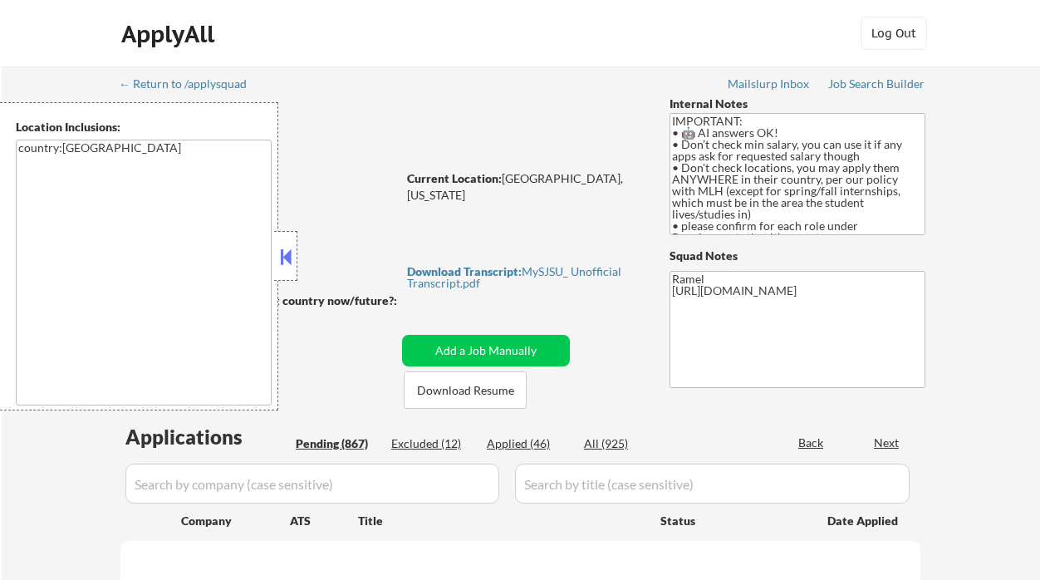
select select ""pending""
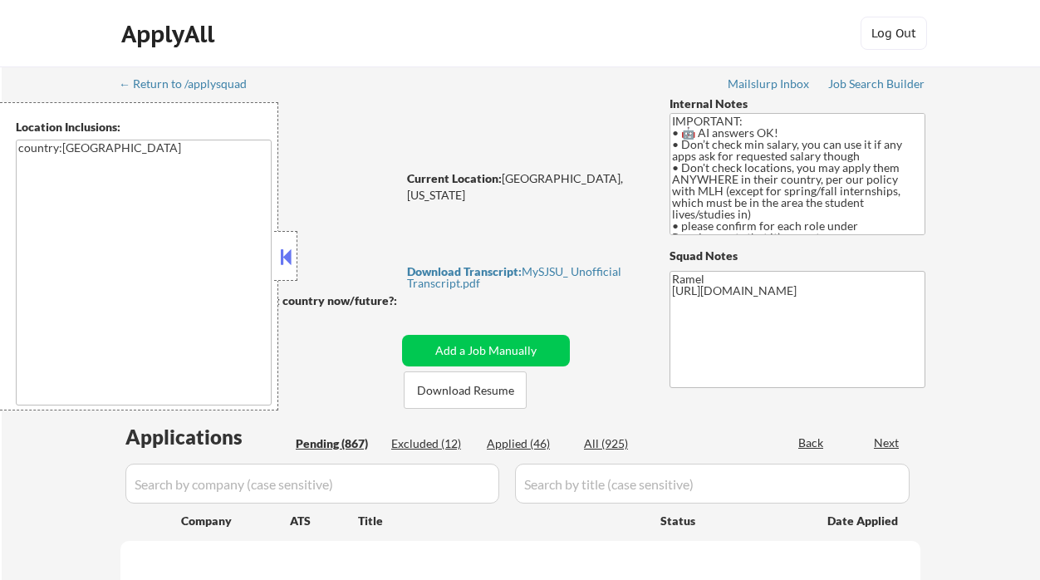
select select ""pending""
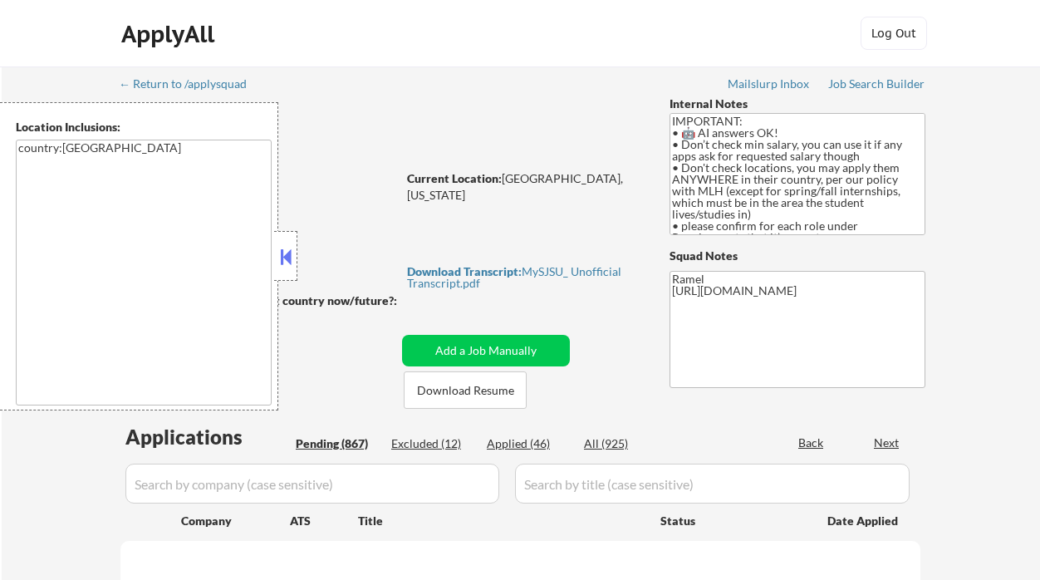
select select ""pending""
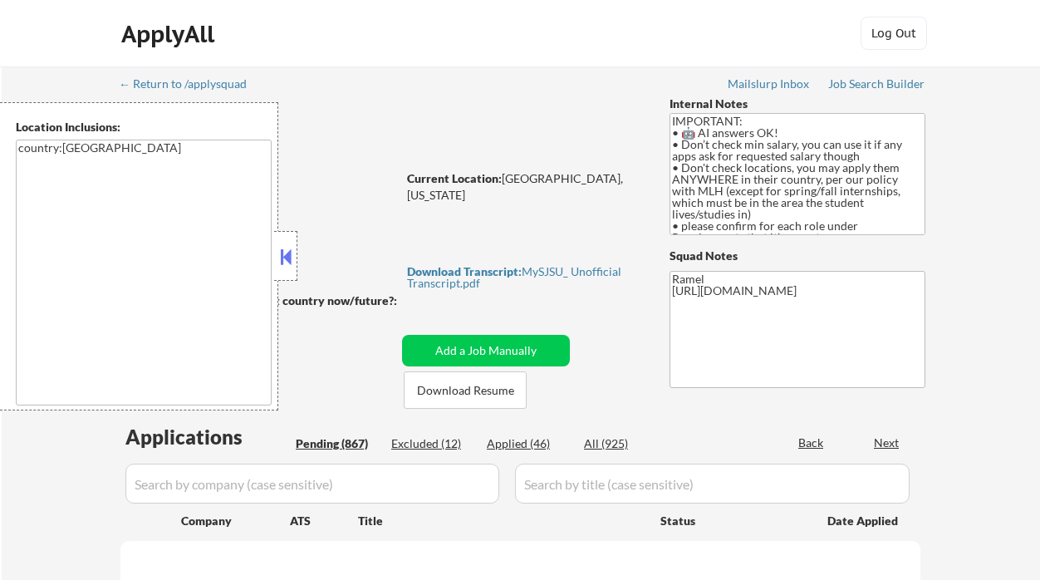
select select ""pending""
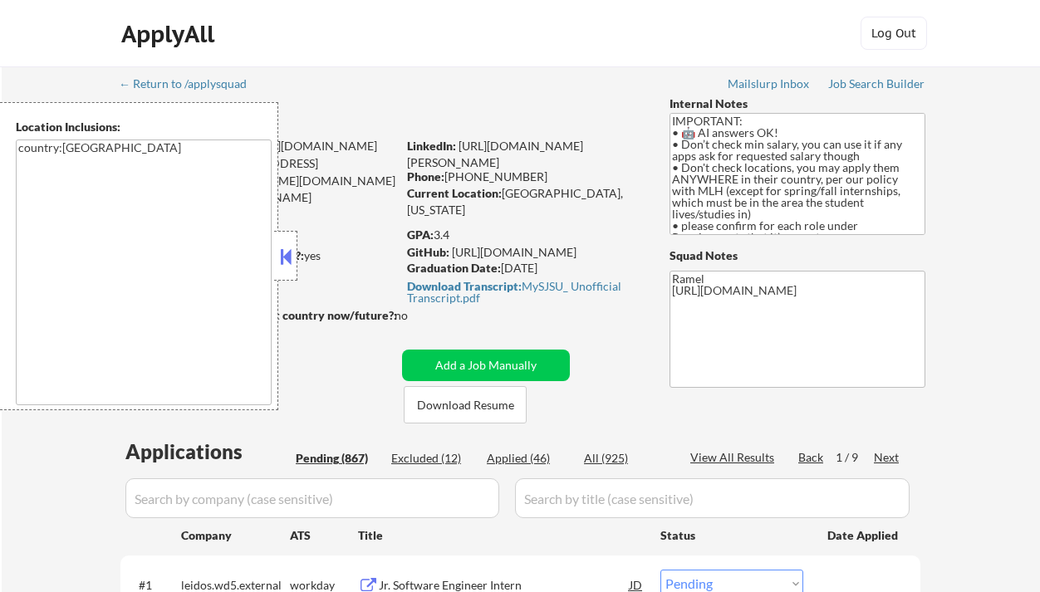
click at [289, 249] on button at bounding box center [286, 256] width 18 height 25
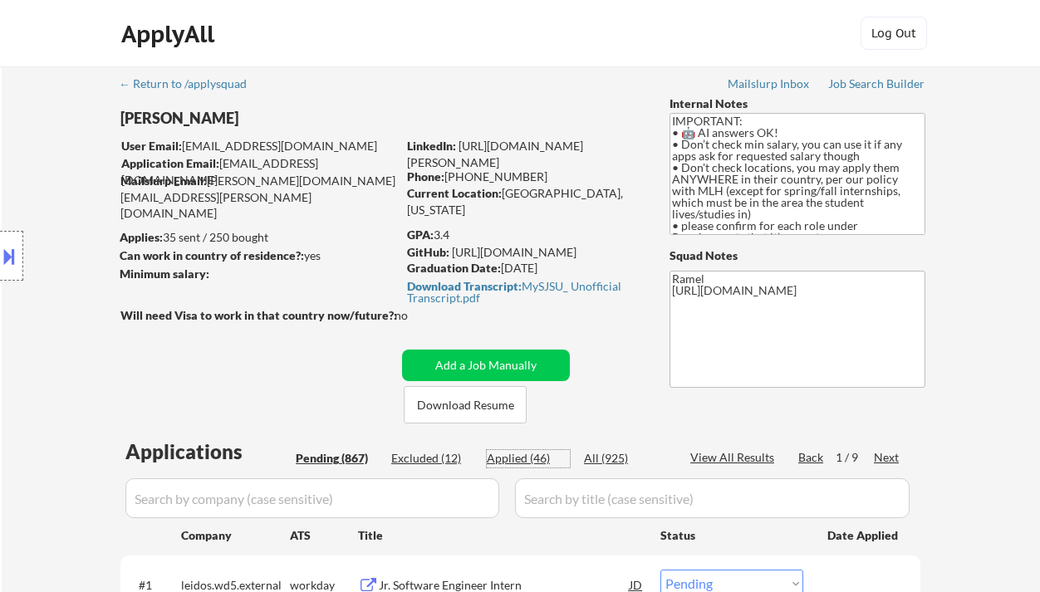
click at [526, 461] on div "Applied (46)" at bounding box center [528, 458] width 83 height 17
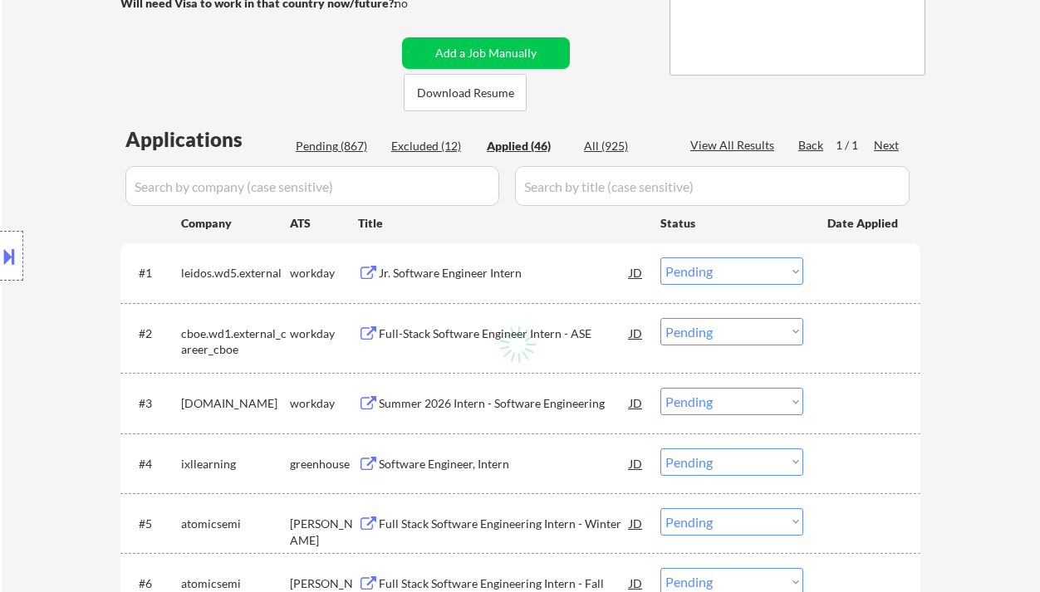
scroll to position [253, 0]
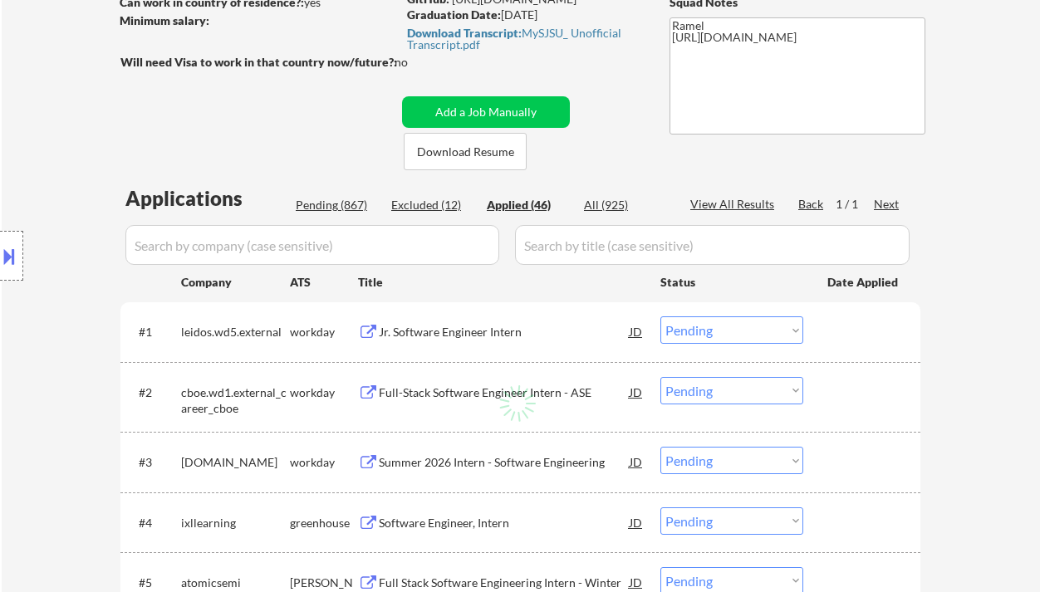
click at [537, 205] on div "Applied (46)" at bounding box center [528, 205] width 83 height 17
select select ""applied""
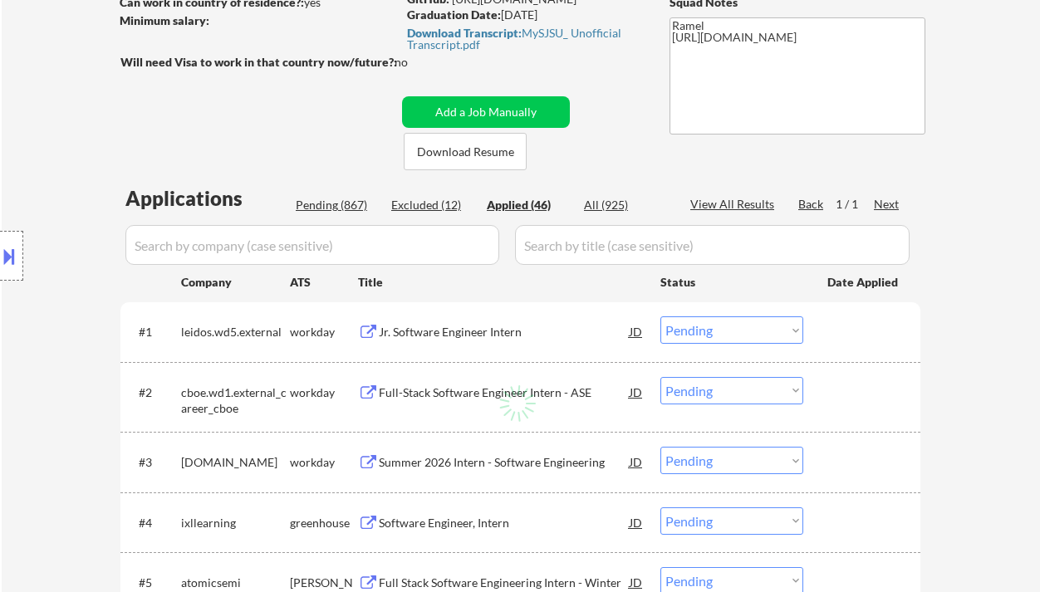
select select ""applied""
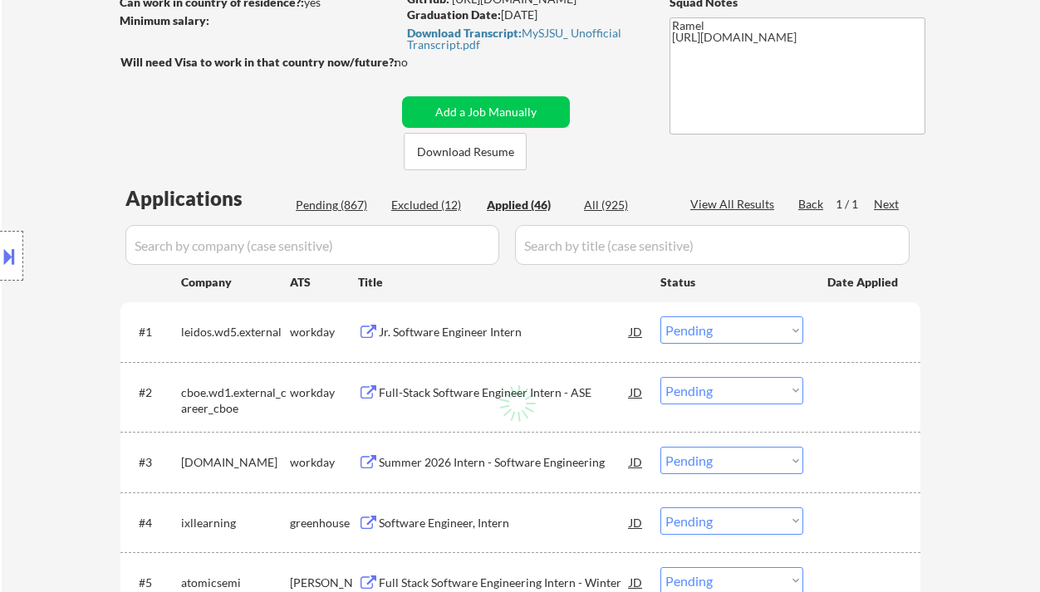
select select ""applied""
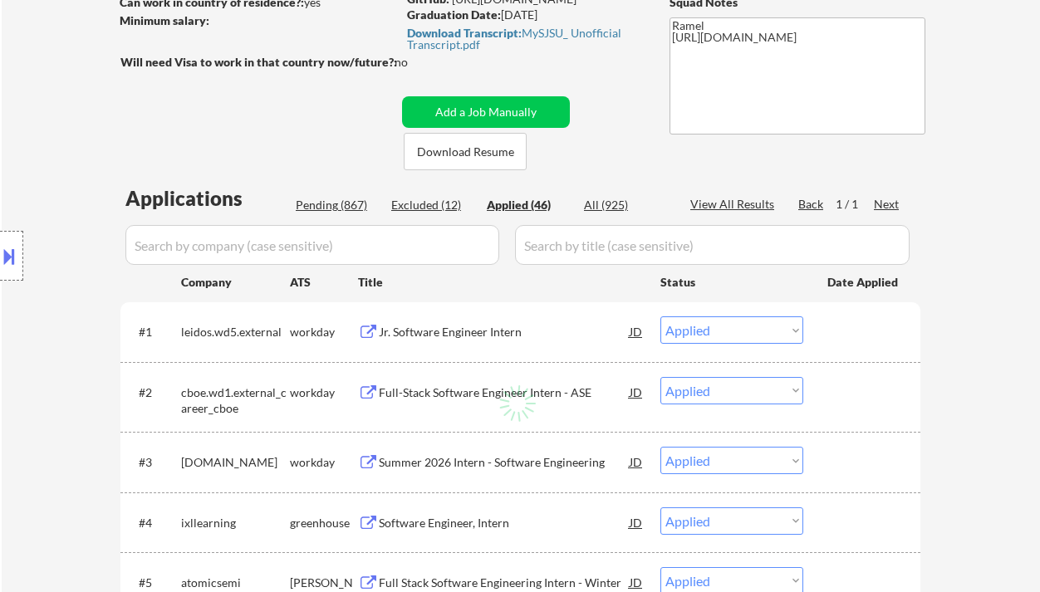
select select ""applied""
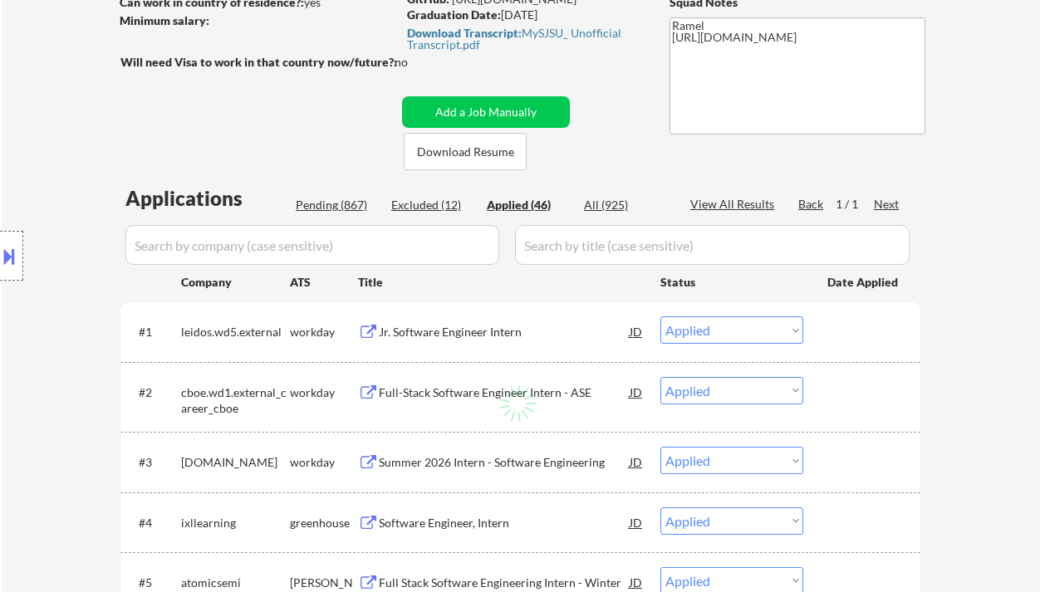
select select ""applied""
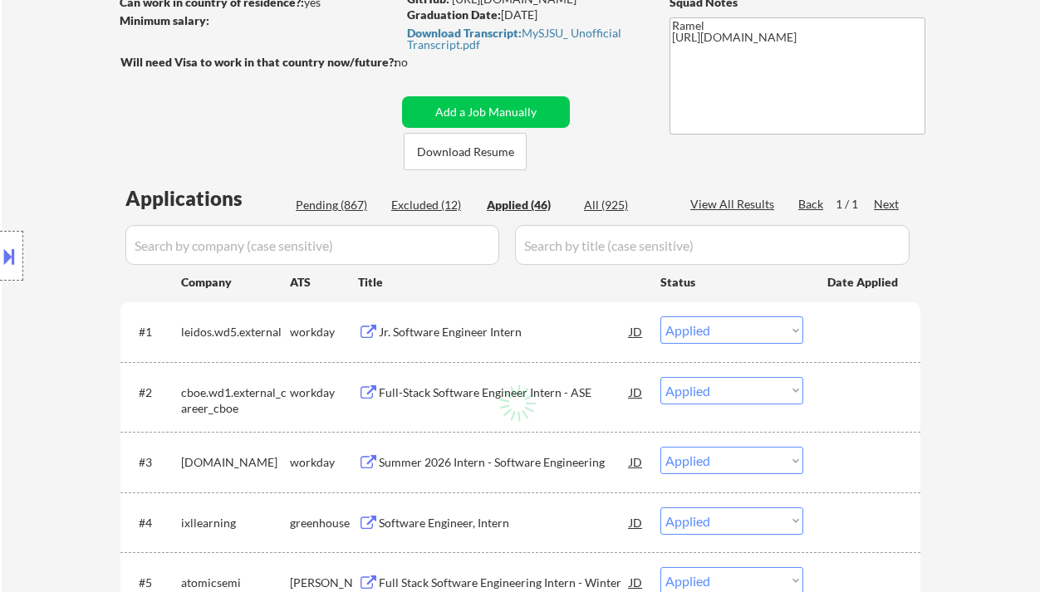
select select ""applied""
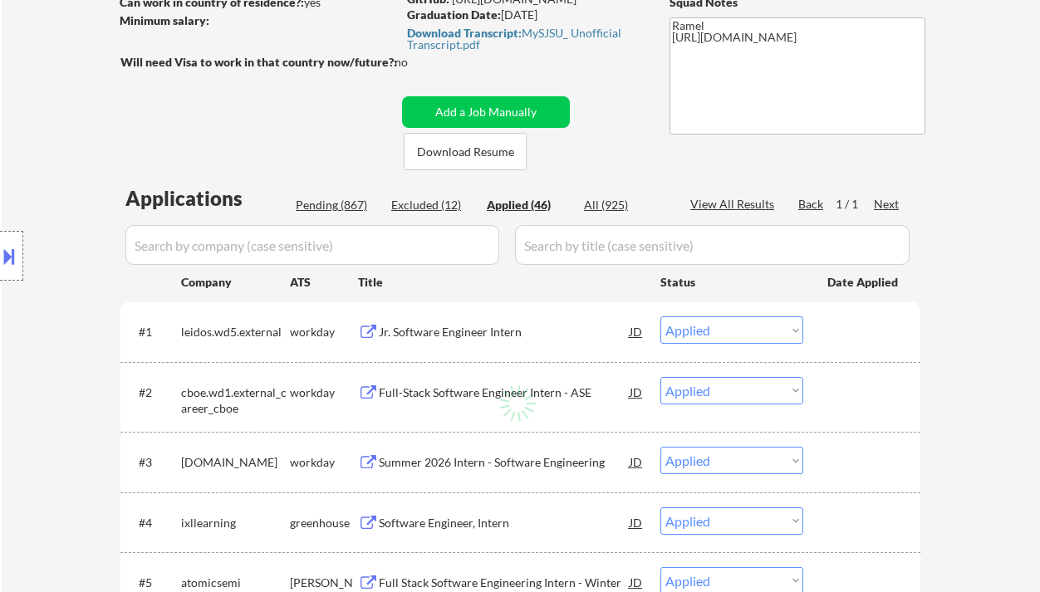
select select ""applied""
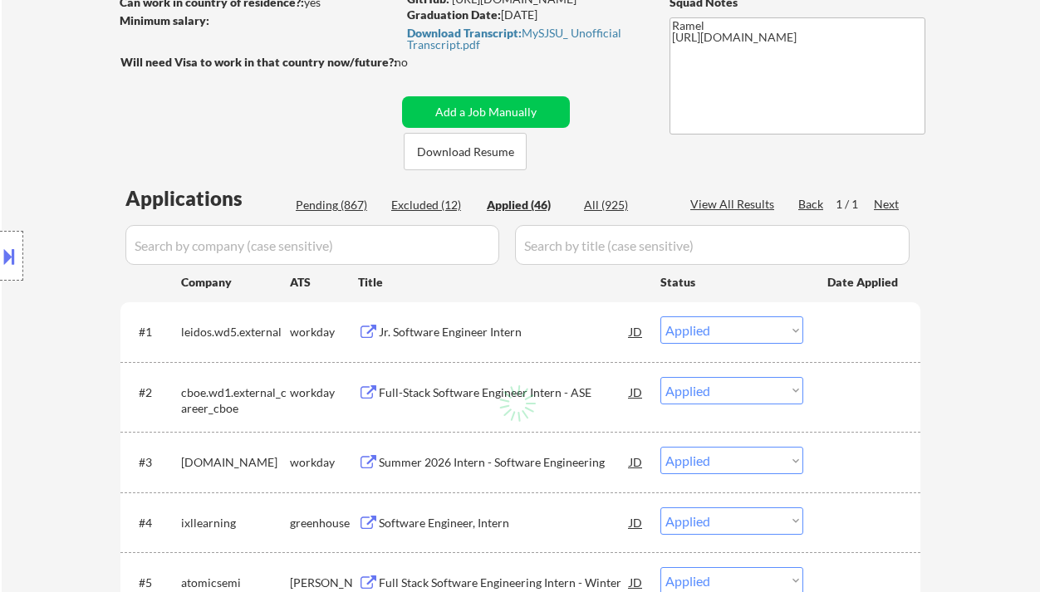
select select ""applied""
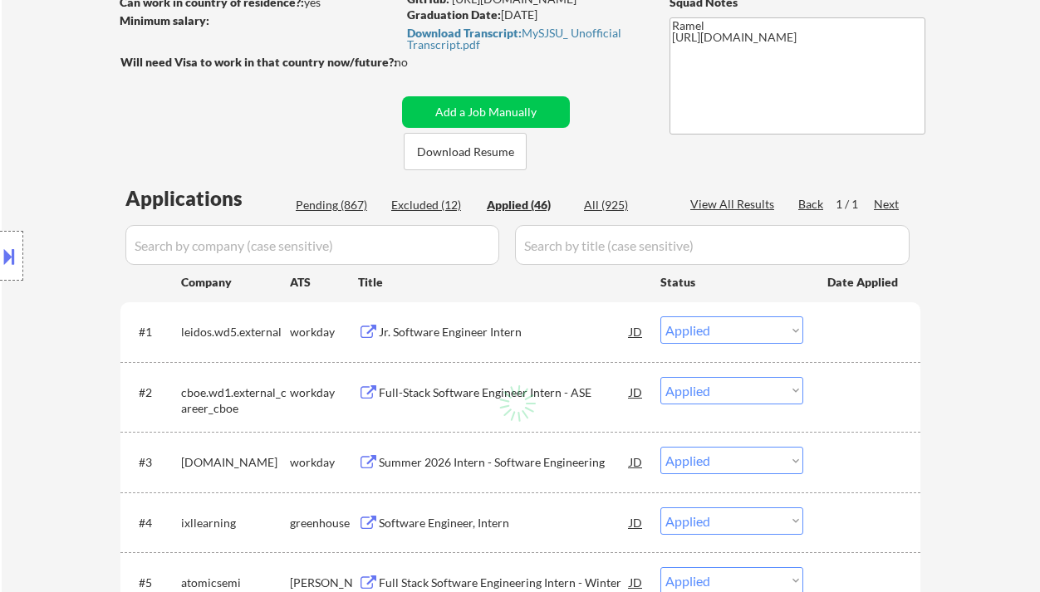
select select ""applied""
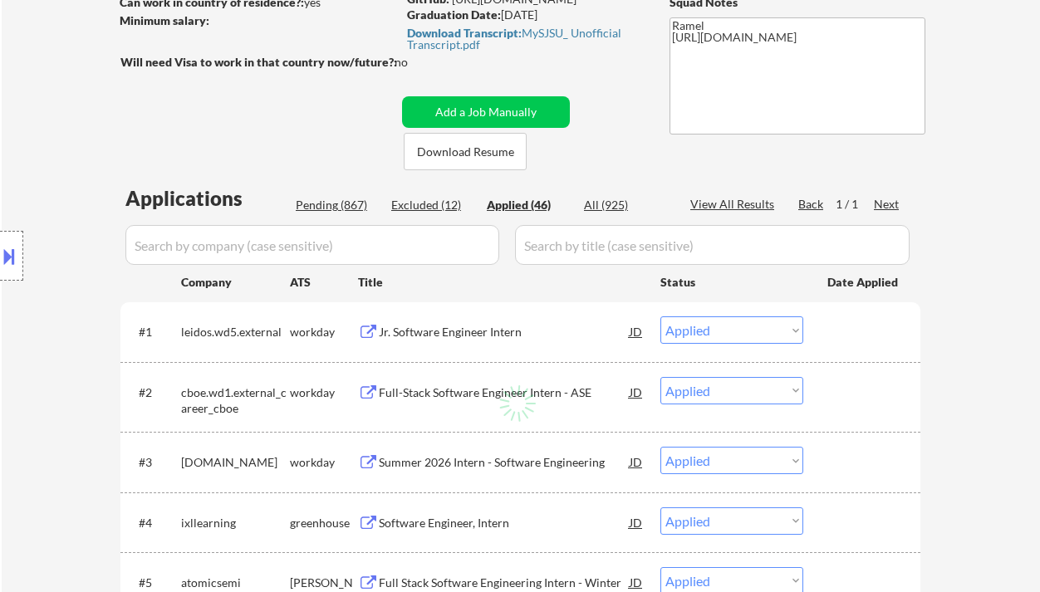
select select ""applied""
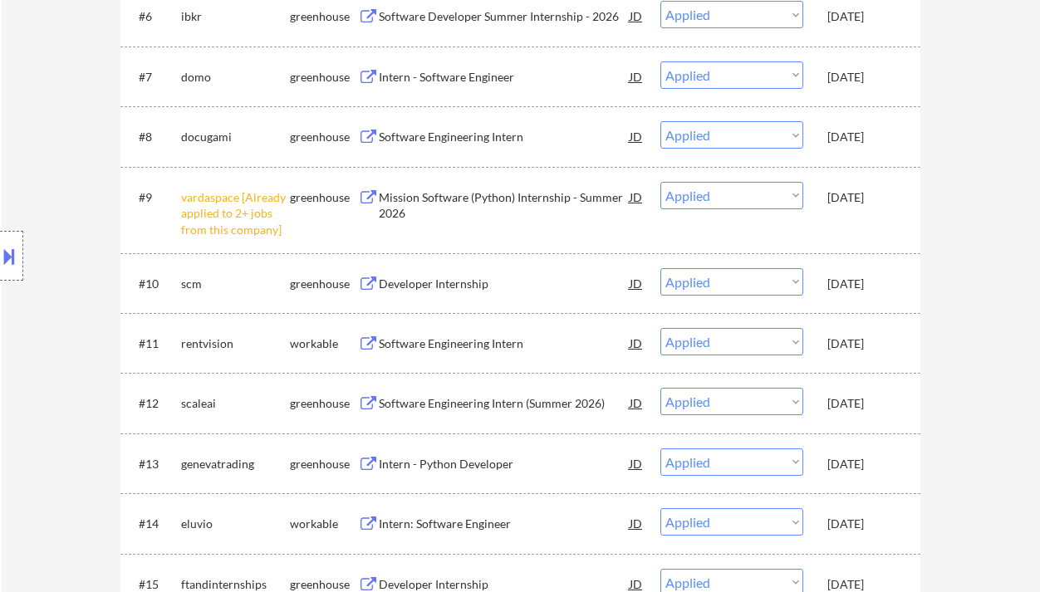
scroll to position [873, 0]
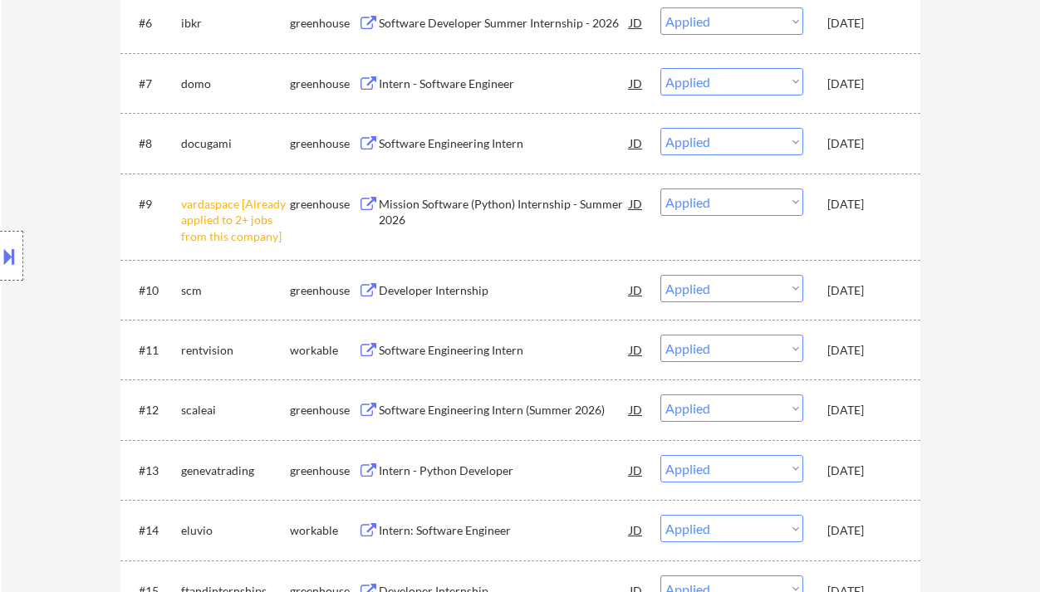
select select ""applied""
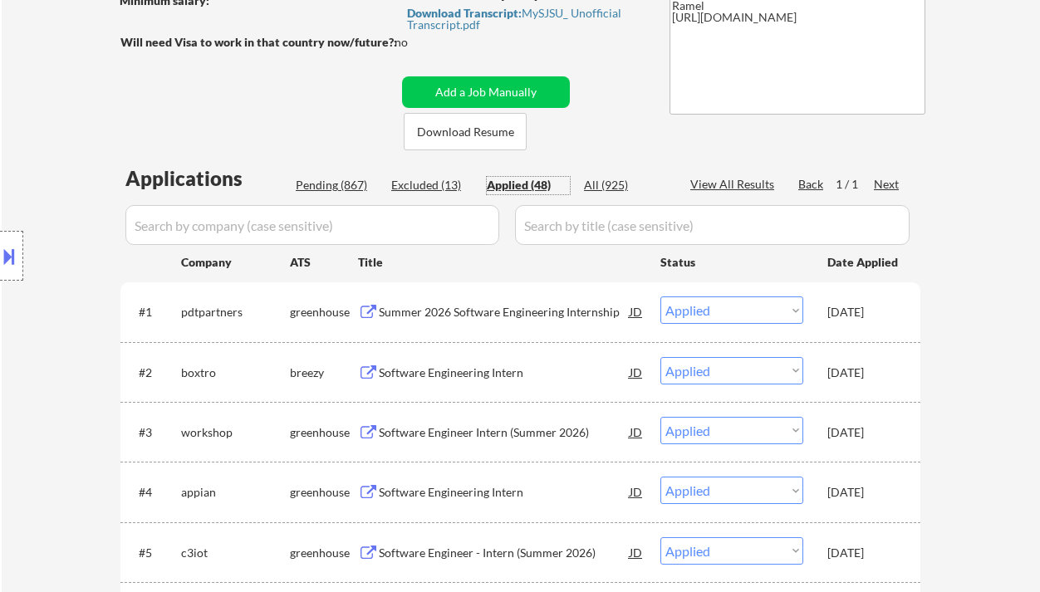
scroll to position [280, 0]
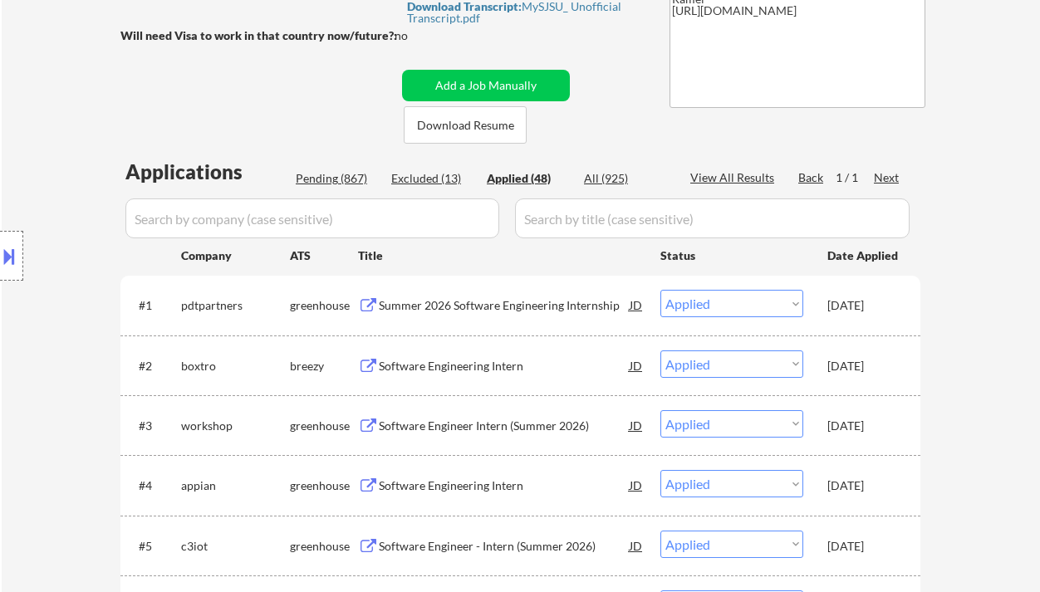
select select ""applied""
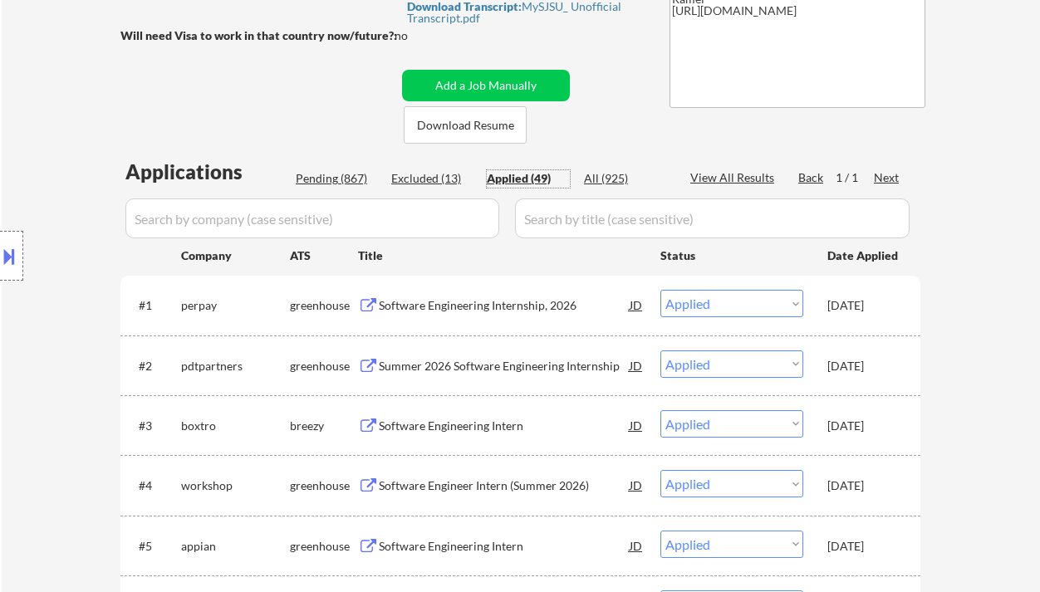
select select ""applied""
